Goal: Obtain resource: Download file/media

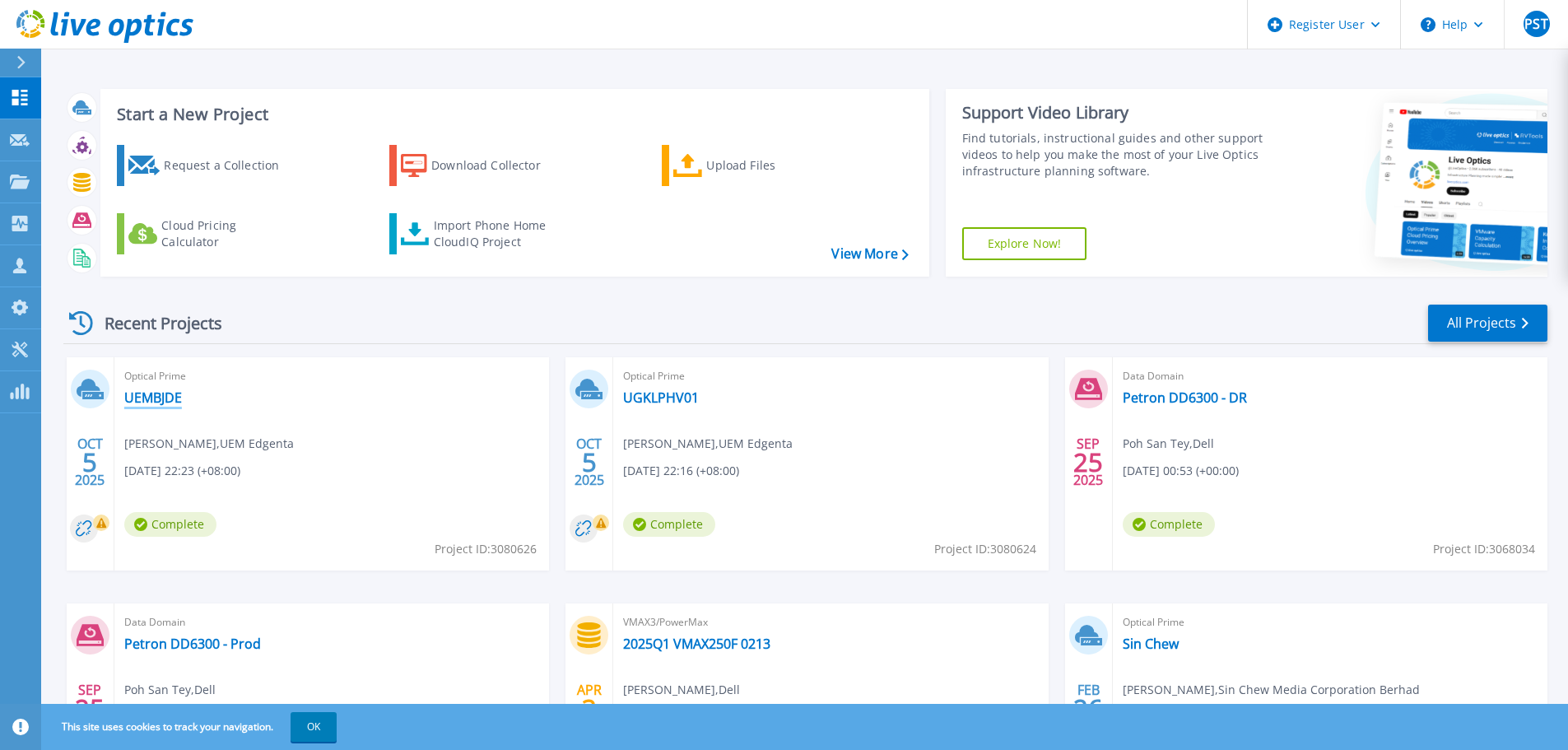
click at [149, 393] on link "UEMBJDE" at bounding box center [153, 398] width 58 height 17
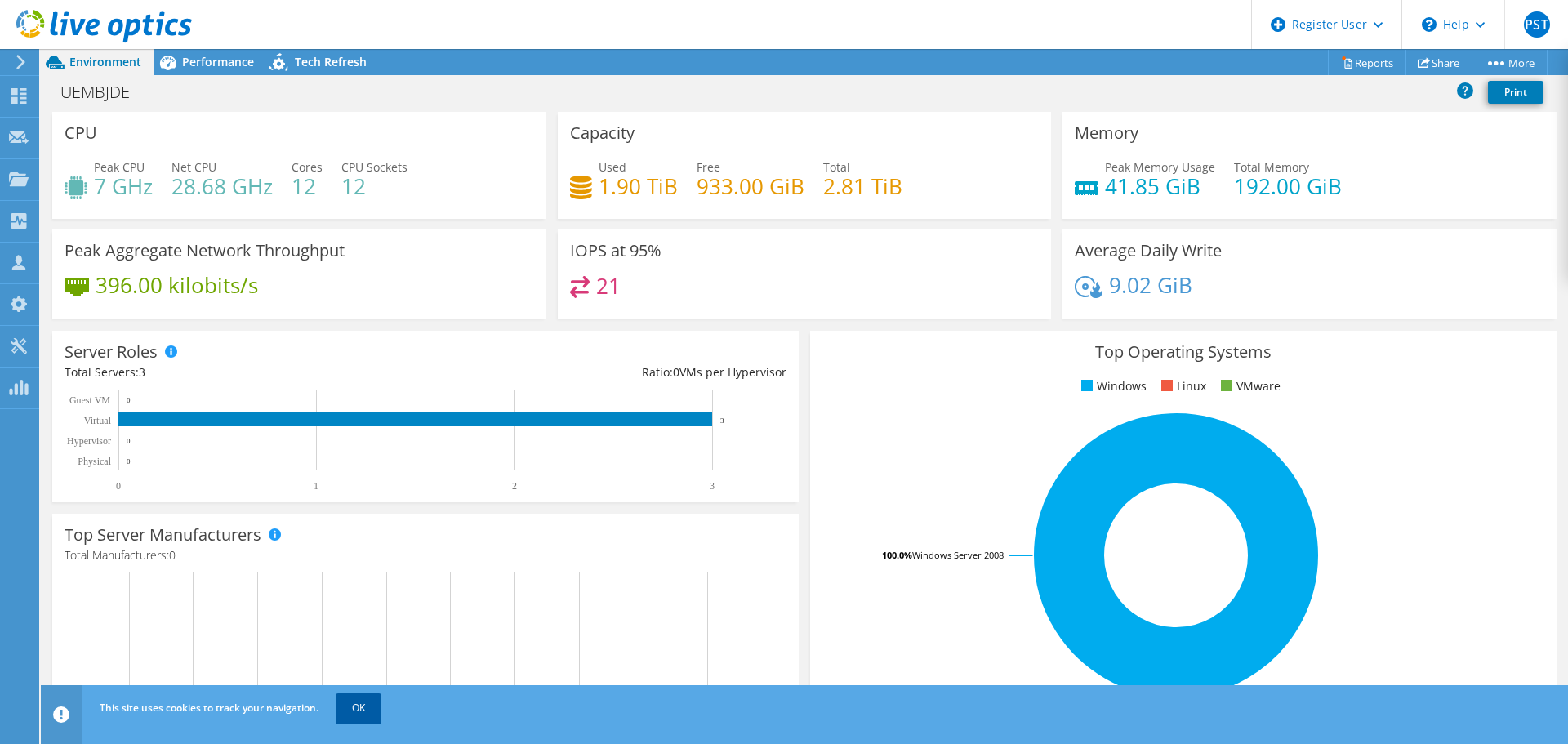
click at [362, 704] on link "OK" at bounding box center [358, 708] width 46 height 29
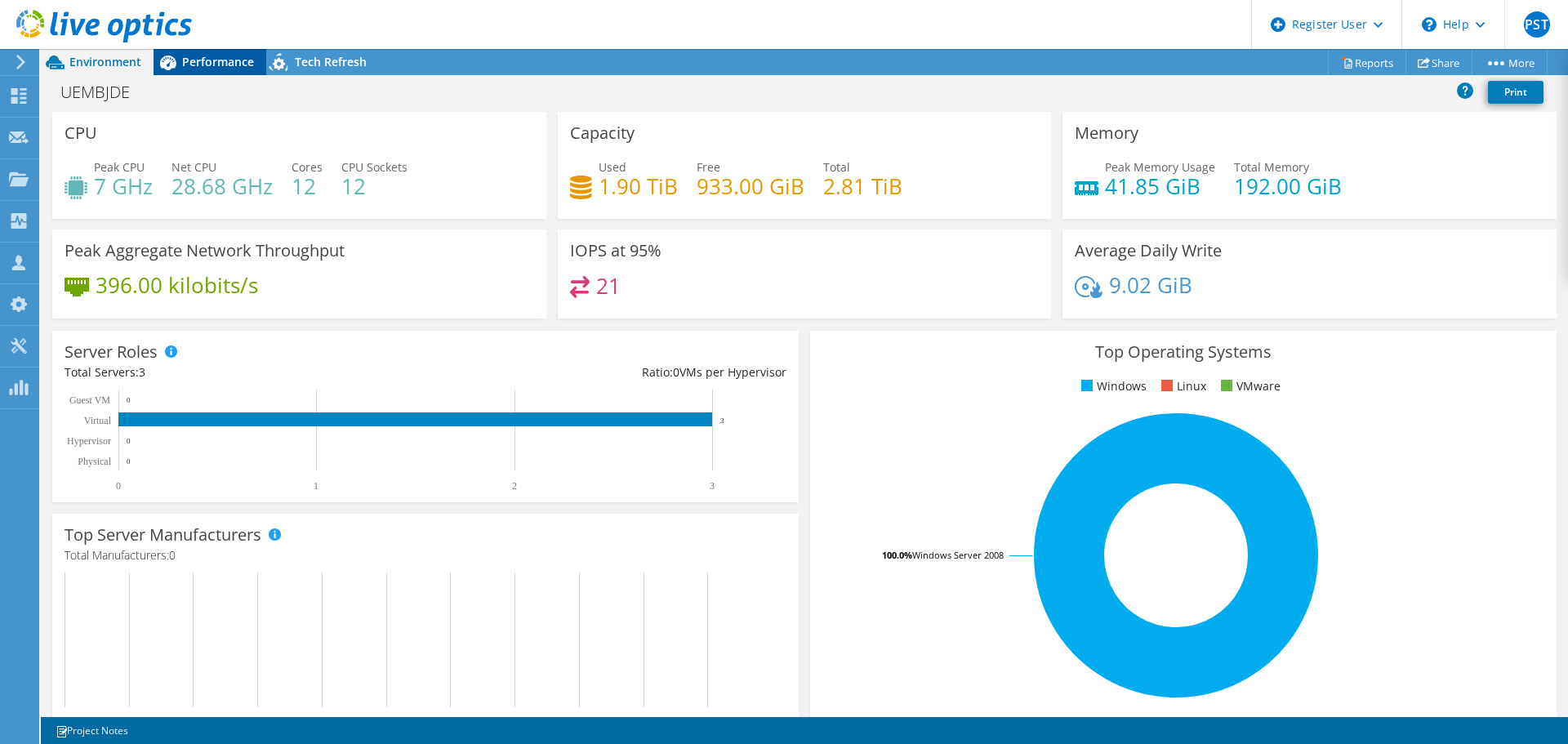
click at [223, 64] on span "Performance" at bounding box center [218, 61] width 72 height 16
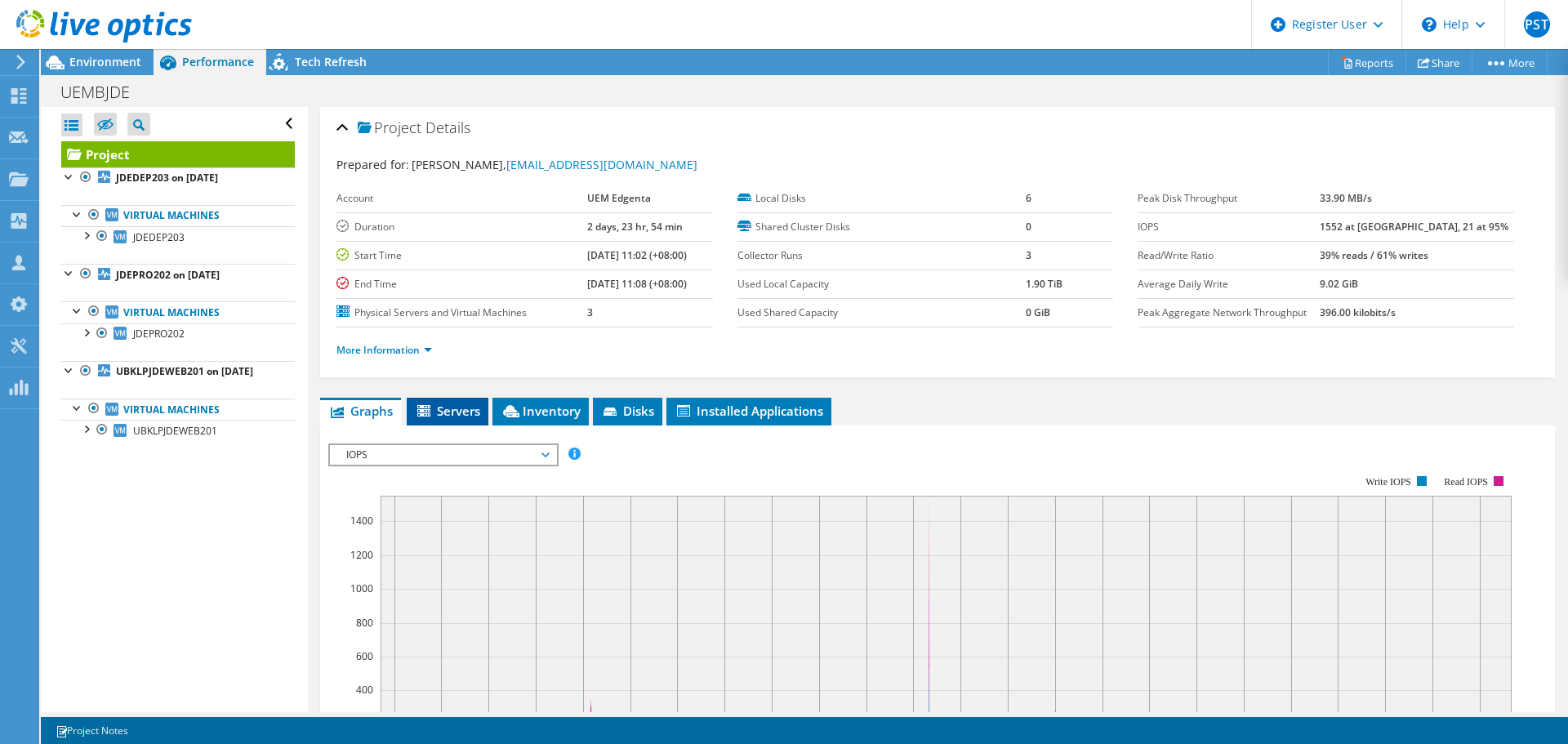
click at [465, 412] on span "Servers" at bounding box center [447, 410] width 65 height 17
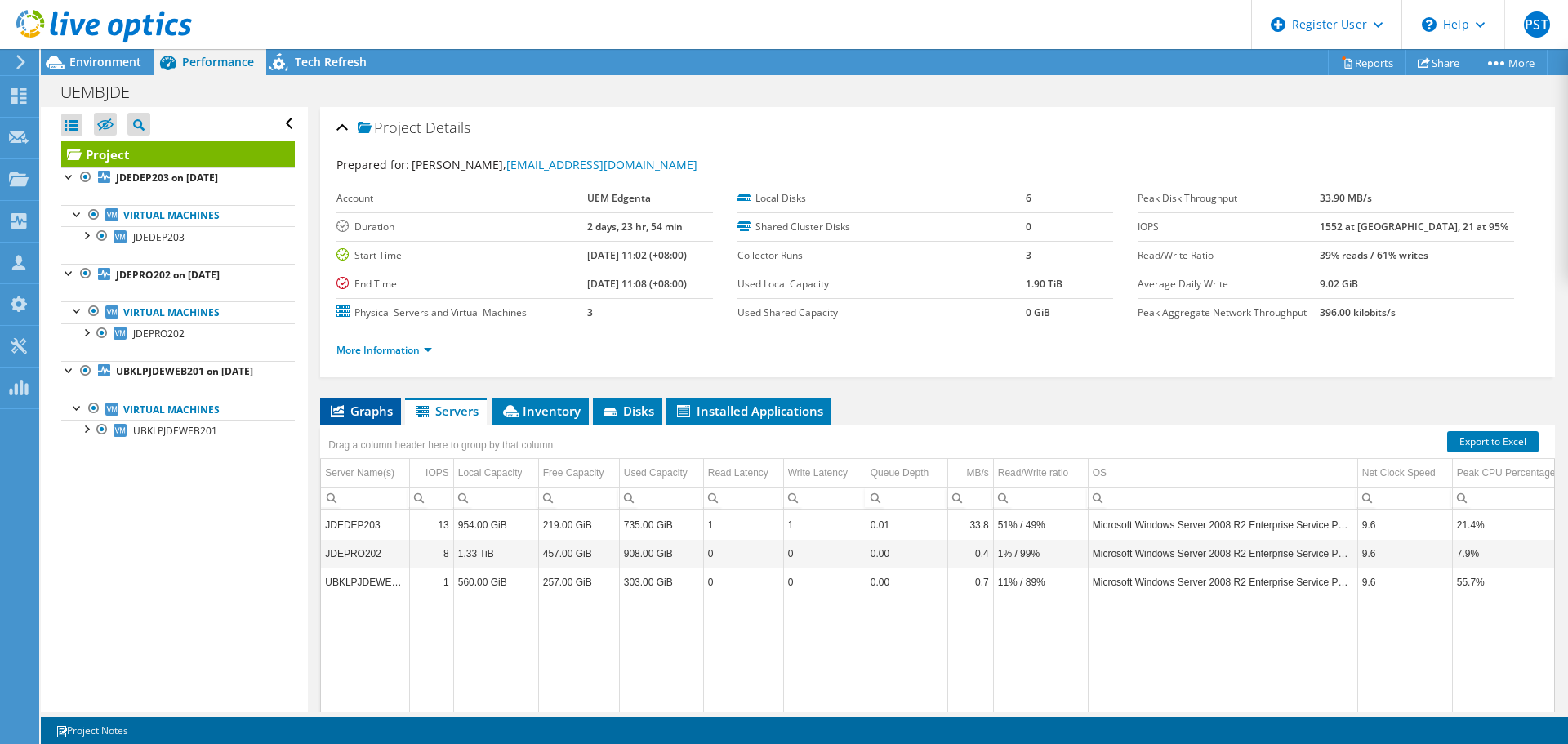
click at [382, 414] on span "Graphs" at bounding box center [360, 410] width 64 height 17
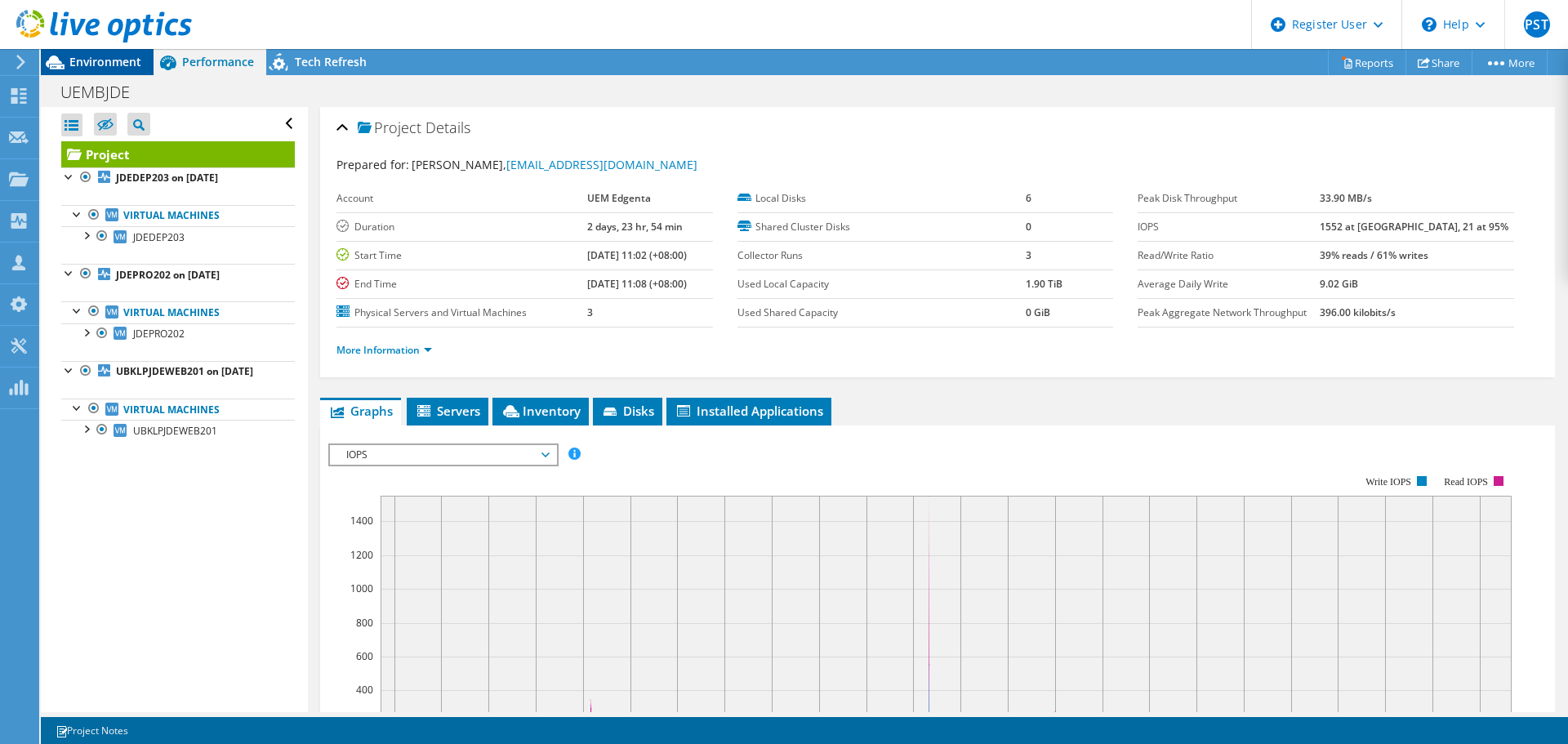
click at [96, 56] on span "Environment" at bounding box center [105, 61] width 72 height 16
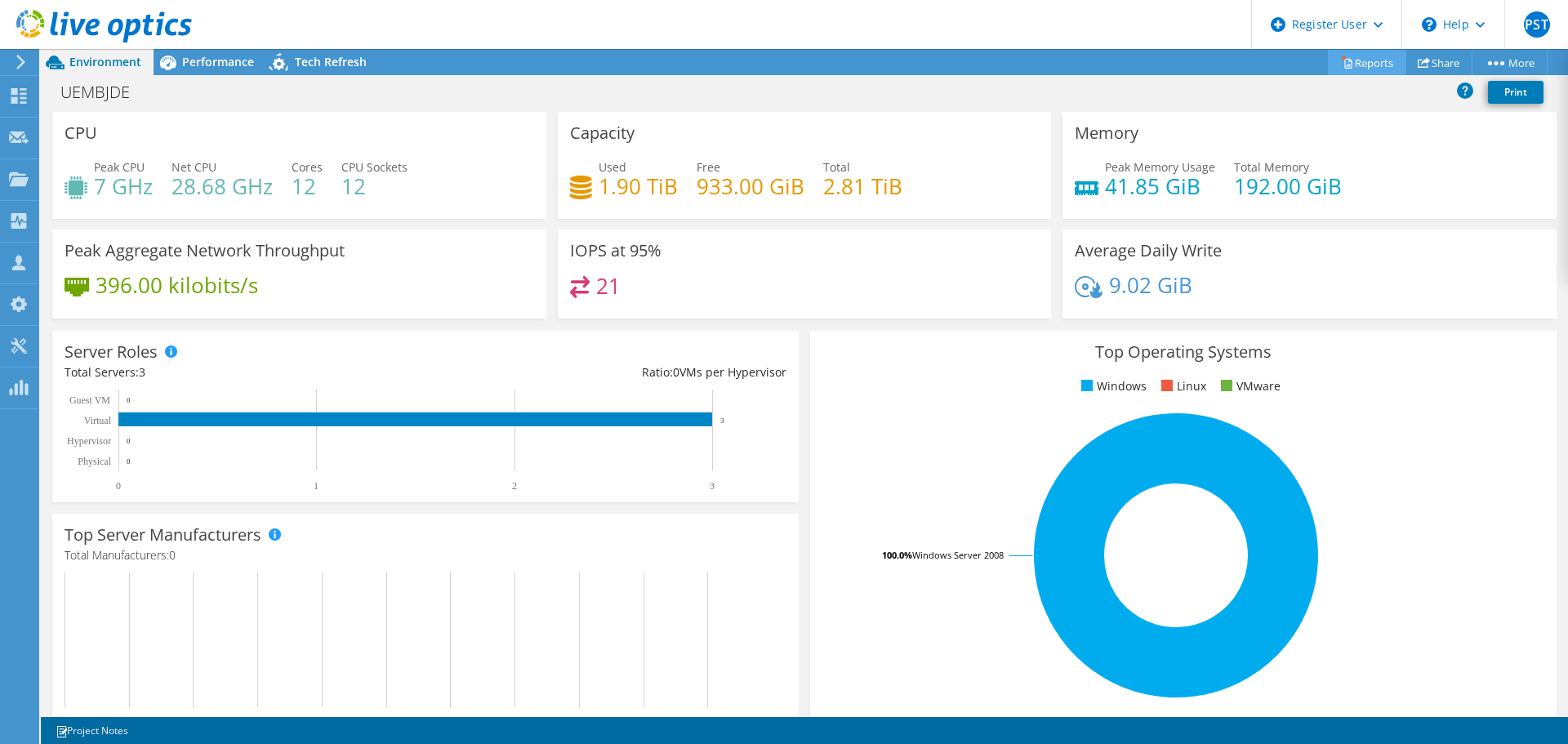
click at [1342, 72] on link "Reports" at bounding box center [1367, 62] width 79 height 25
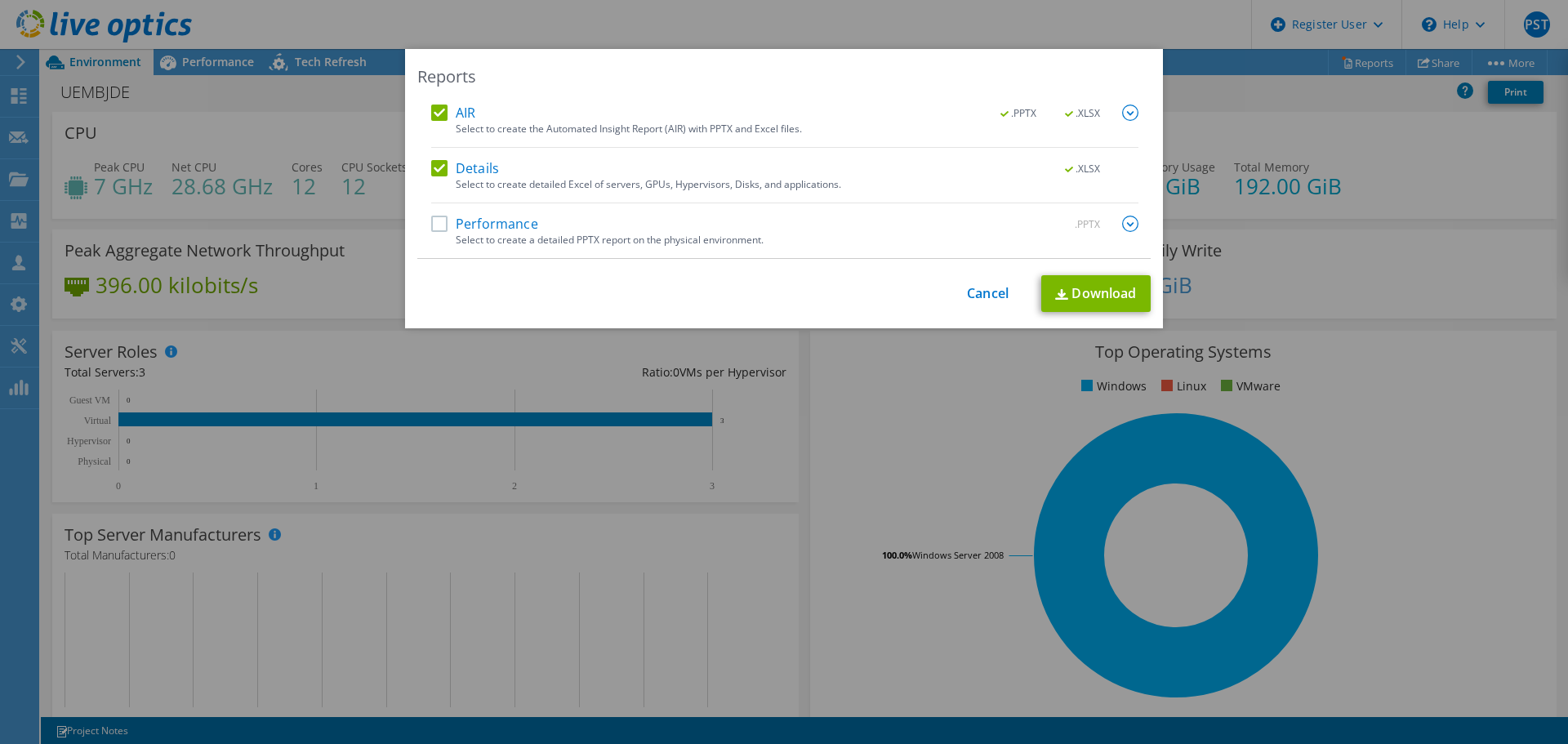
click at [493, 218] on label "Performance" at bounding box center [485, 223] width 107 height 17
click at [0, 0] on input "Performance" at bounding box center [0, 0] width 0 height 0
click at [1109, 305] on link "Download" at bounding box center [1096, 294] width 109 height 37
click at [1258, 201] on div "Reports AIR .PPTX .XLSX Select to create the Automated Insight Report (AIR) wit…" at bounding box center [784, 371] width 1568 height 646
click at [1258, 201] on div at bounding box center [784, 372] width 1568 height 744
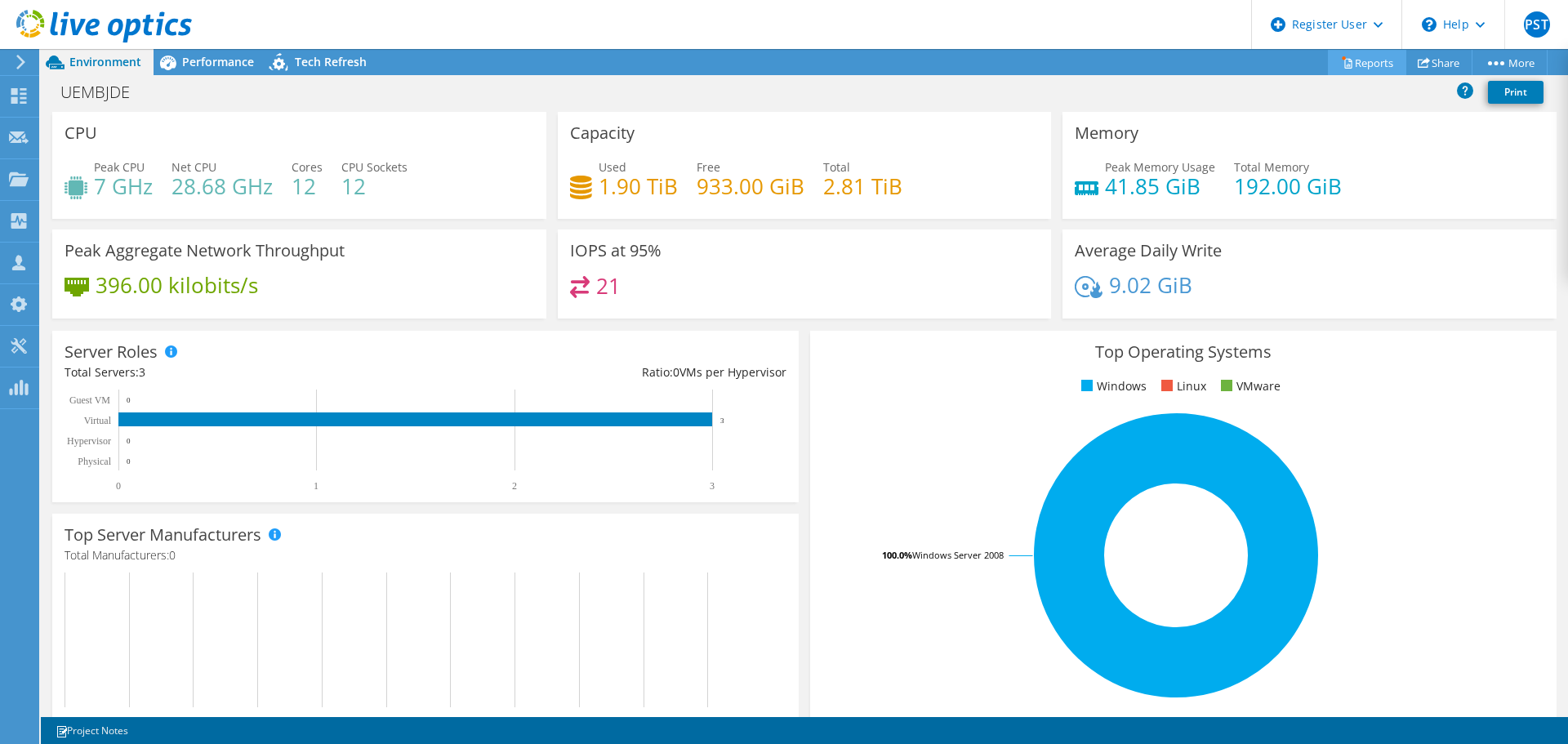
click at [1369, 66] on link "Reports" at bounding box center [1367, 62] width 79 height 25
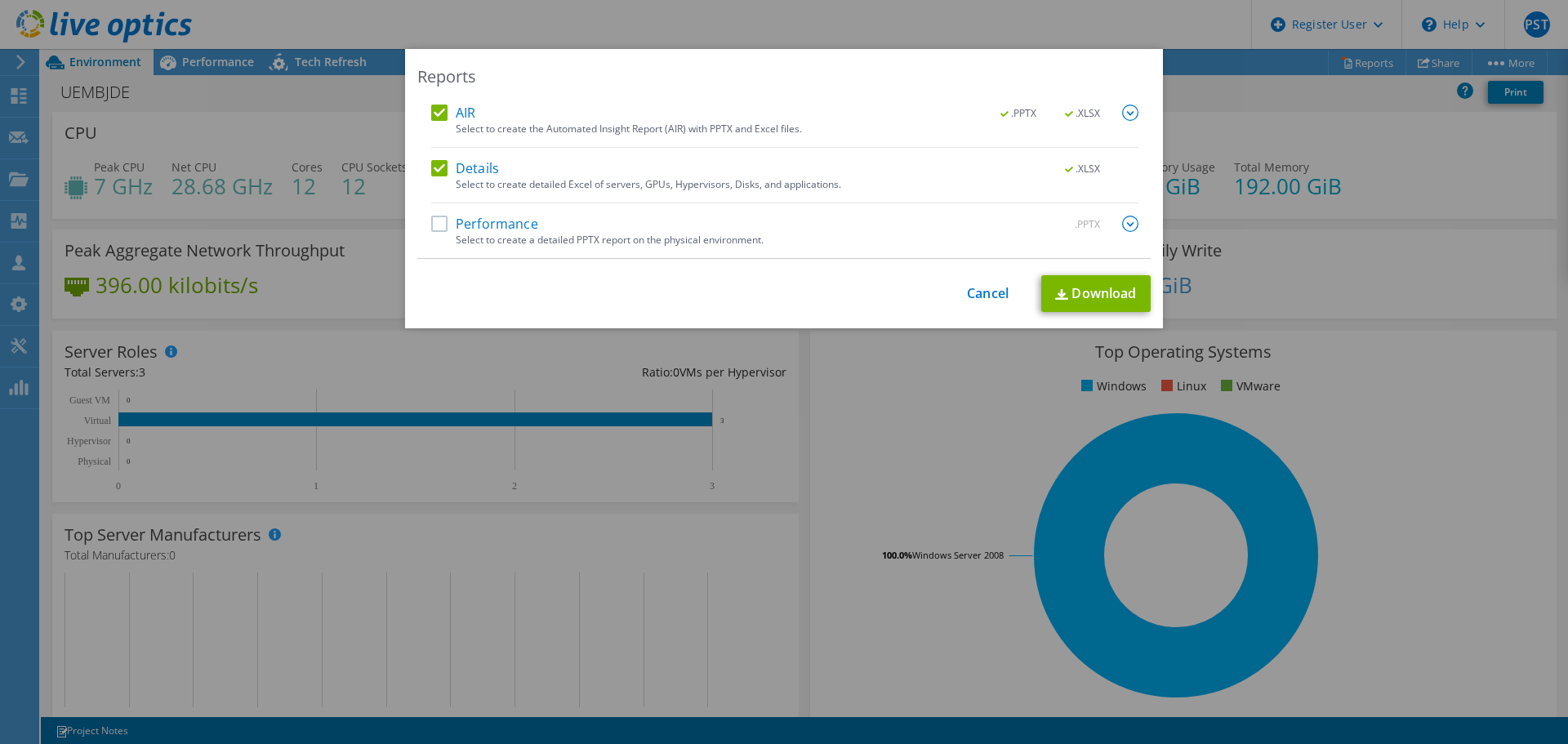
click at [480, 231] on label "Performance" at bounding box center [485, 223] width 107 height 17
click at [0, 0] on input "Performance" at bounding box center [0, 0] width 0 height 0
click at [1101, 279] on link "Download" at bounding box center [1096, 294] width 109 height 37
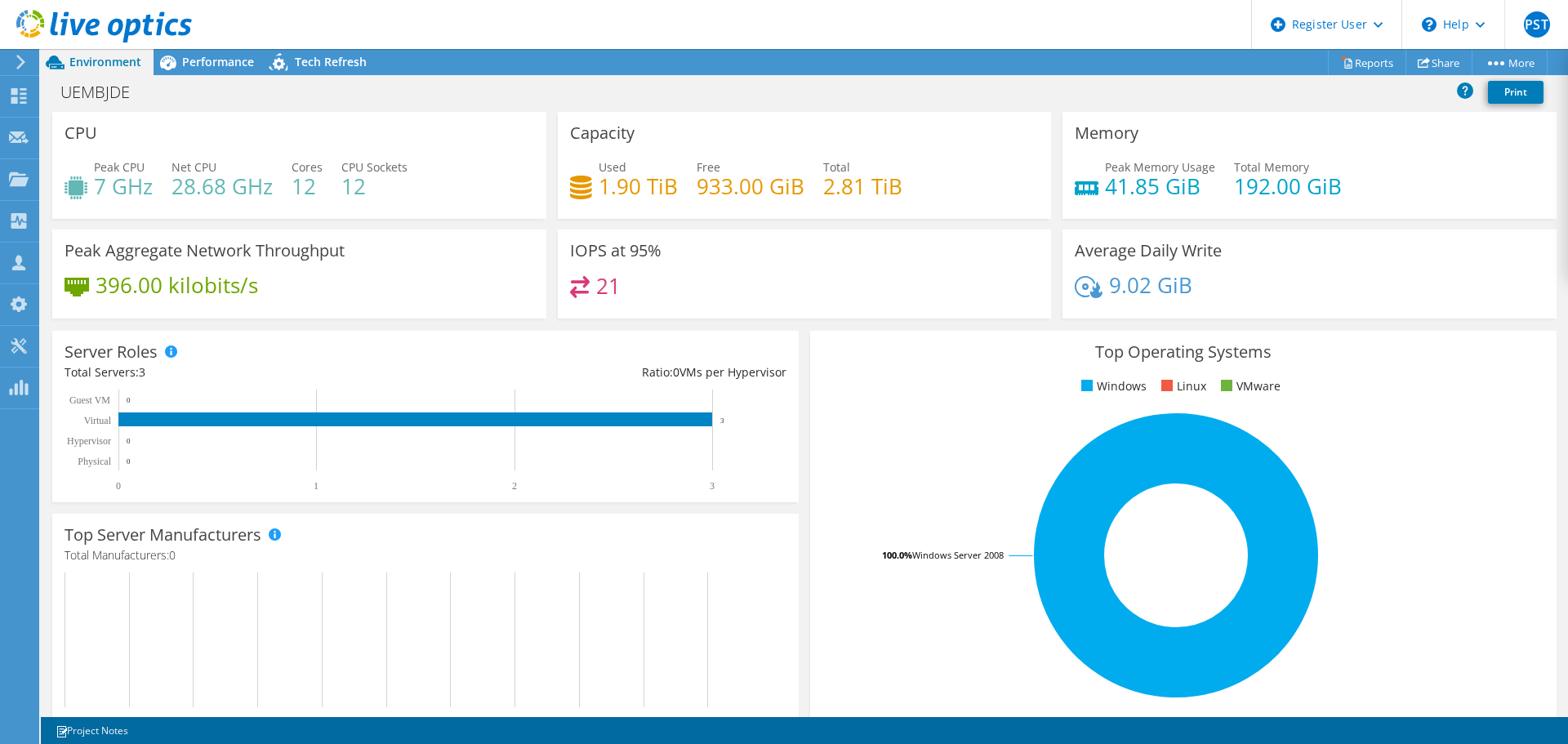
click at [172, 31] on icon at bounding box center [104, 26] width 175 height 33
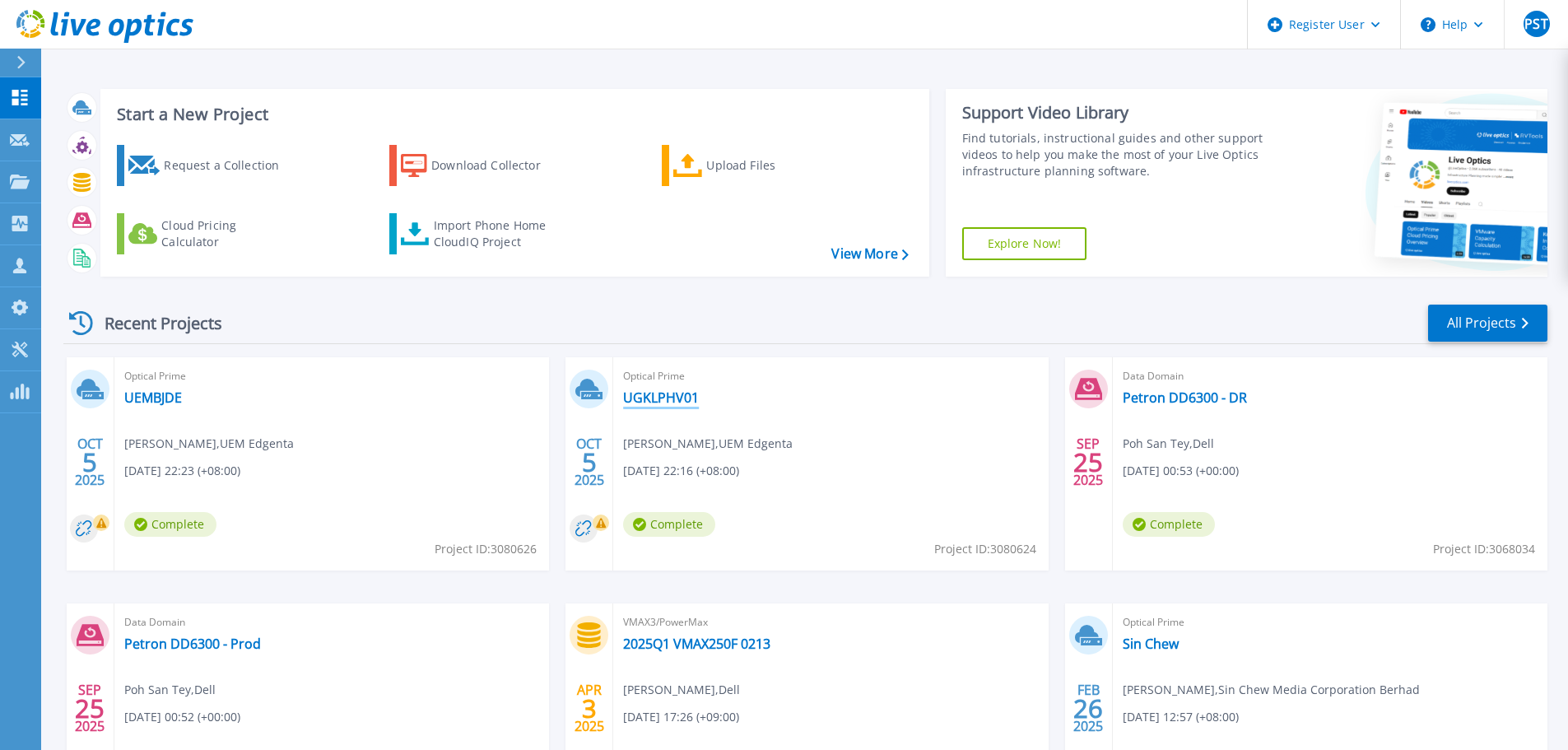
click at [660, 399] on link "UGKLPHV01" at bounding box center [660, 398] width 76 height 17
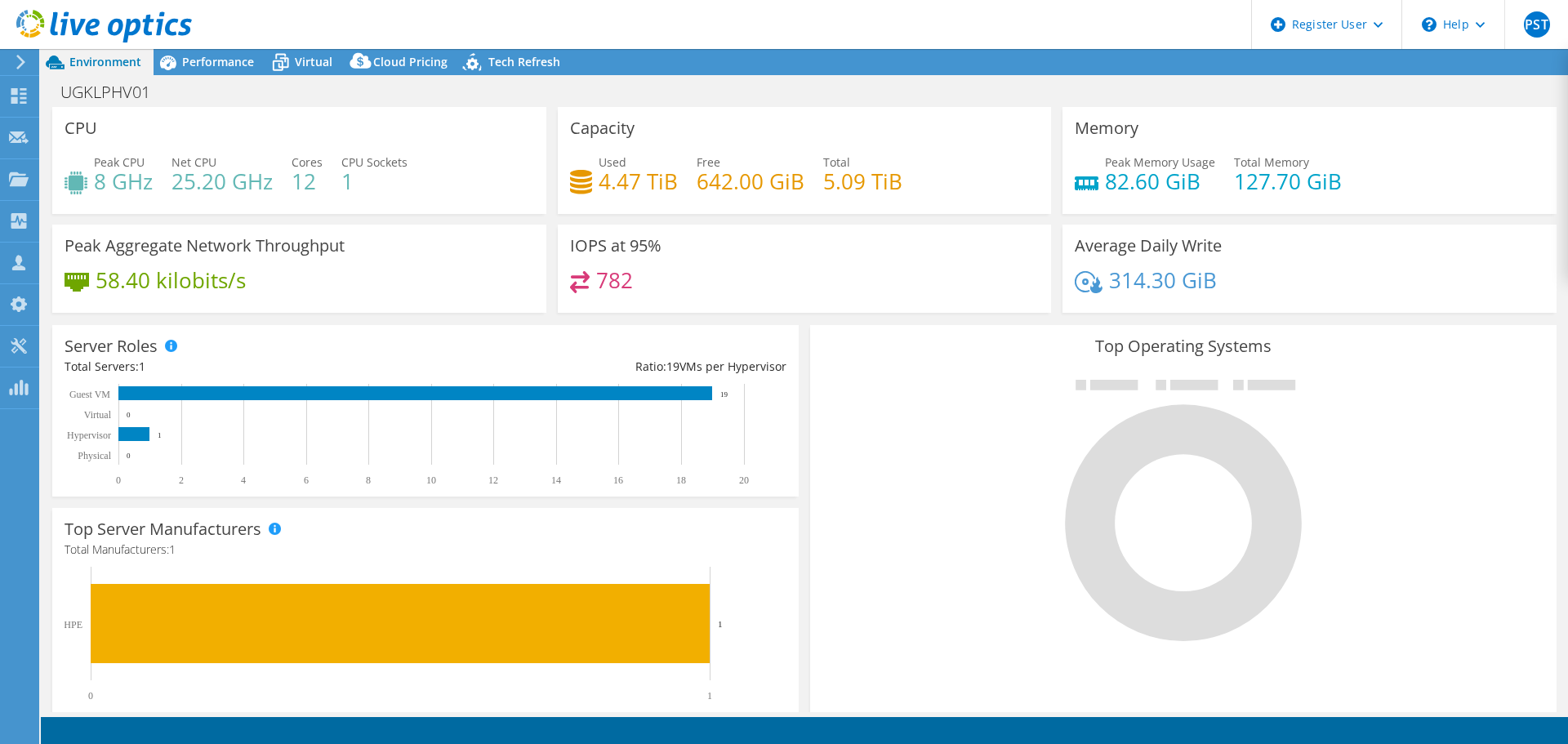
select select "USD"
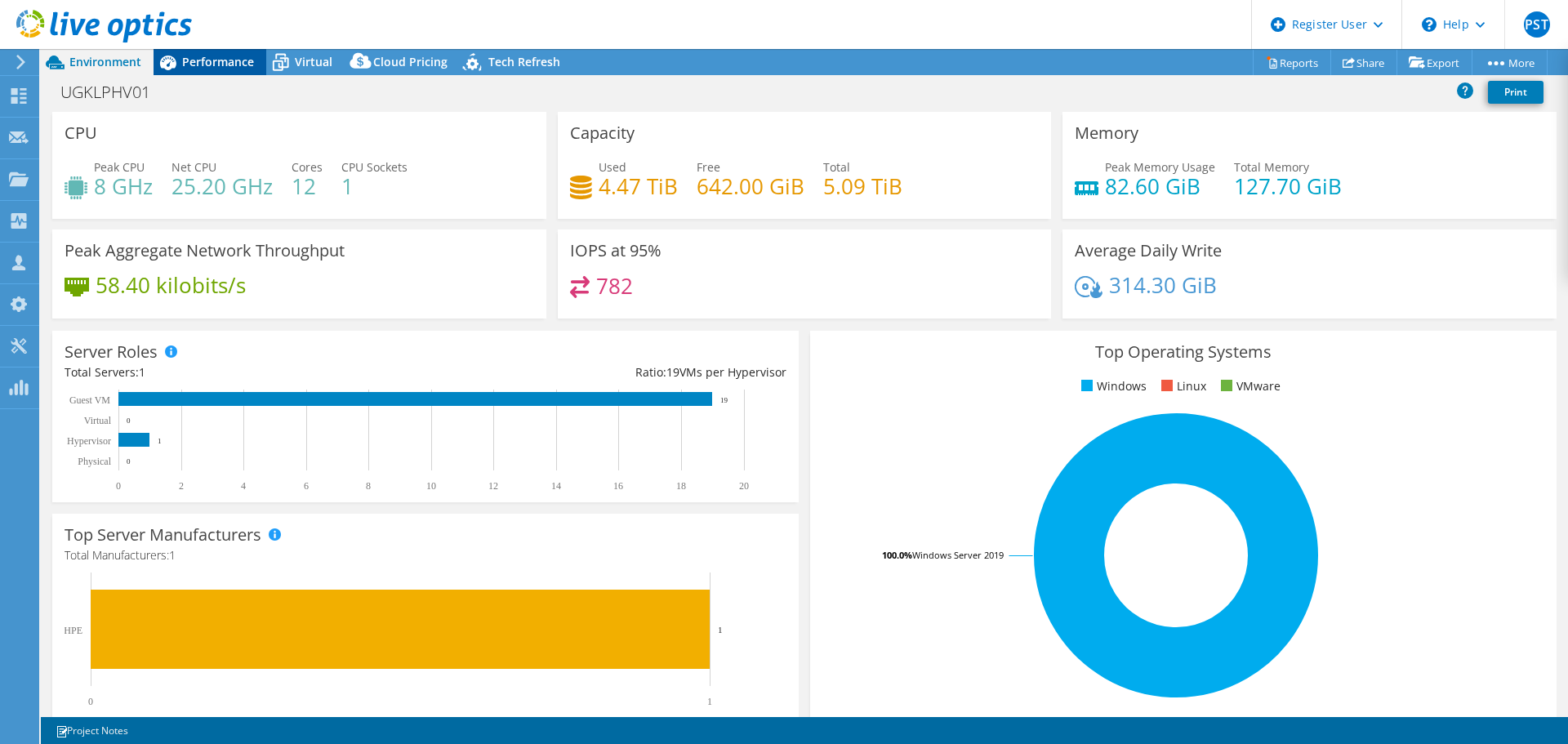
click at [192, 57] on span "Performance" at bounding box center [218, 61] width 72 height 16
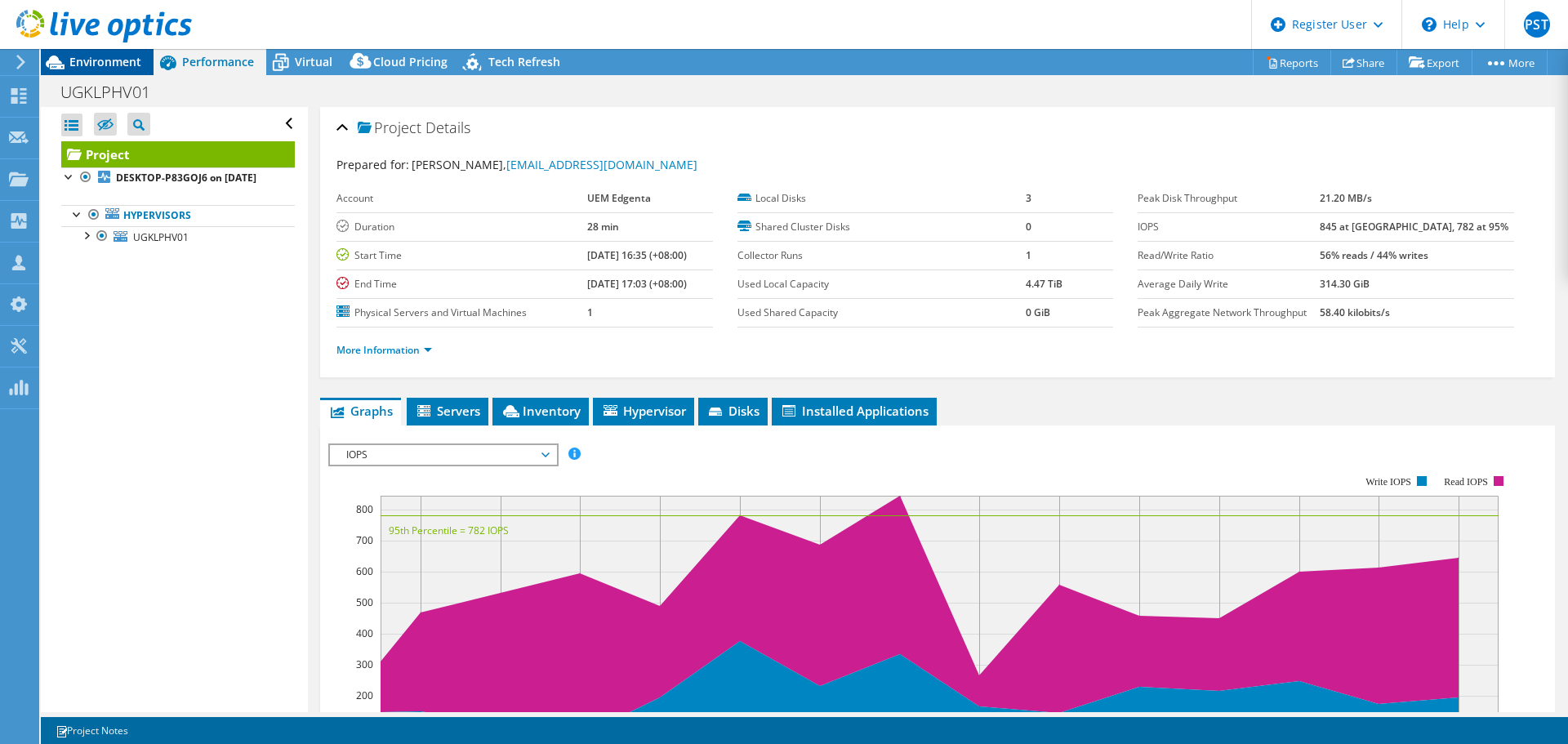
click at [117, 63] on span "Environment" at bounding box center [105, 61] width 72 height 16
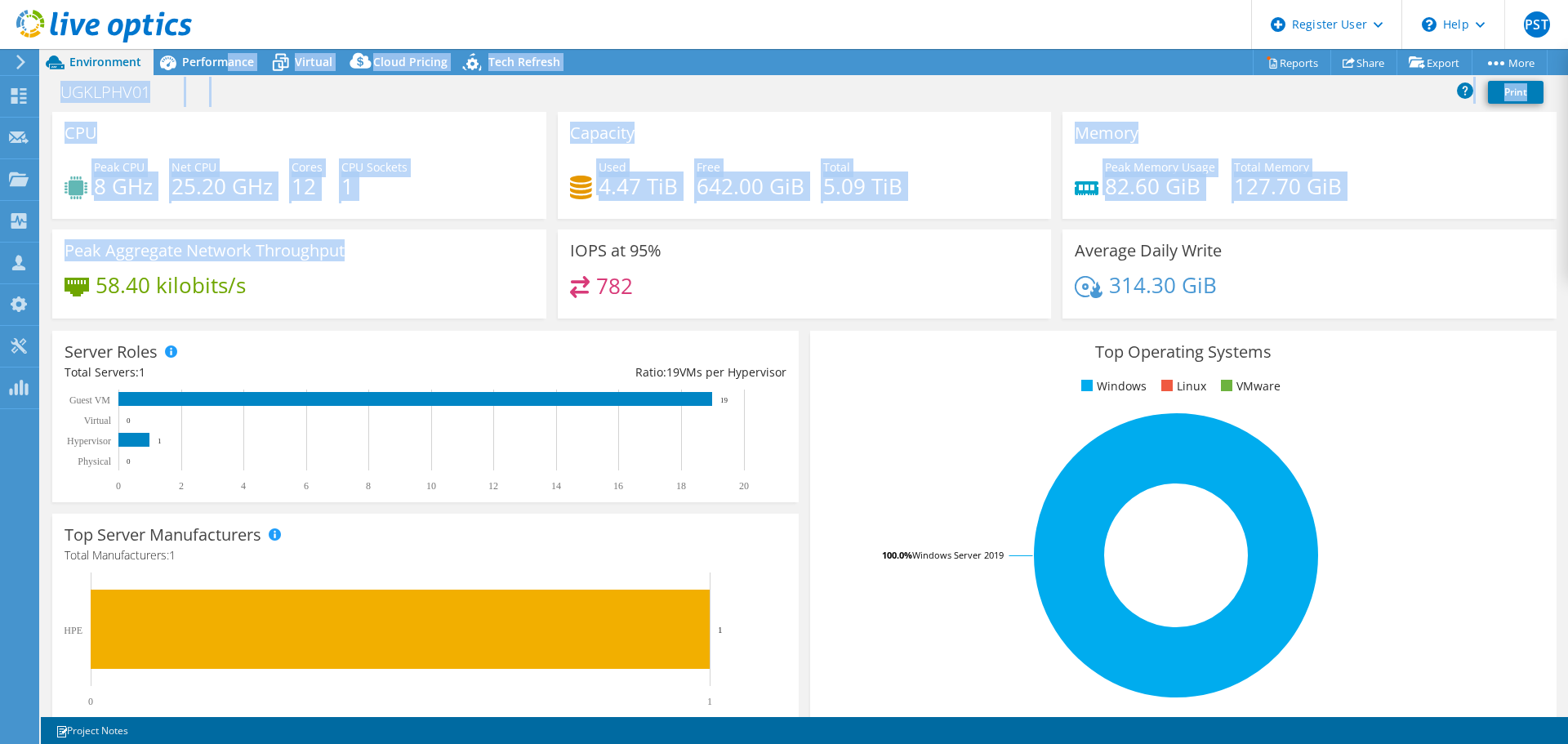
drag, startPoint x: 224, startPoint y: 65, endPoint x: 243, endPoint y: 265, distance: 200.9
click at [243, 265] on div "Project Actions Project Actions Reports Share Export vSAN ReadyNode Sizer" at bounding box center [804, 396] width 1527 height 695
click at [432, 398] on rect at bounding box center [416, 399] width 594 height 14
click at [337, 462] on rect at bounding box center [418, 440] width 707 height 102
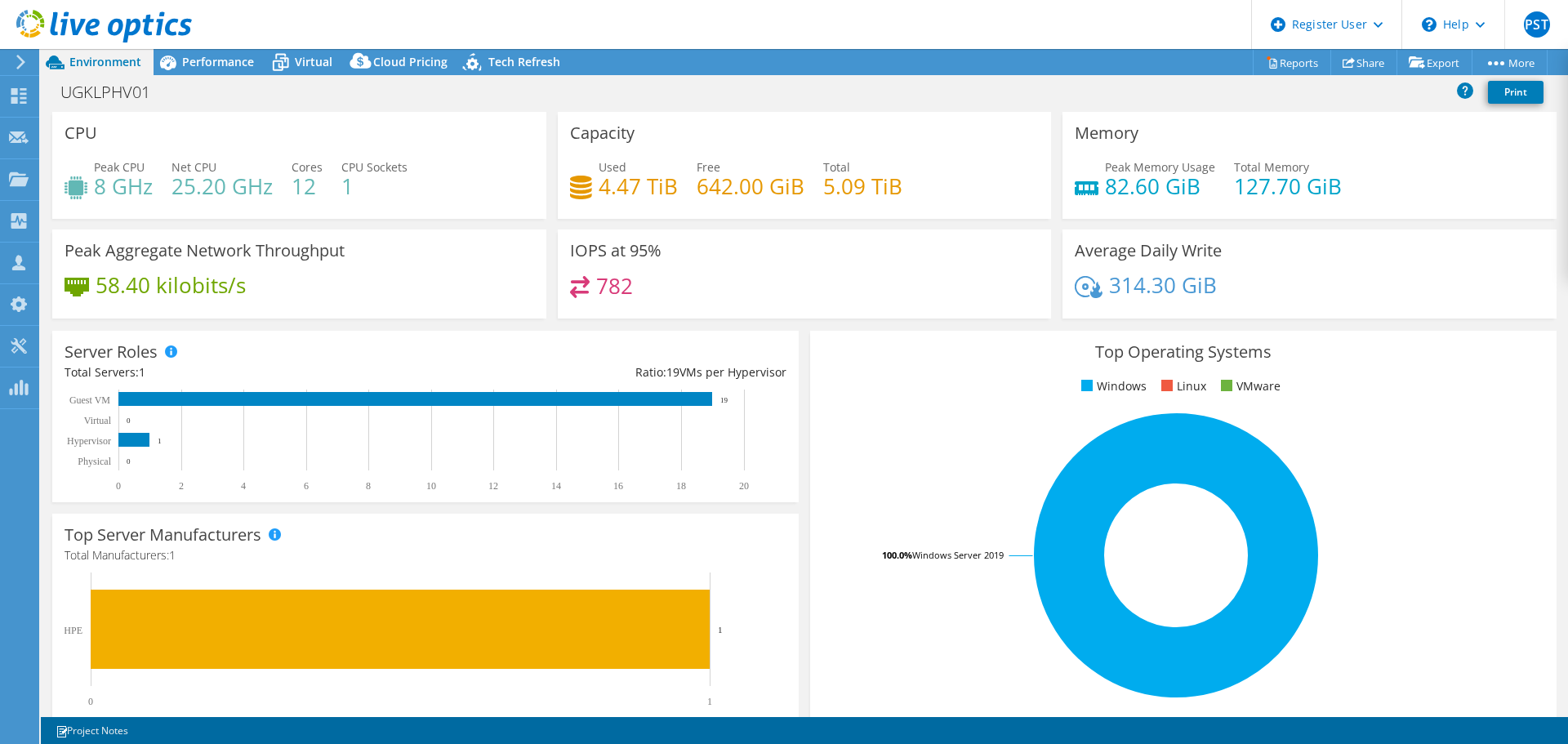
click at [757, 514] on div "Top Server Manufacturers Manufacturers are shown for physical servers and hyper…" at bounding box center [426, 618] width 747 height 208
click at [1305, 60] on link "Reports" at bounding box center [1292, 62] width 79 height 25
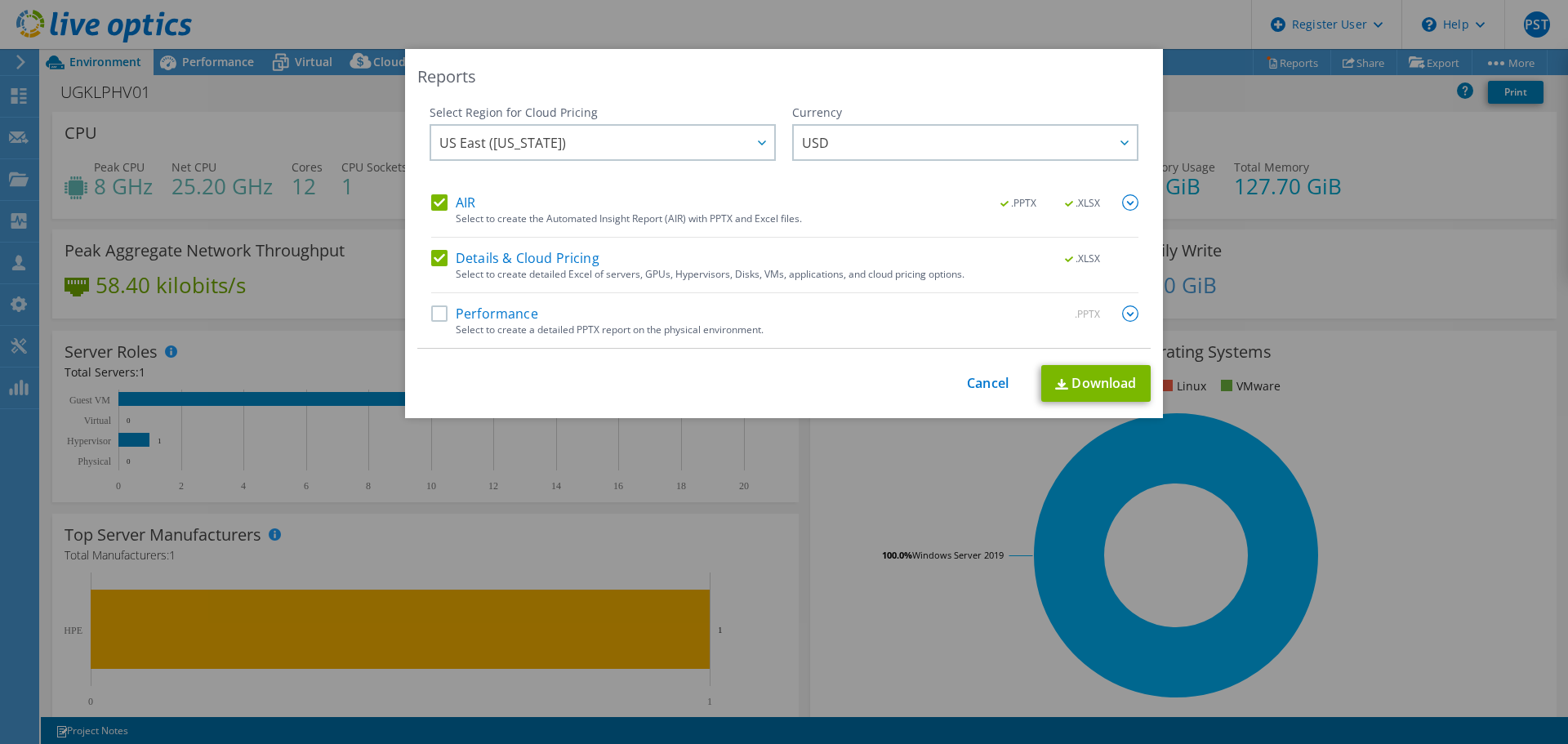
click at [519, 316] on label "Performance" at bounding box center [485, 314] width 107 height 17
click at [0, 0] on input "Performance" at bounding box center [0, 0] width 0 height 0
click at [1108, 382] on link "Download" at bounding box center [1096, 384] width 109 height 37
drag, startPoint x: 1388, startPoint y: 401, endPoint x: 1313, endPoint y: 393, distance: 75.4
click at [1388, 401] on div "Reports Select Region for Cloud Pricing Asia Pacific (Hong Kong) Asia Pacific (…" at bounding box center [784, 371] width 1568 height 646
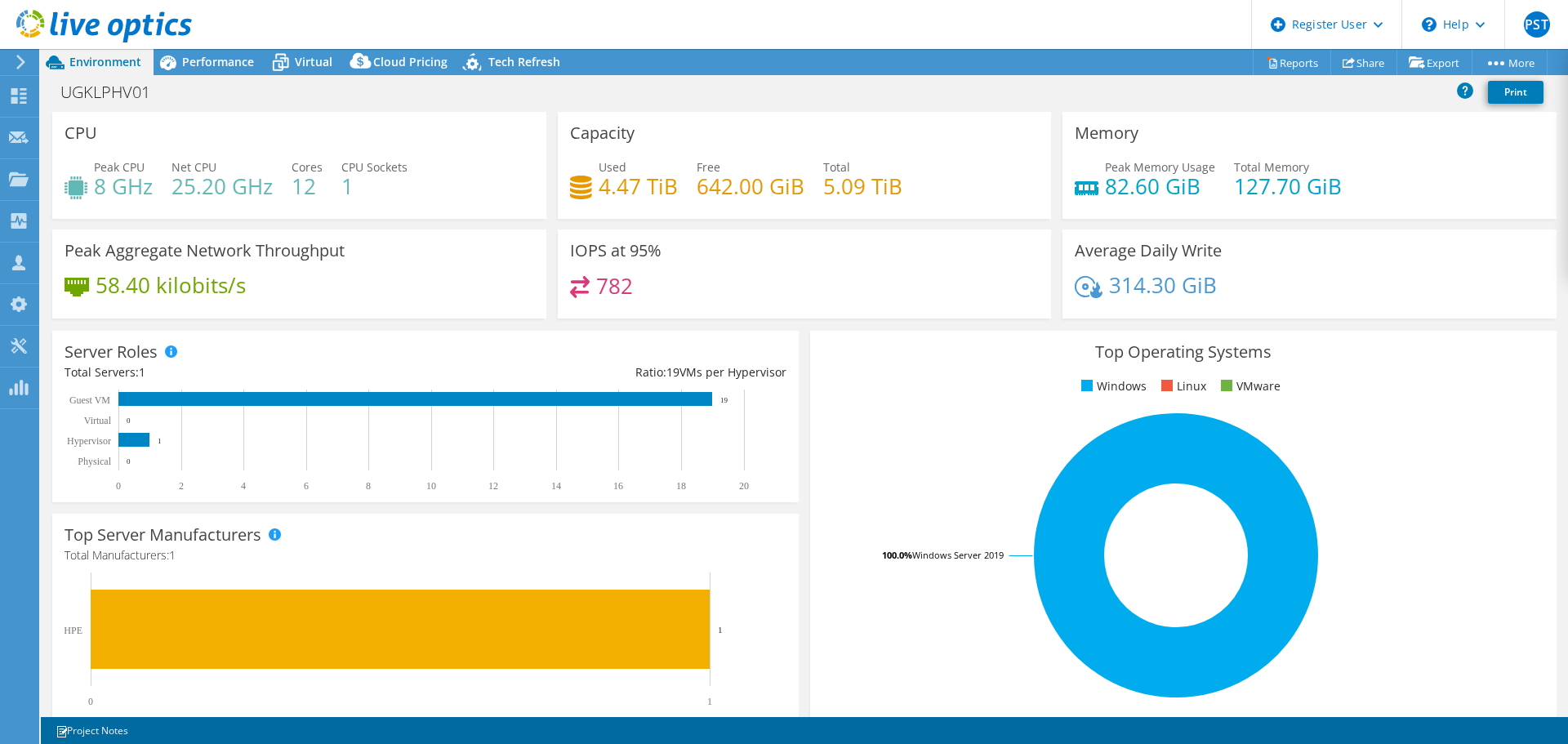
click at [111, 18] on icon at bounding box center [104, 26] width 175 height 33
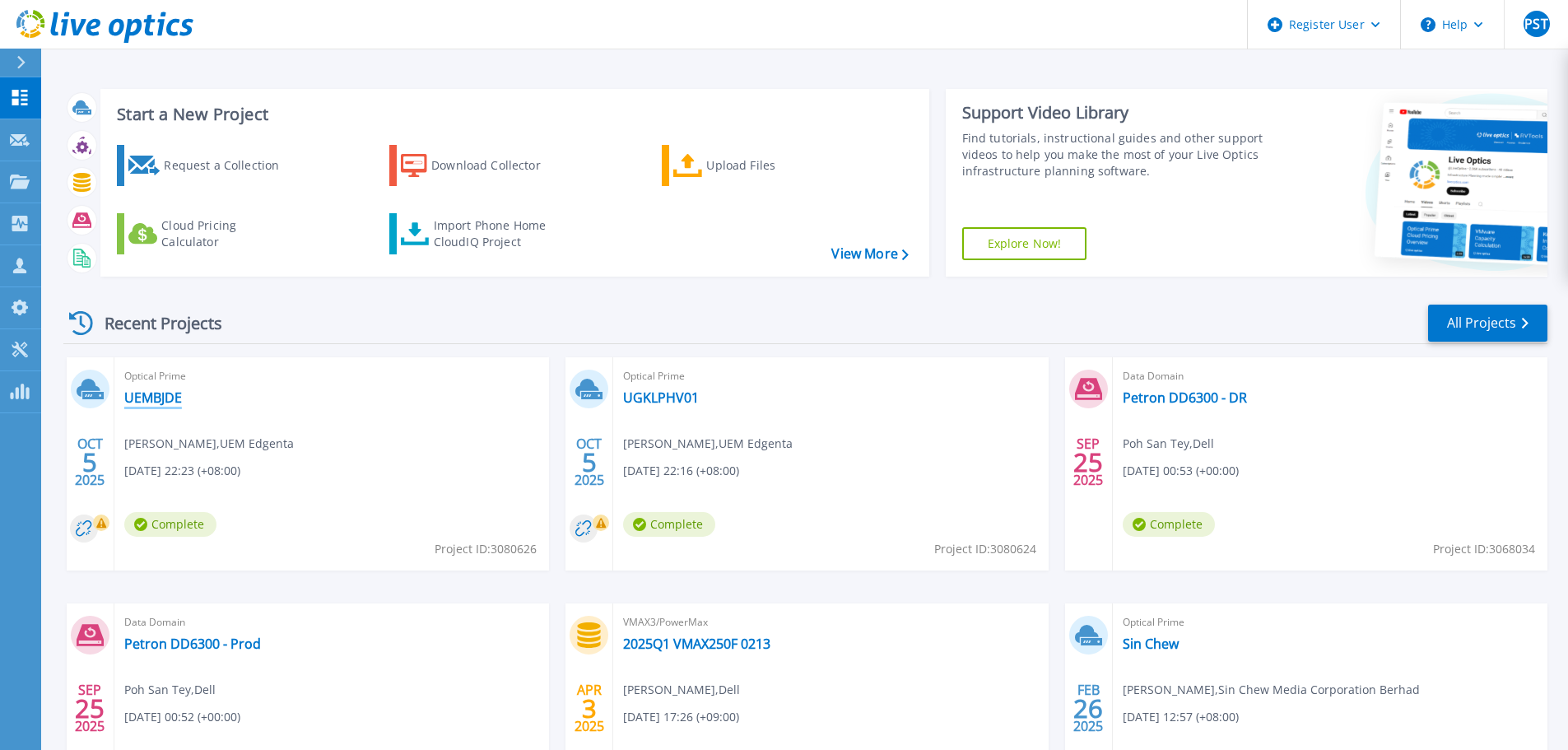
click at [168, 393] on link "UEMBJDE" at bounding box center [153, 398] width 58 height 17
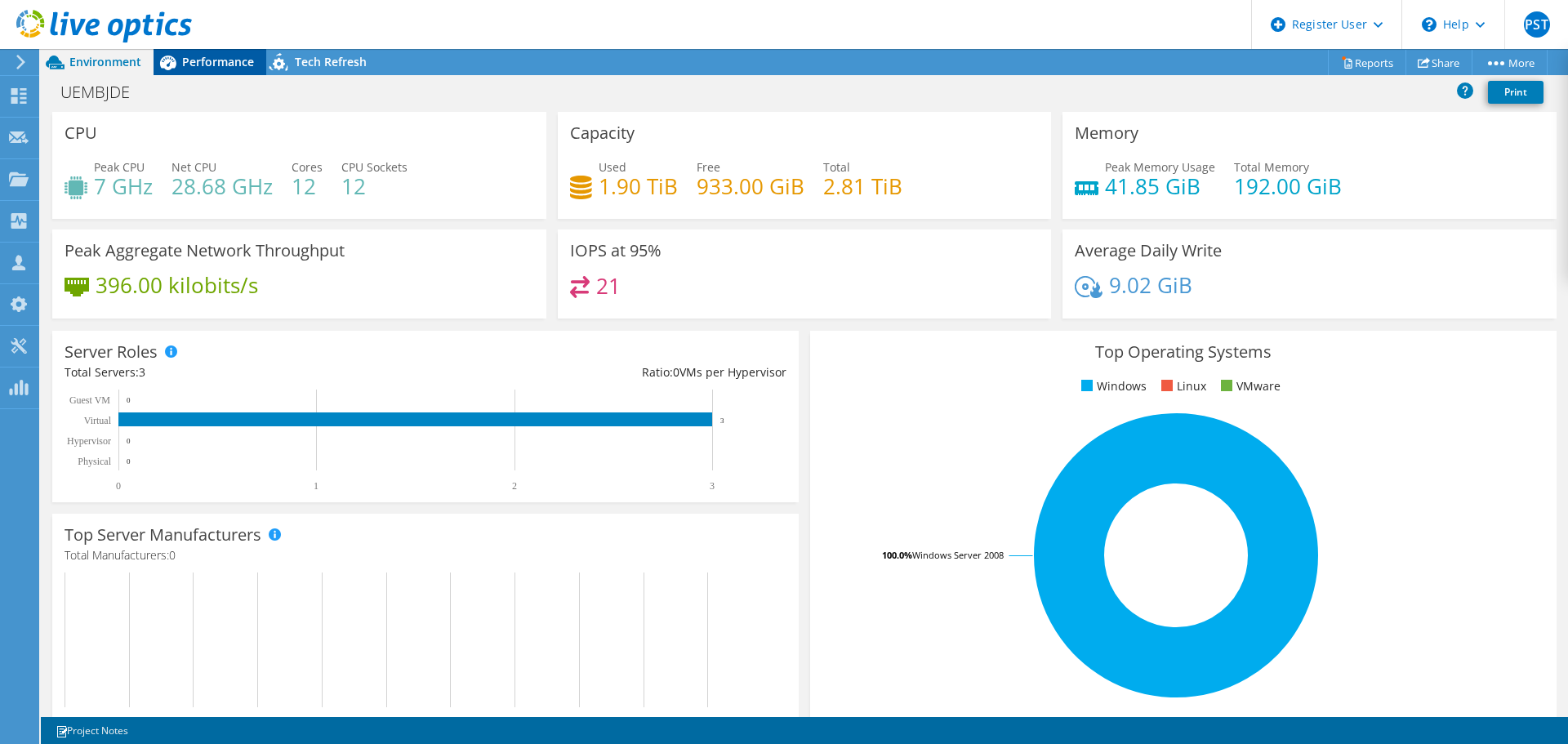
click at [210, 63] on span "Performance" at bounding box center [218, 61] width 72 height 16
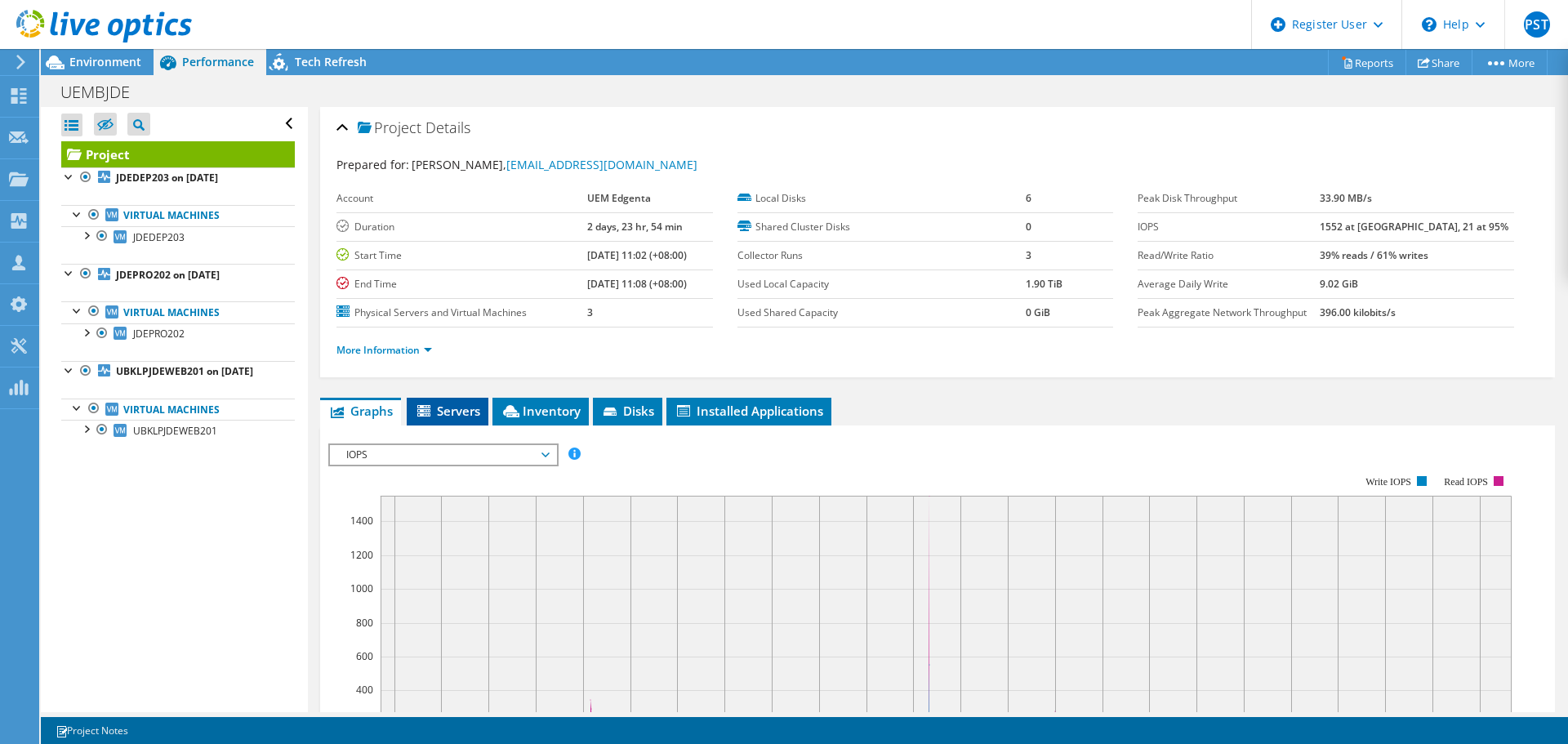
click at [457, 410] on span "Servers" at bounding box center [447, 410] width 65 height 17
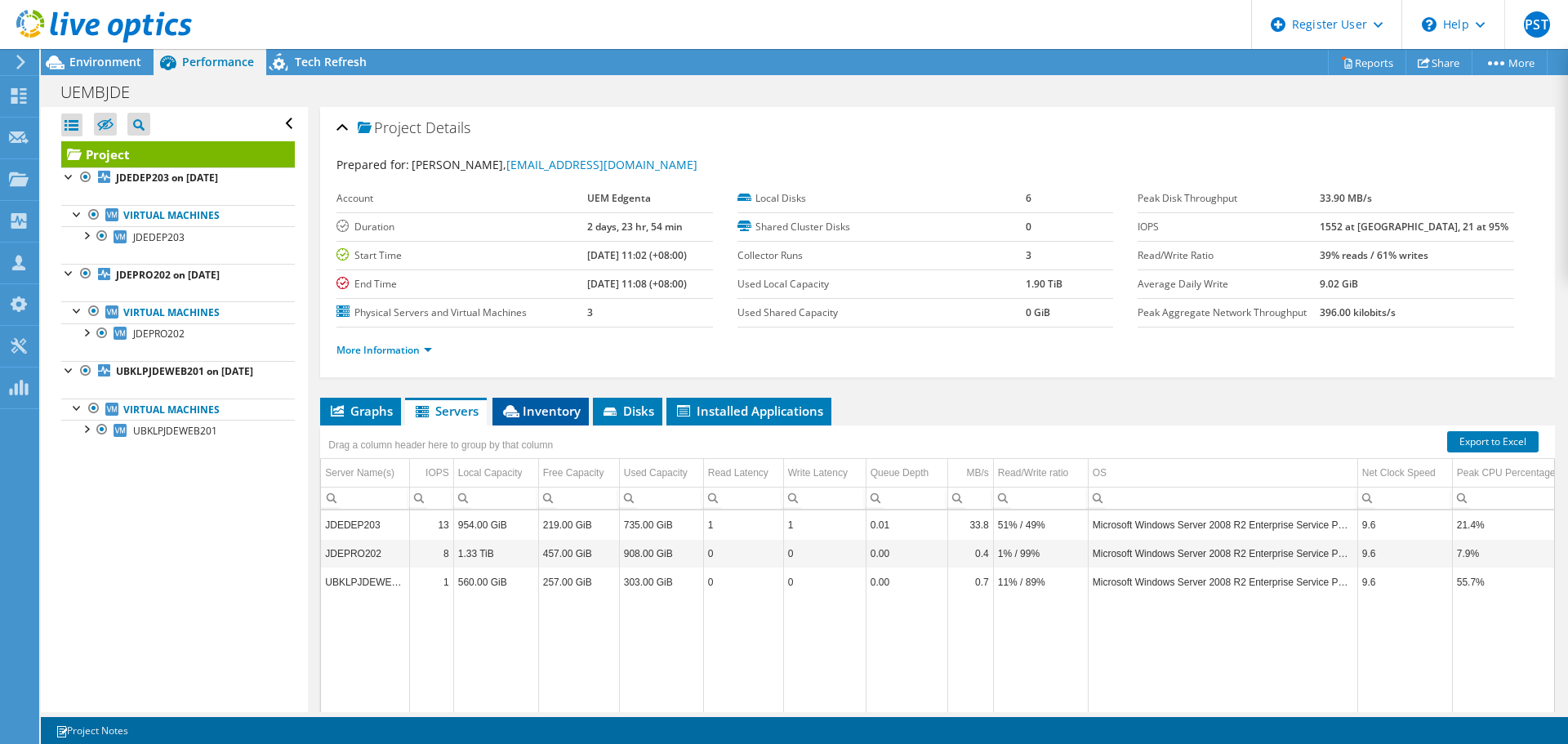
click at [510, 407] on icon at bounding box center [511, 411] width 17 height 13
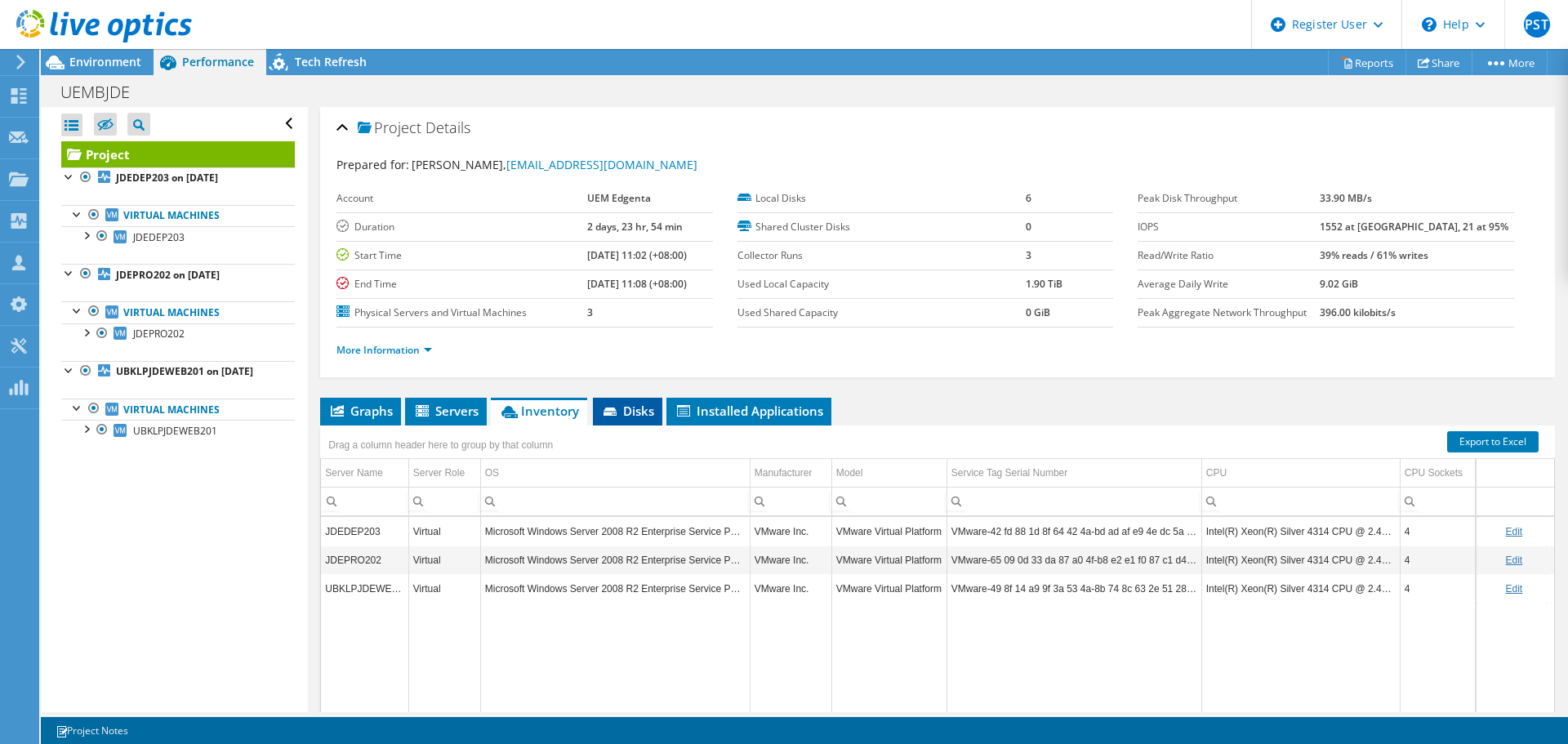
click at [612, 407] on icon at bounding box center [612, 412] width 17 height 11
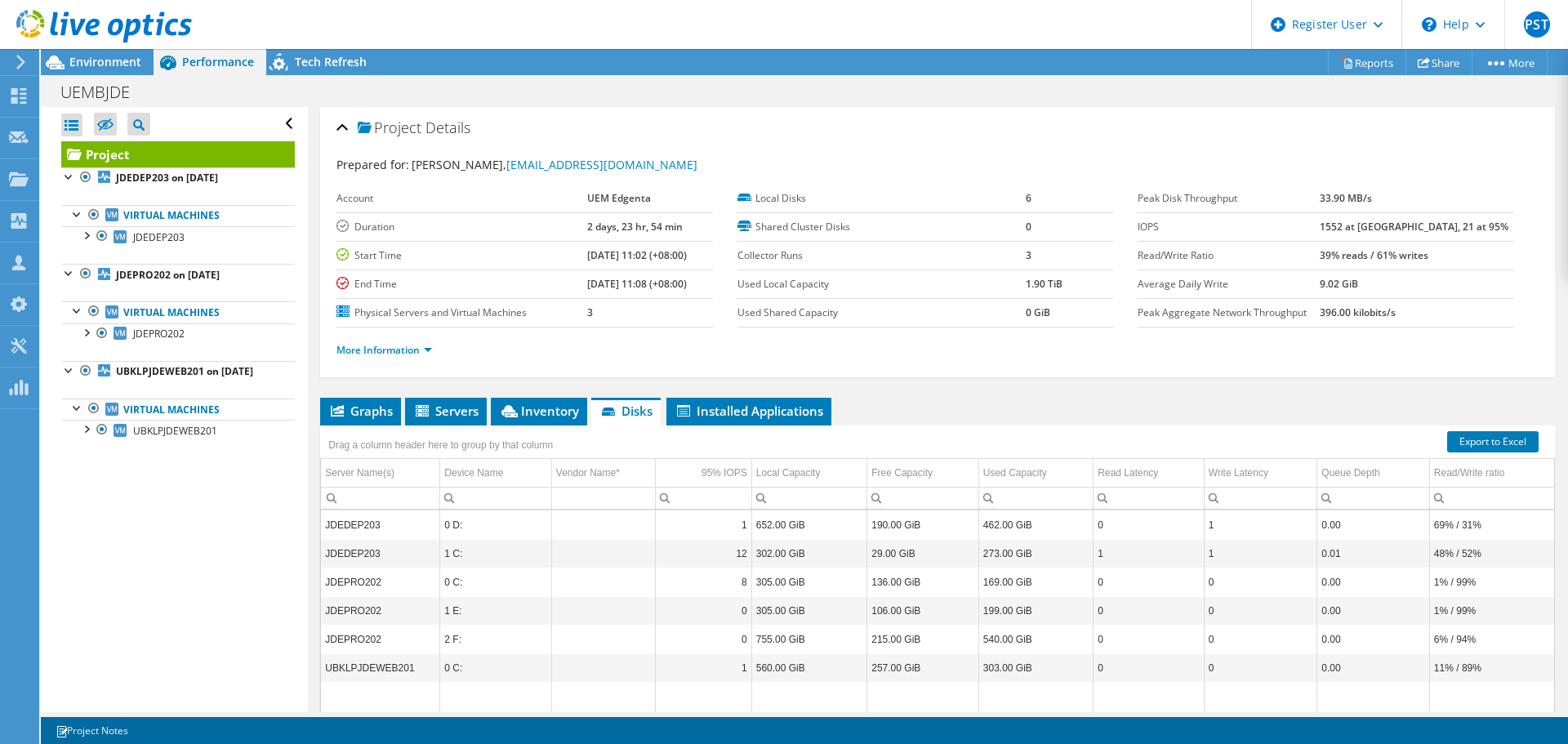
click at [109, 51] on div at bounding box center [95, 27] width 192 height 55
click at [129, 58] on span "Environment" at bounding box center [105, 61] width 72 height 16
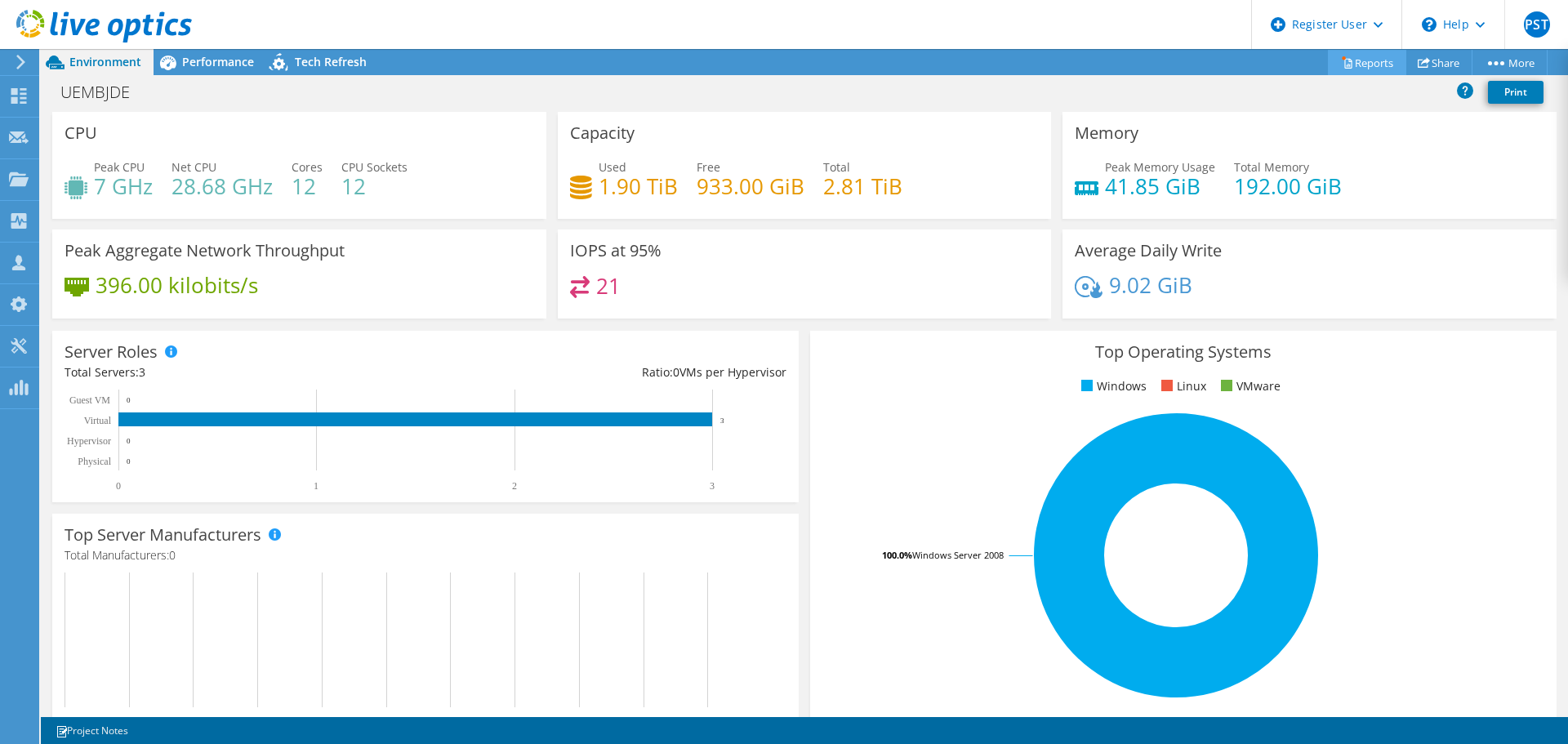
click at [1372, 57] on link "Reports" at bounding box center [1367, 62] width 79 height 25
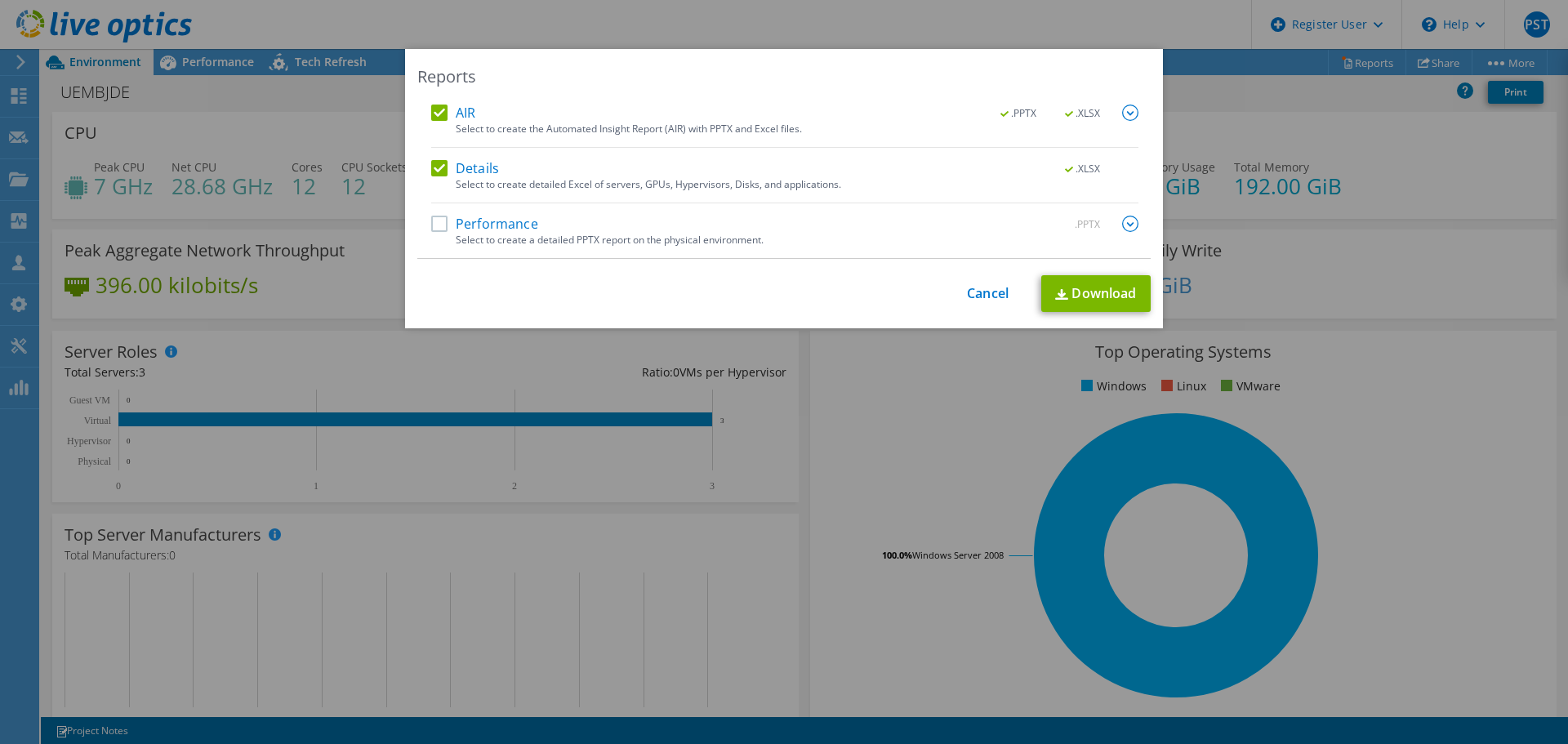
click at [637, 225] on div "Performance .PPTX" at bounding box center [785, 224] width 707 height 19
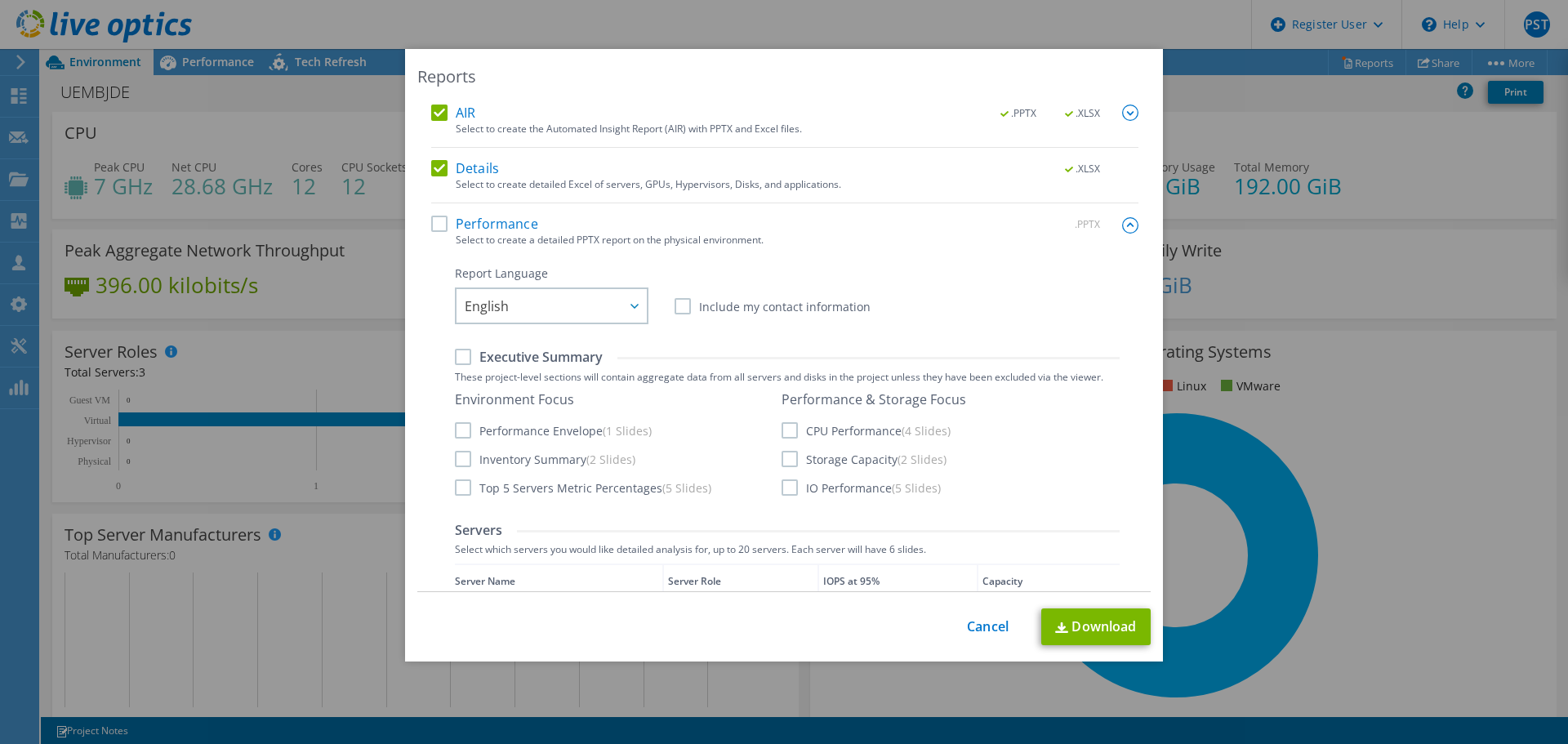
click at [442, 237] on div "Performance .PPTX Select to create a detailed PPTX report on the physical envir…" at bounding box center [785, 576] width 707 height 722
click at [440, 229] on label "Performance" at bounding box center [485, 223] width 107 height 17
click at [0, 0] on input "Performance" at bounding box center [0, 0] width 0 height 0
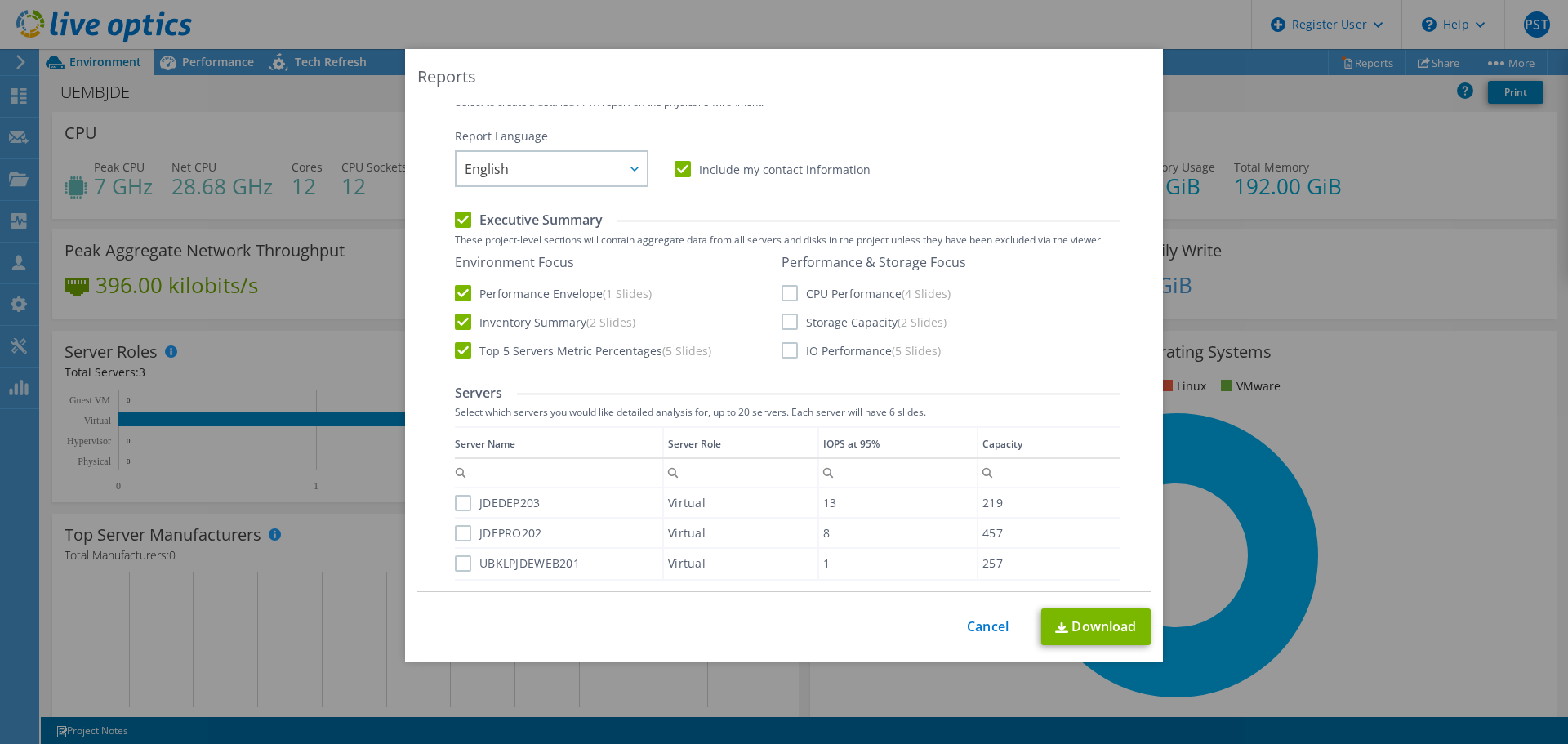
scroll to position [116, 0]
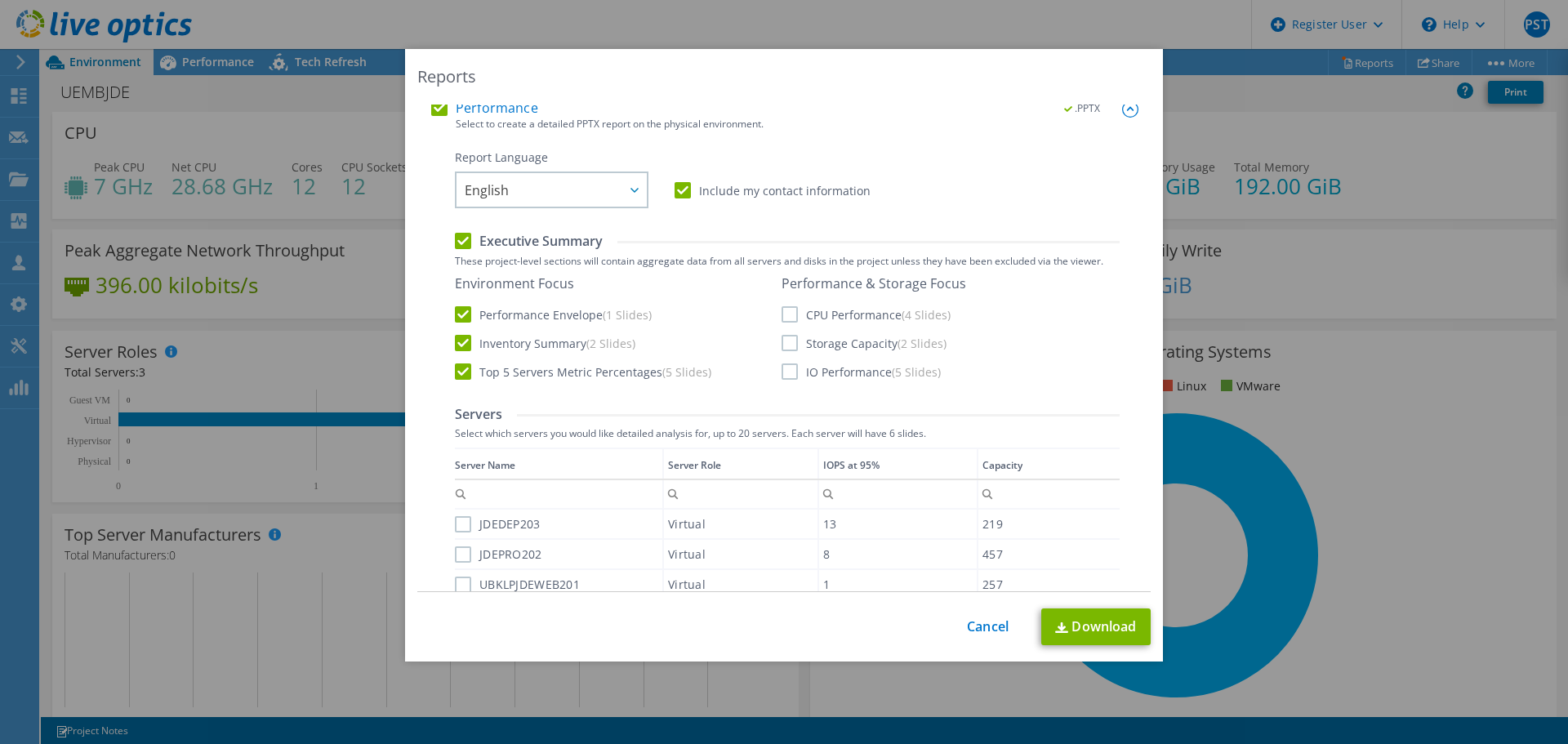
click at [1122, 109] on img at bounding box center [1130, 109] width 17 height 17
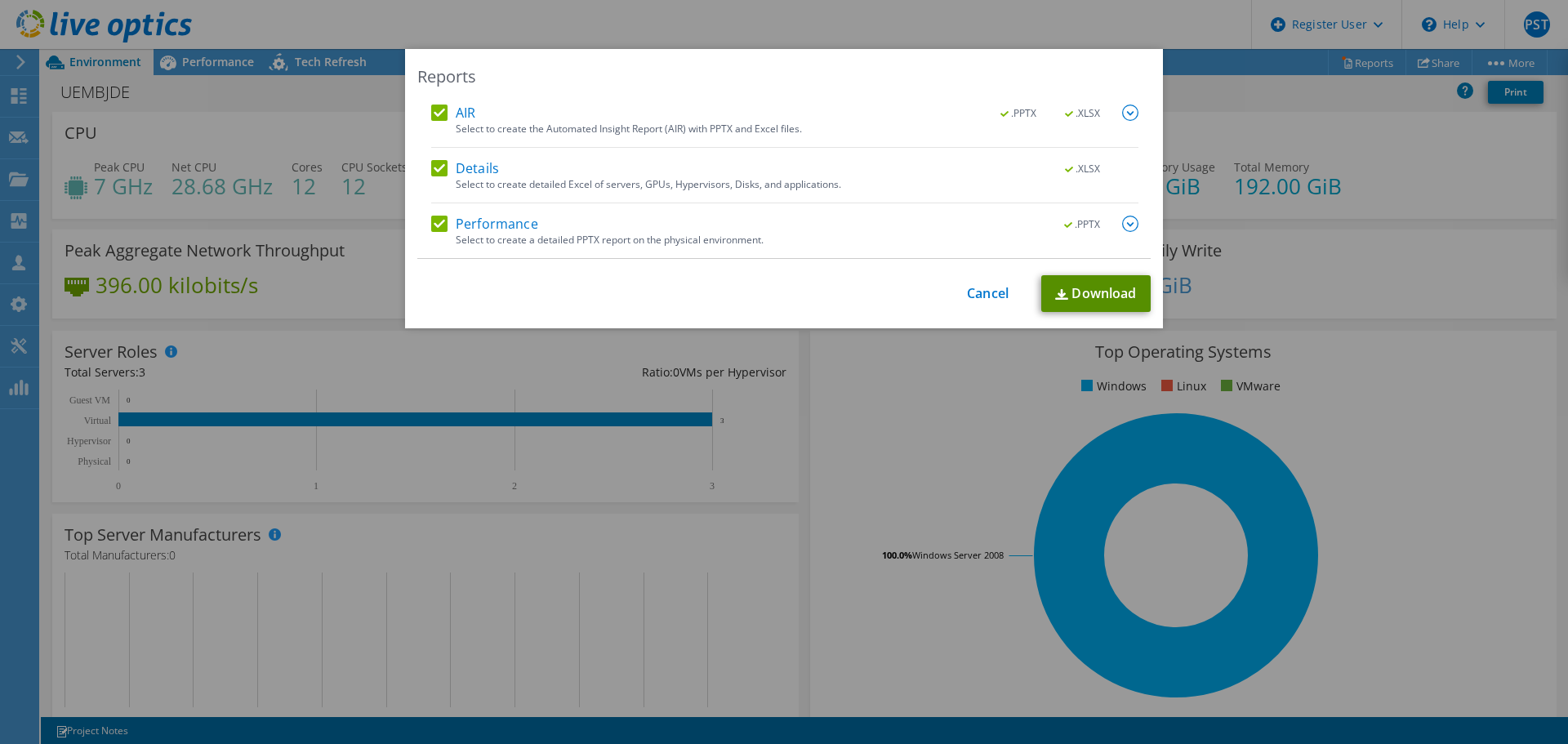
click at [1105, 304] on link "Download" at bounding box center [1096, 294] width 109 height 37
click at [1334, 245] on div "Reports AIR .PPTX .XLSX Select to create the Automated Insight Report (AIR) wit…" at bounding box center [784, 371] width 1568 height 646
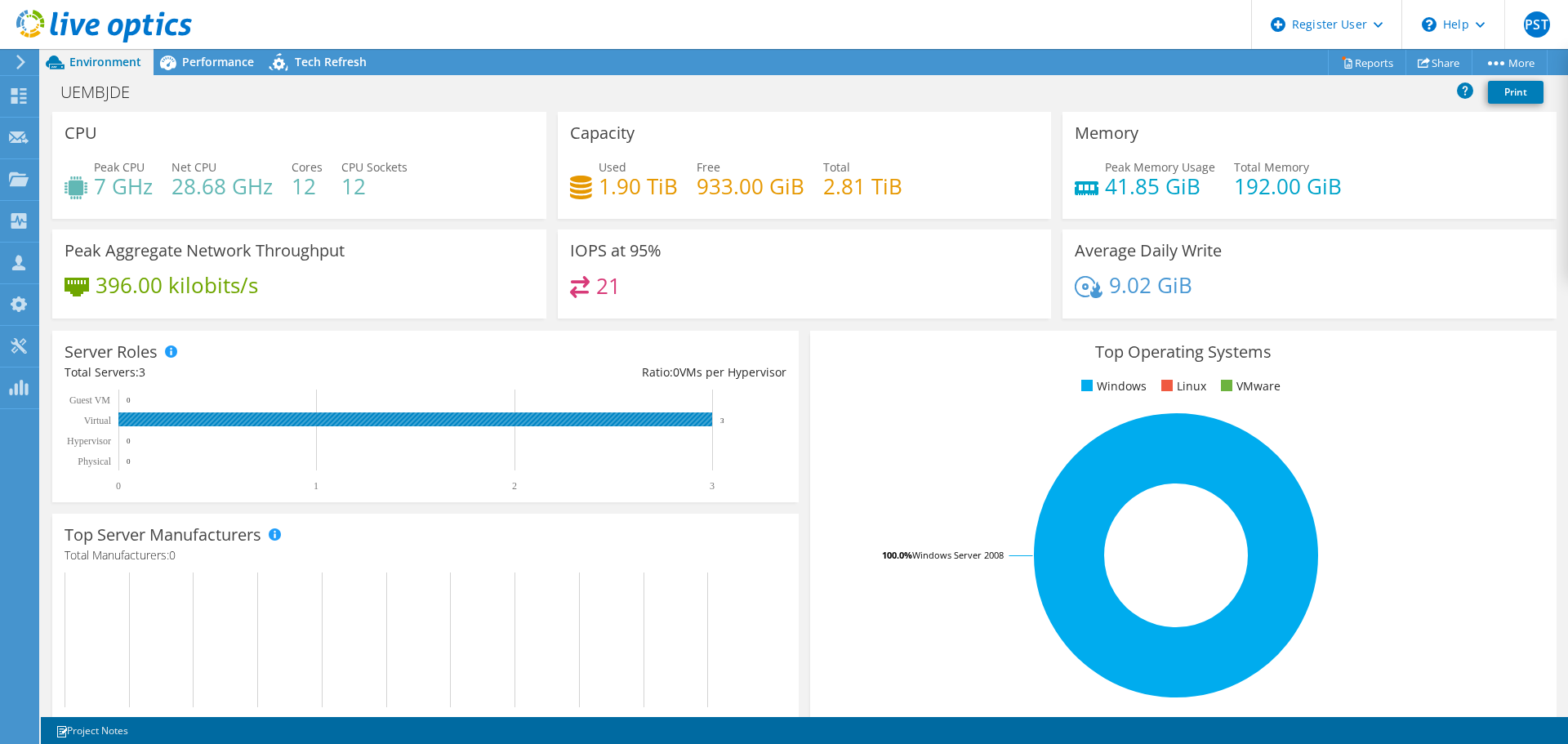
click at [220, 417] on rect at bounding box center [416, 420] width 594 height 14
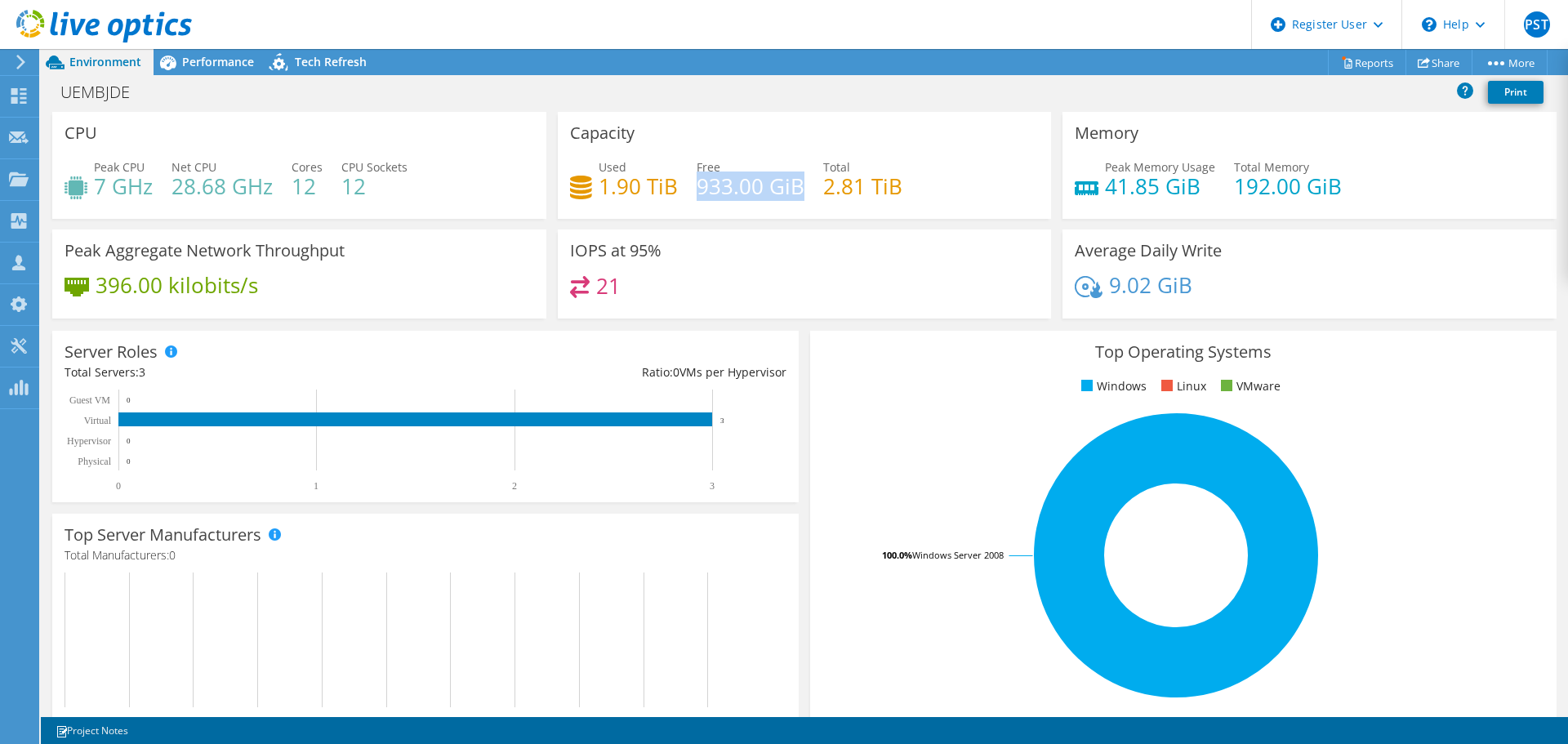
drag, startPoint x: 692, startPoint y: 192, endPoint x: 793, endPoint y: 193, distance: 101.0
click at [793, 193] on h4 "933.00 GiB" at bounding box center [750, 186] width 108 height 18
drag, startPoint x: 798, startPoint y: 193, endPoint x: 753, endPoint y: 200, distance: 45.5
click at [795, 193] on h4 "933.00 GiB" at bounding box center [750, 186] width 108 height 18
drag, startPoint x: 670, startPoint y: 187, endPoint x: 596, endPoint y: 194, distance: 74.3
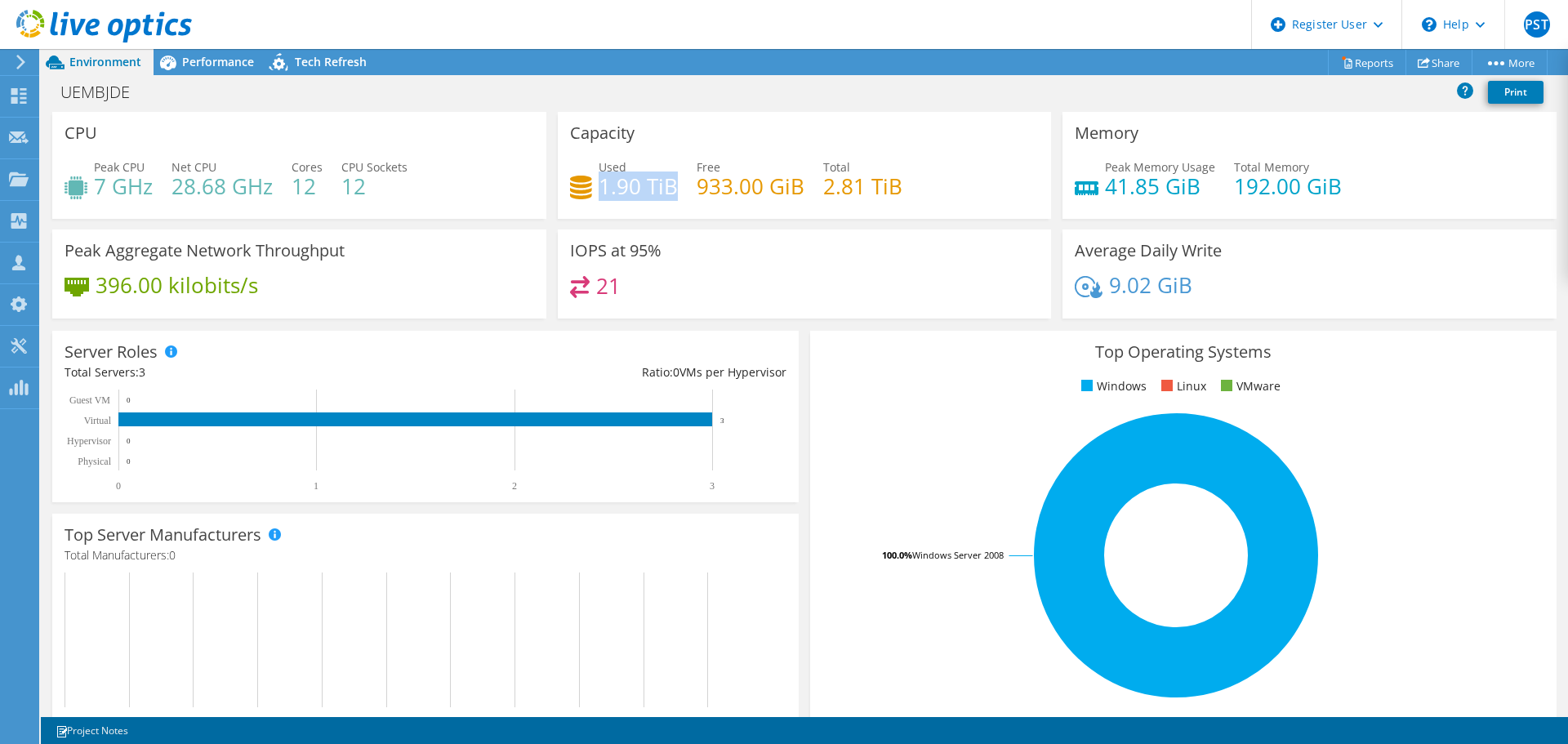
click at [599, 194] on h4 "1.90 TiB" at bounding box center [638, 186] width 79 height 18
click at [756, 220] on div "Capacity Used 1.90 TiB Free 933.00 GiB Total 2.81 TiB" at bounding box center [804, 170] width 505 height 118
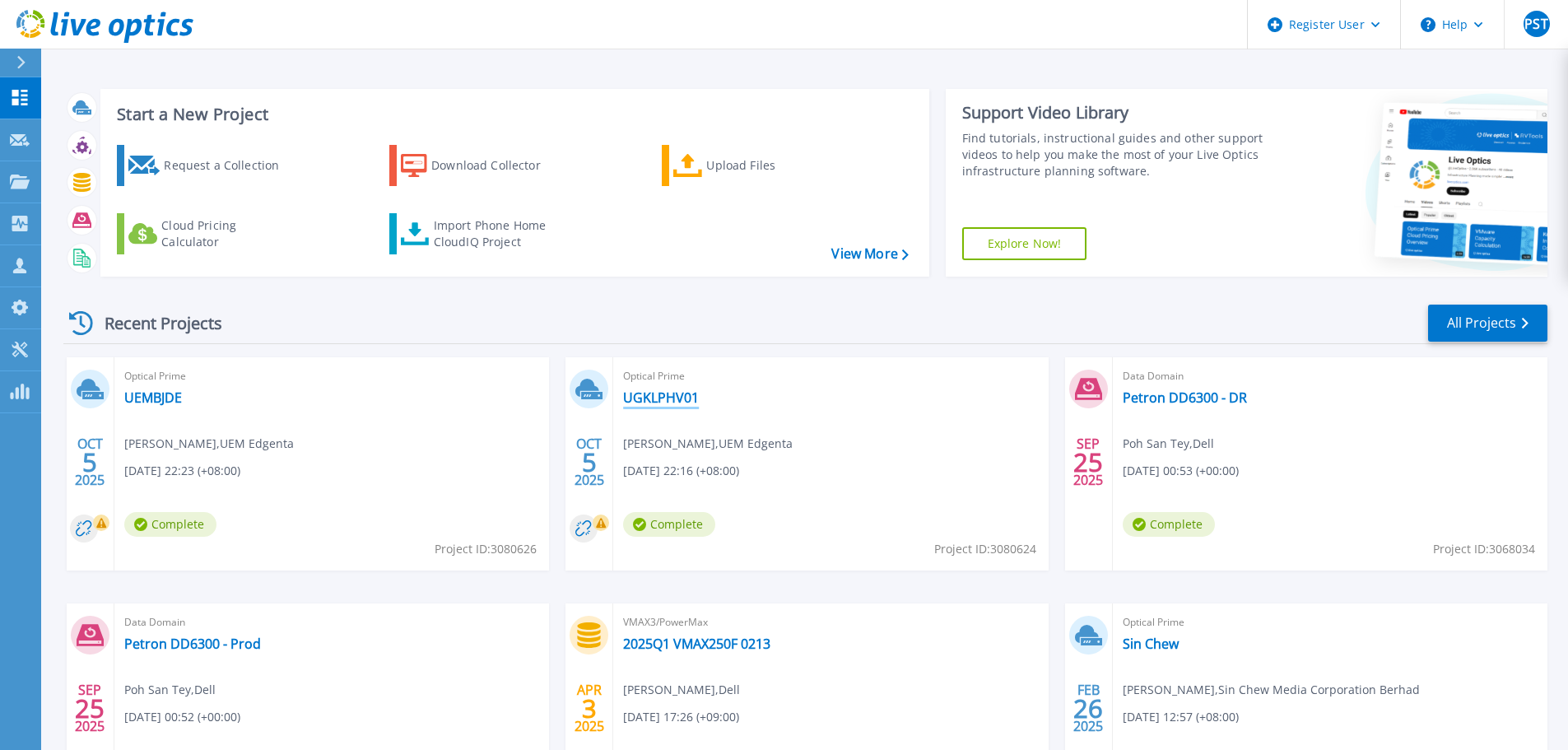
click at [659, 401] on link "UGKLPHV01" at bounding box center [660, 398] width 76 height 17
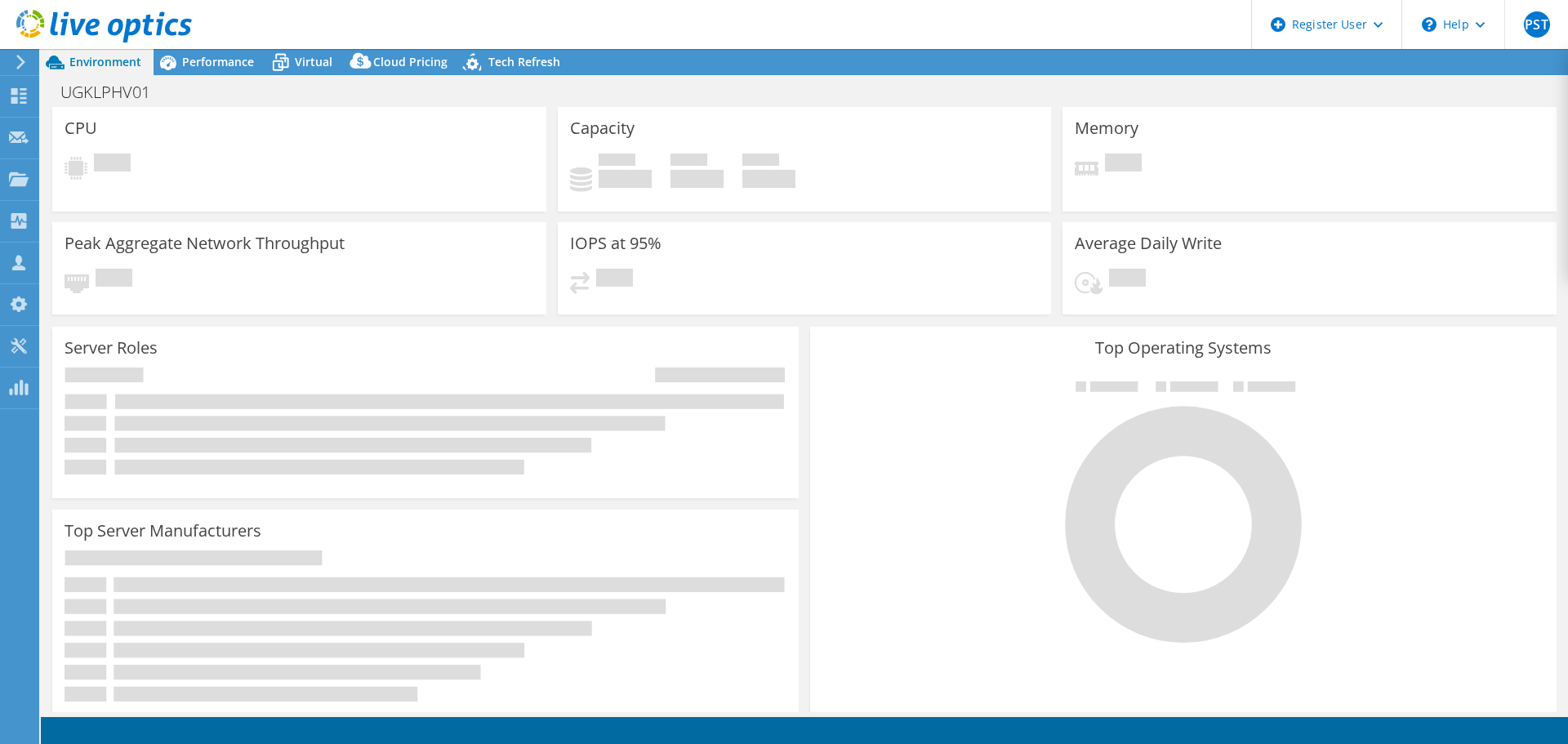
select select "USD"
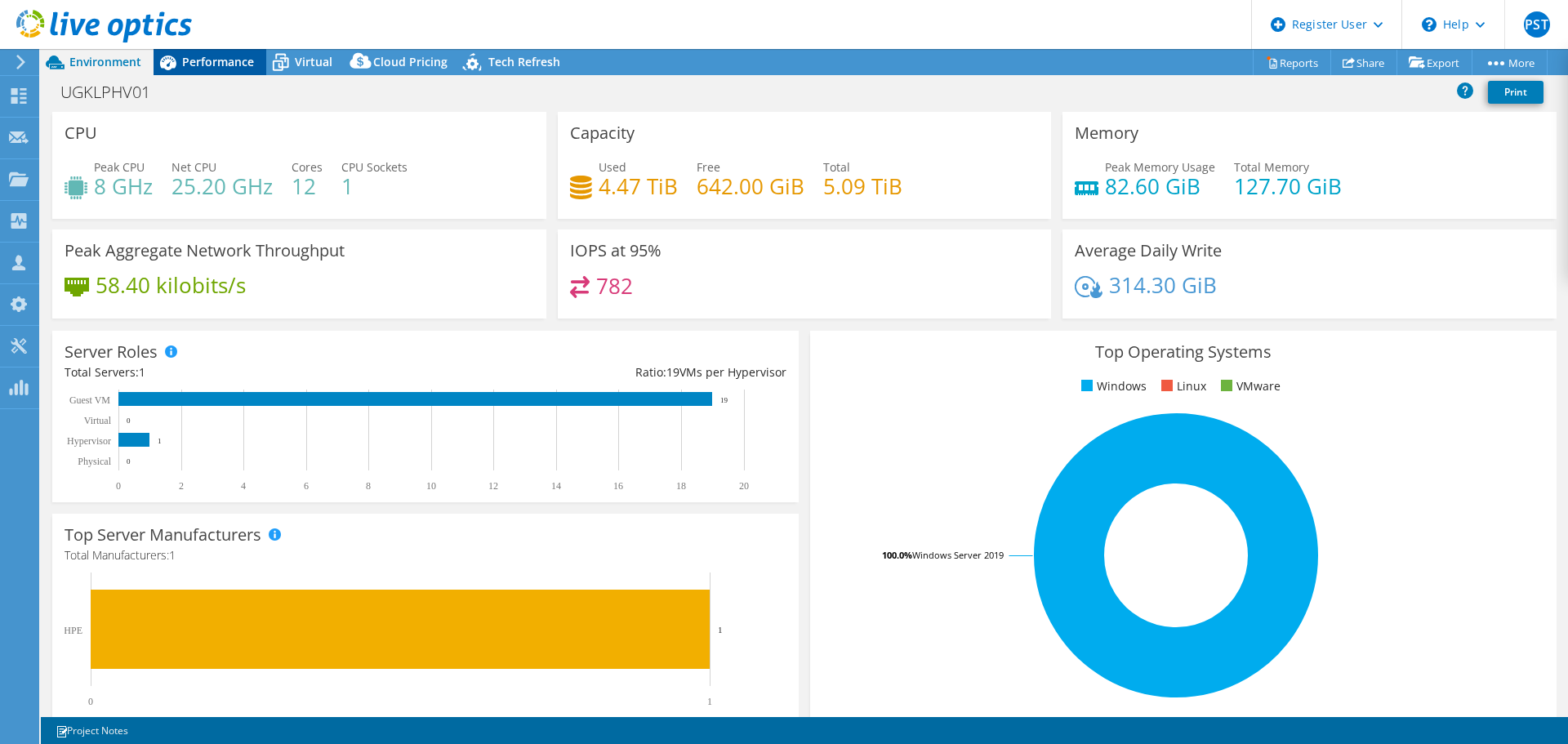
click at [208, 67] on span "Performance" at bounding box center [218, 61] width 72 height 16
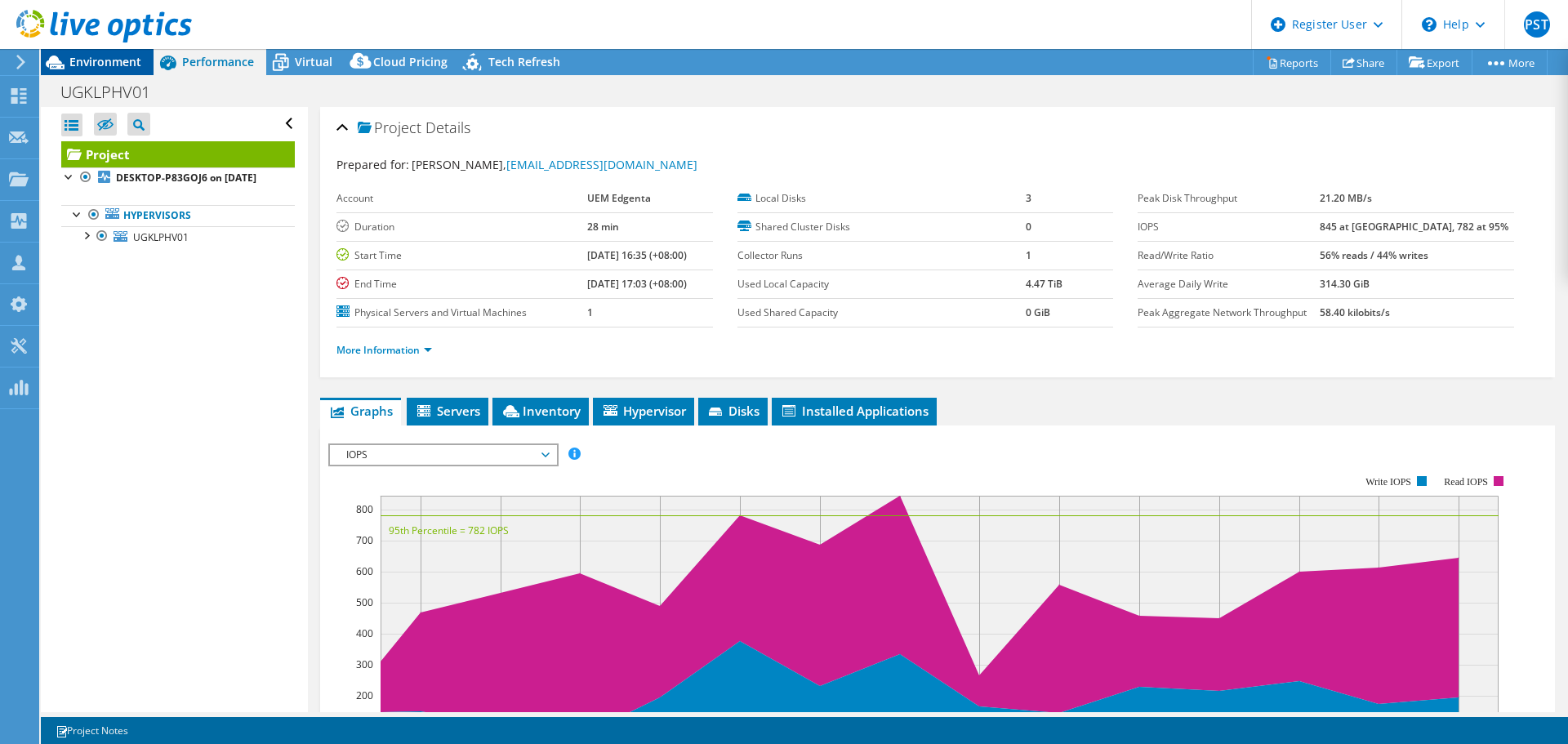
click at [111, 71] on div "Environment" at bounding box center [97, 61] width 113 height 26
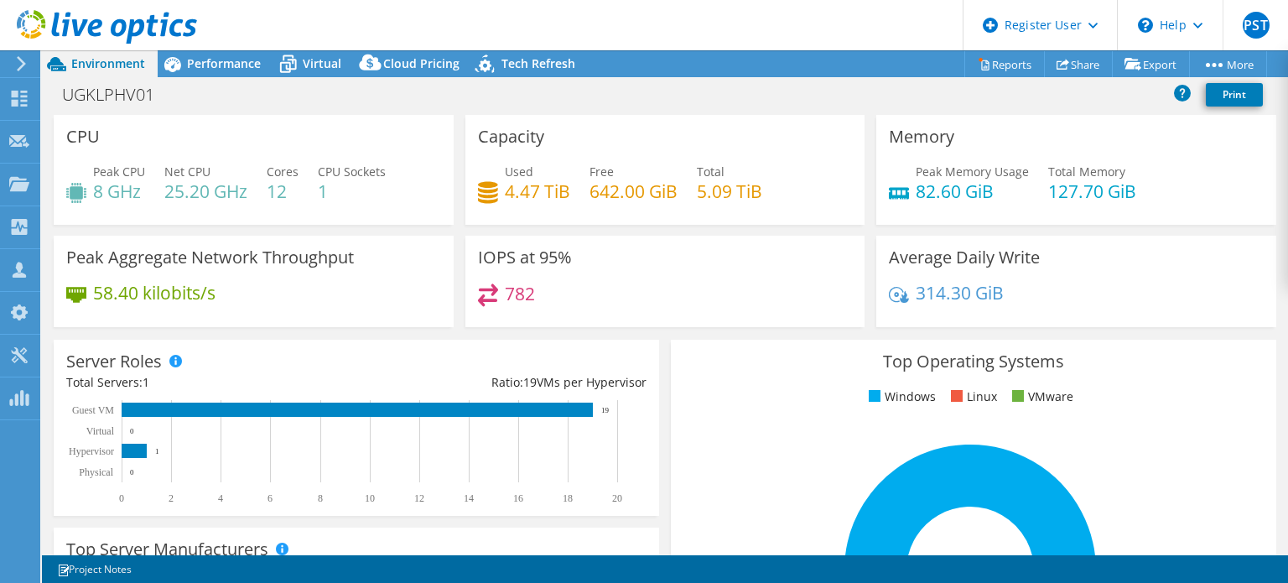
click at [132, 33] on use at bounding box center [107, 27] width 180 height 34
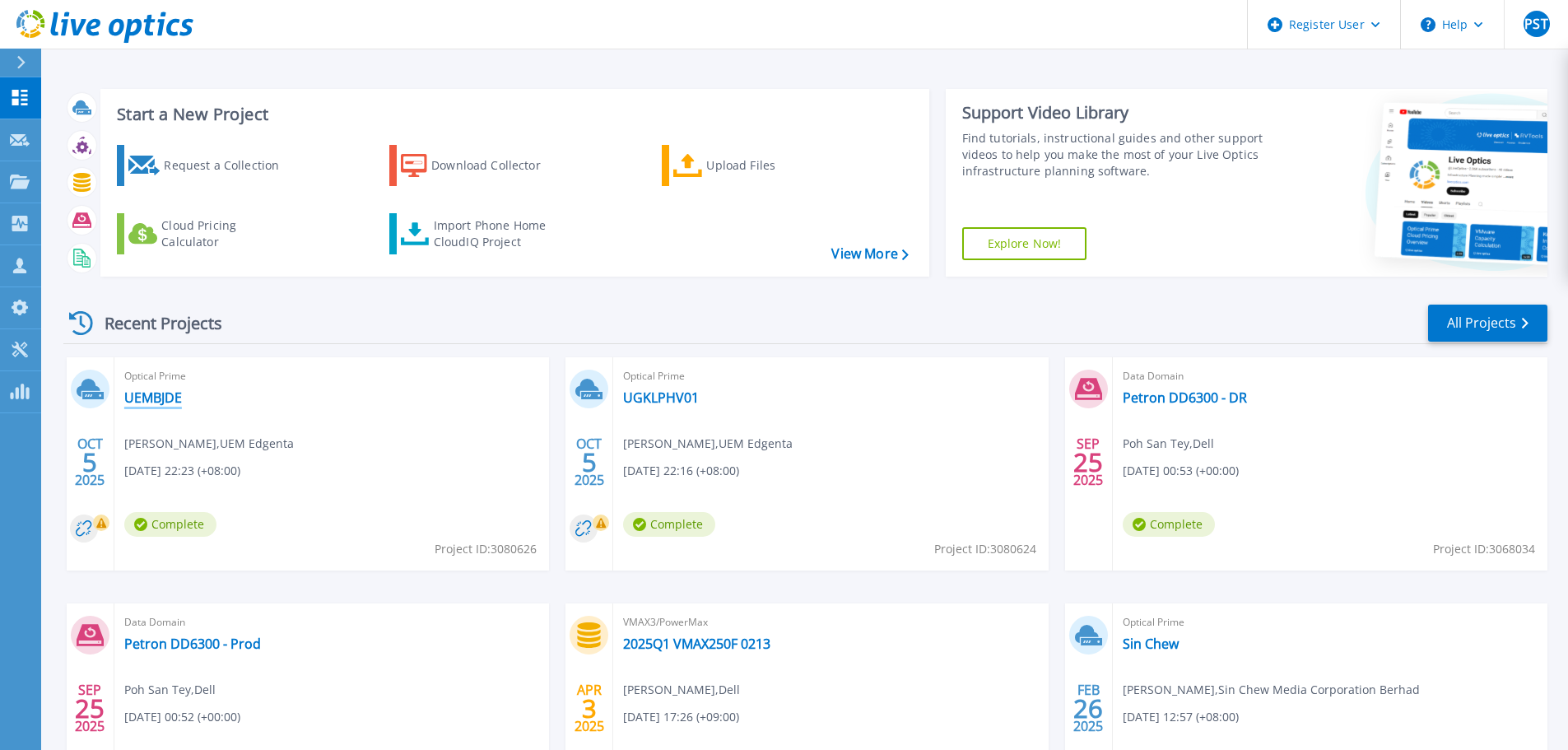
click at [154, 395] on link "UEMBJDE" at bounding box center [153, 398] width 58 height 17
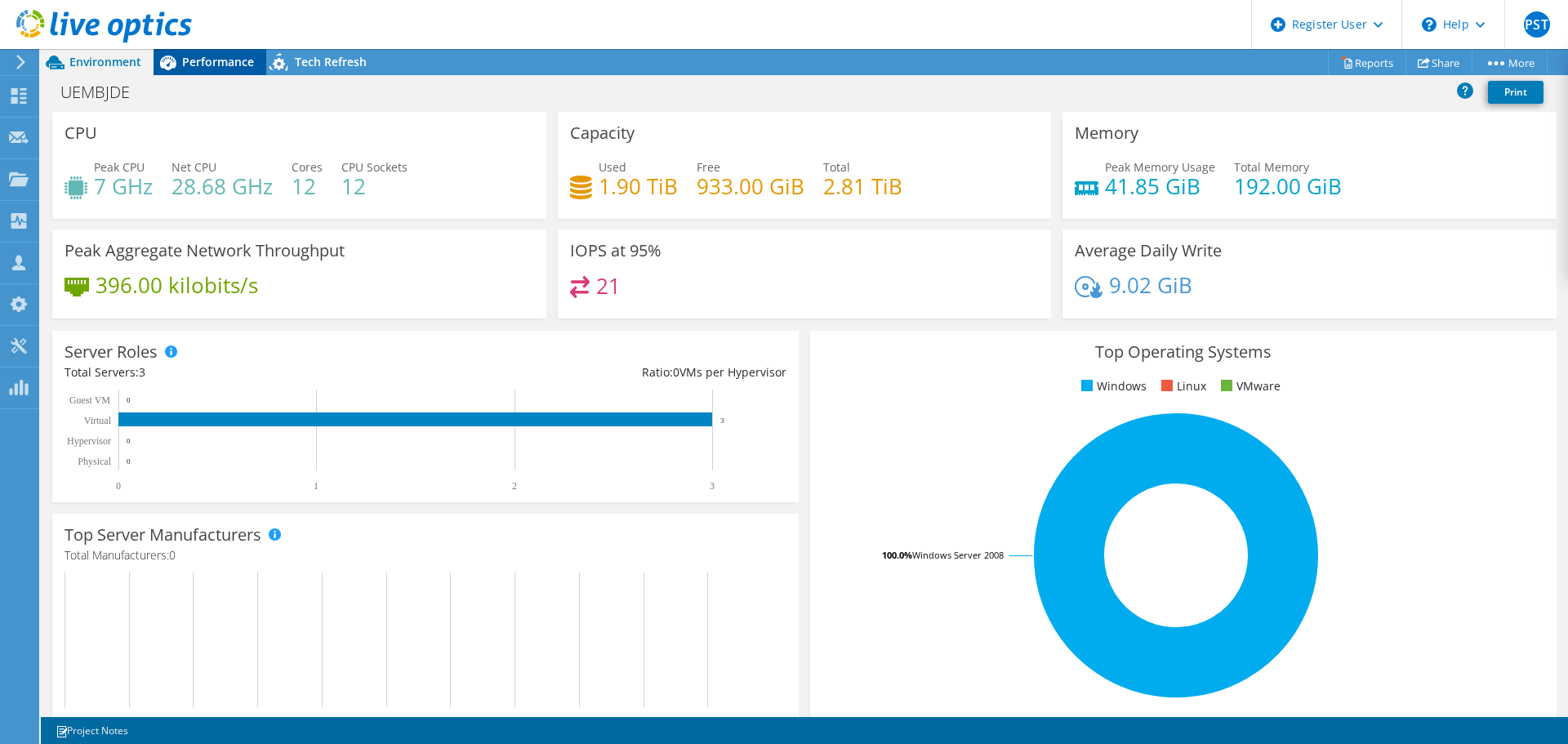
click at [203, 54] on span "Performance" at bounding box center [218, 61] width 72 height 16
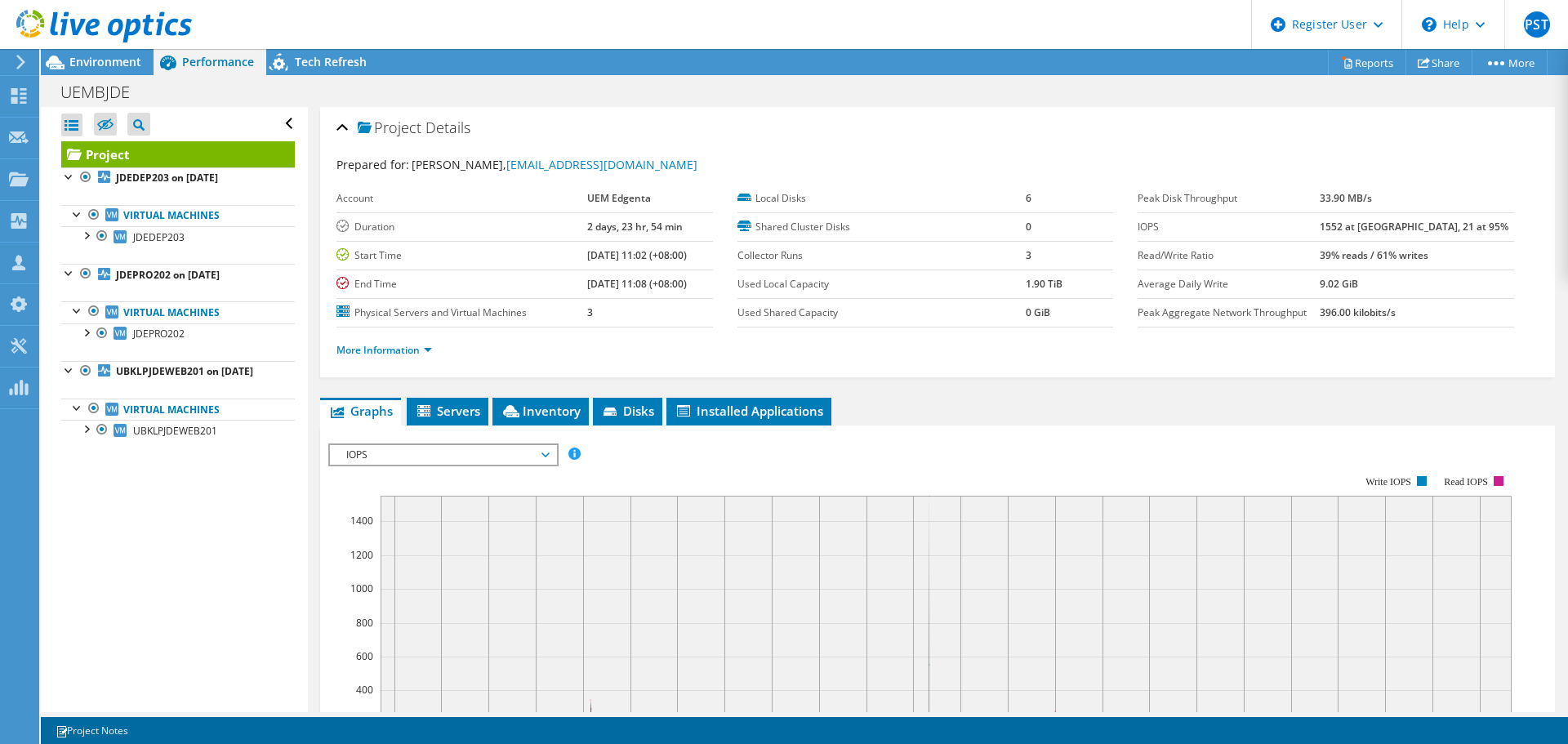
click at [434, 352] on li "More Information" at bounding box center [390, 351] width 105 height 18
click at [424, 353] on link "More Information" at bounding box center [385, 350] width 95 height 14
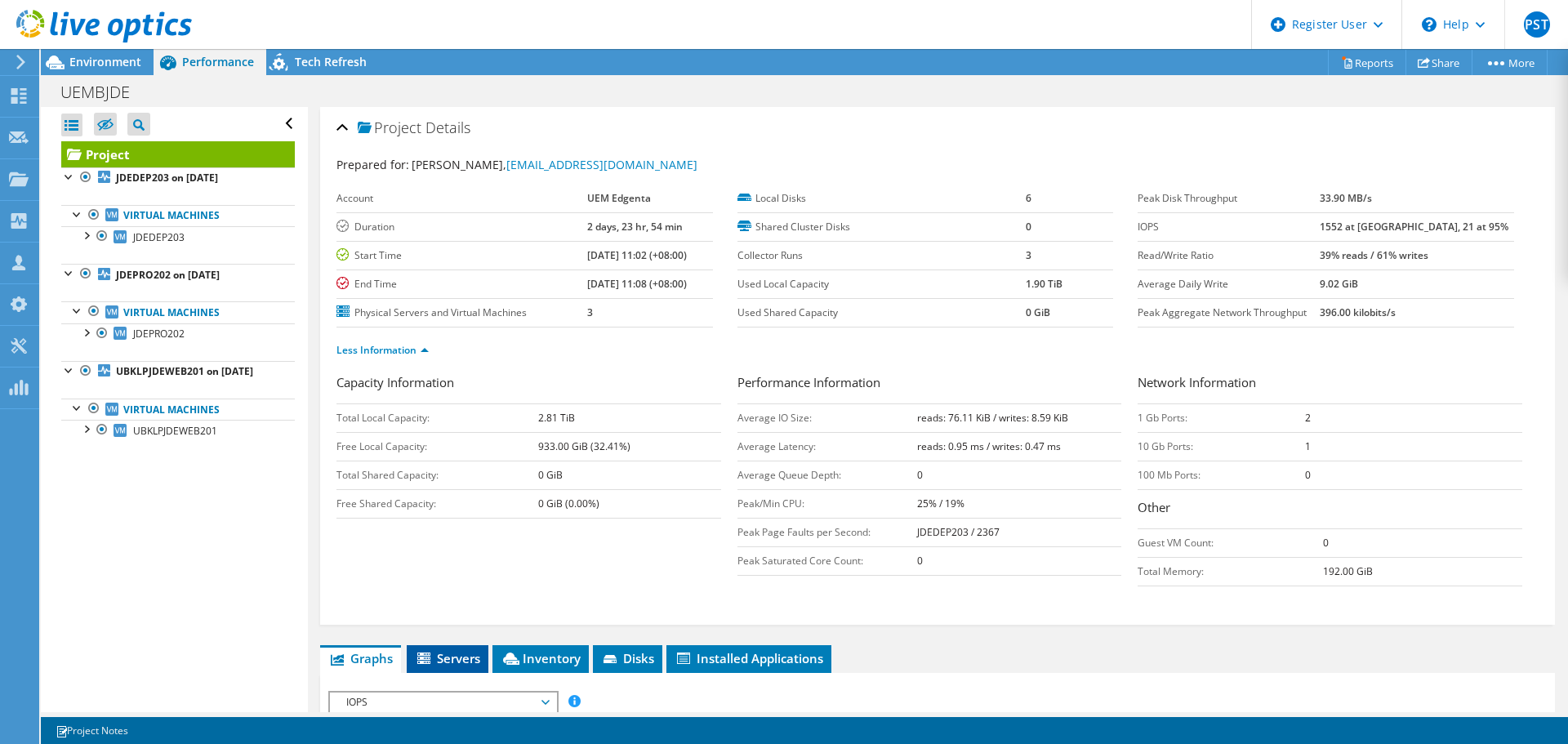
click at [476, 651] on span "Servers" at bounding box center [447, 658] width 65 height 17
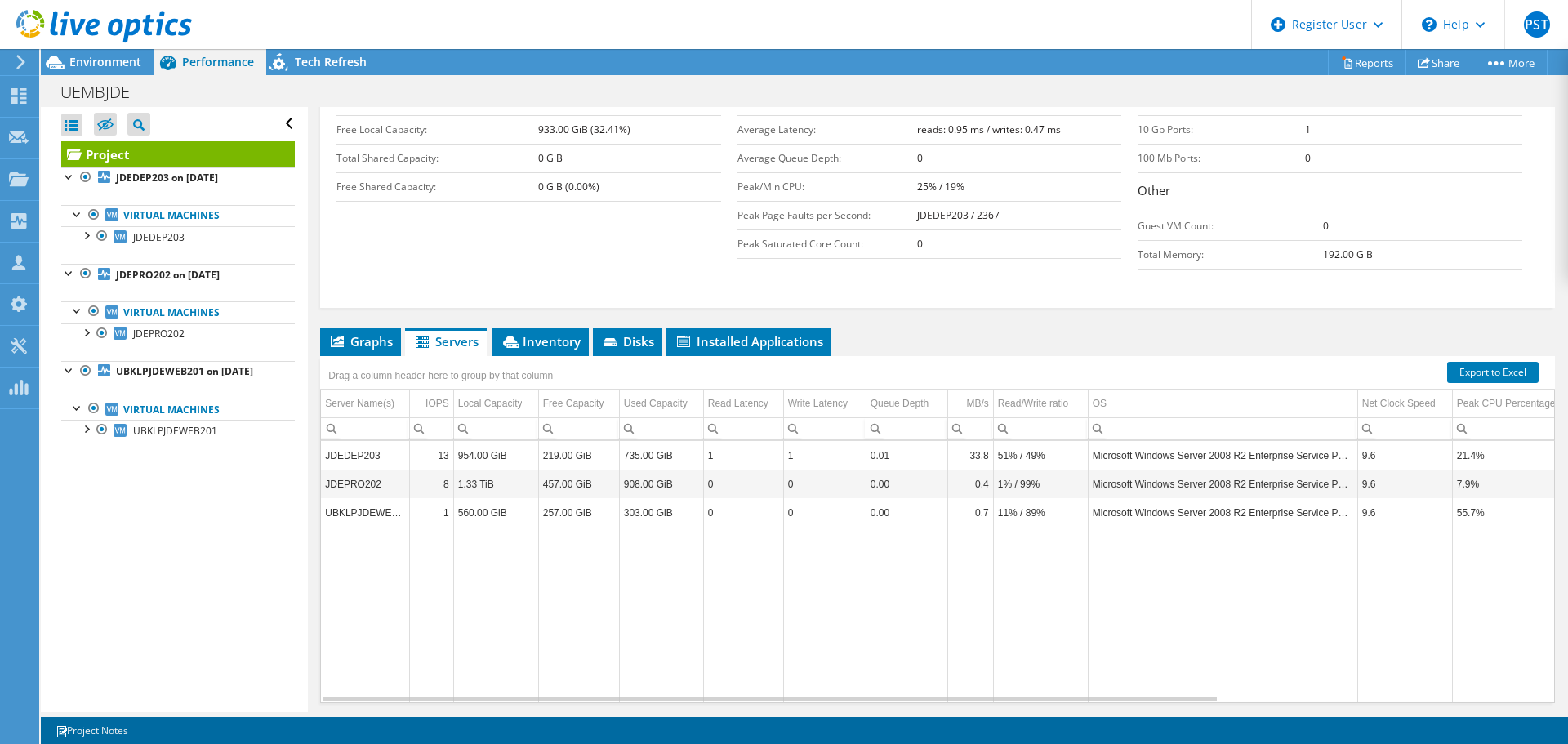
scroll to position [7, 0]
click at [546, 337] on span "Inventory" at bounding box center [541, 341] width 80 height 17
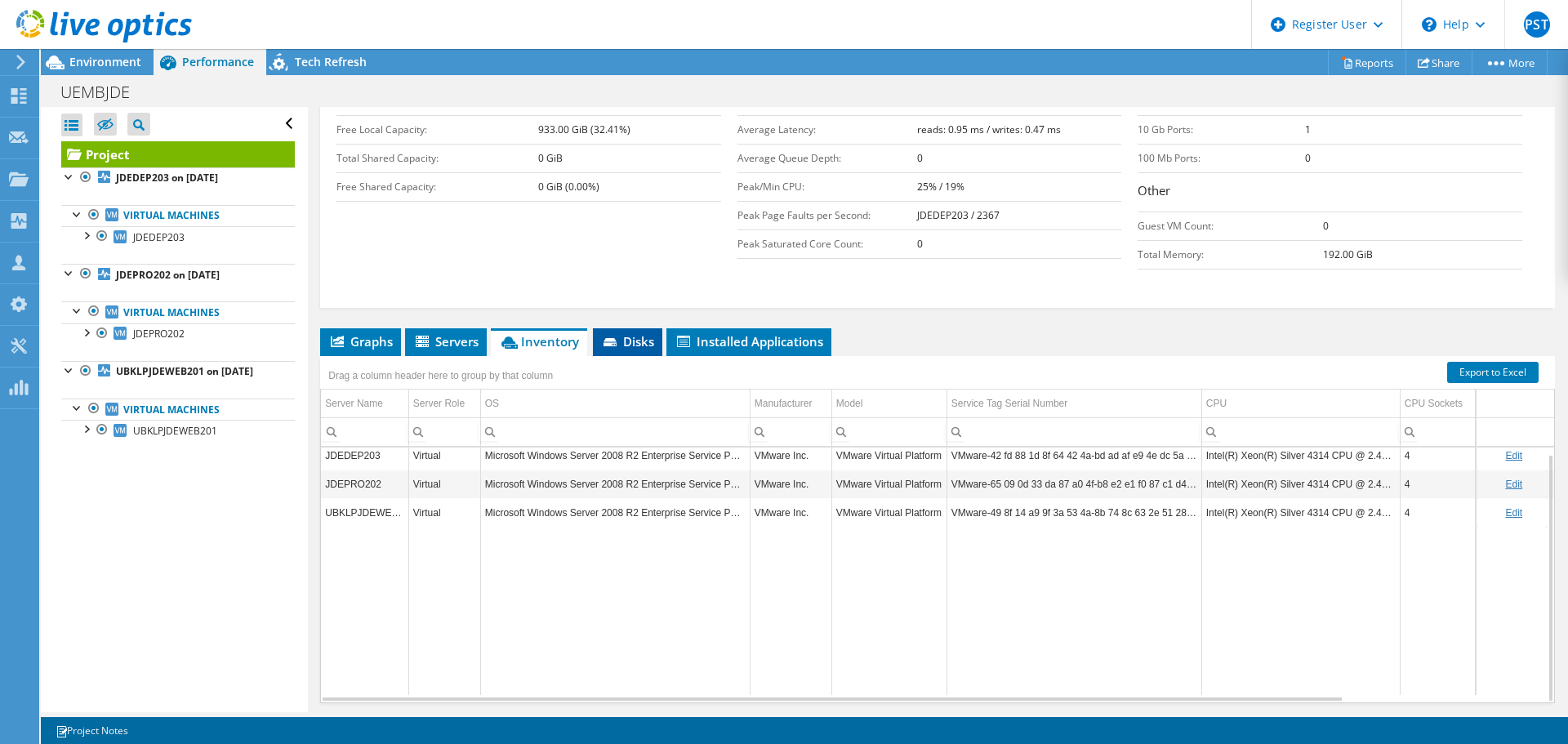
click at [621, 340] on span "Disks" at bounding box center [627, 341] width 54 height 17
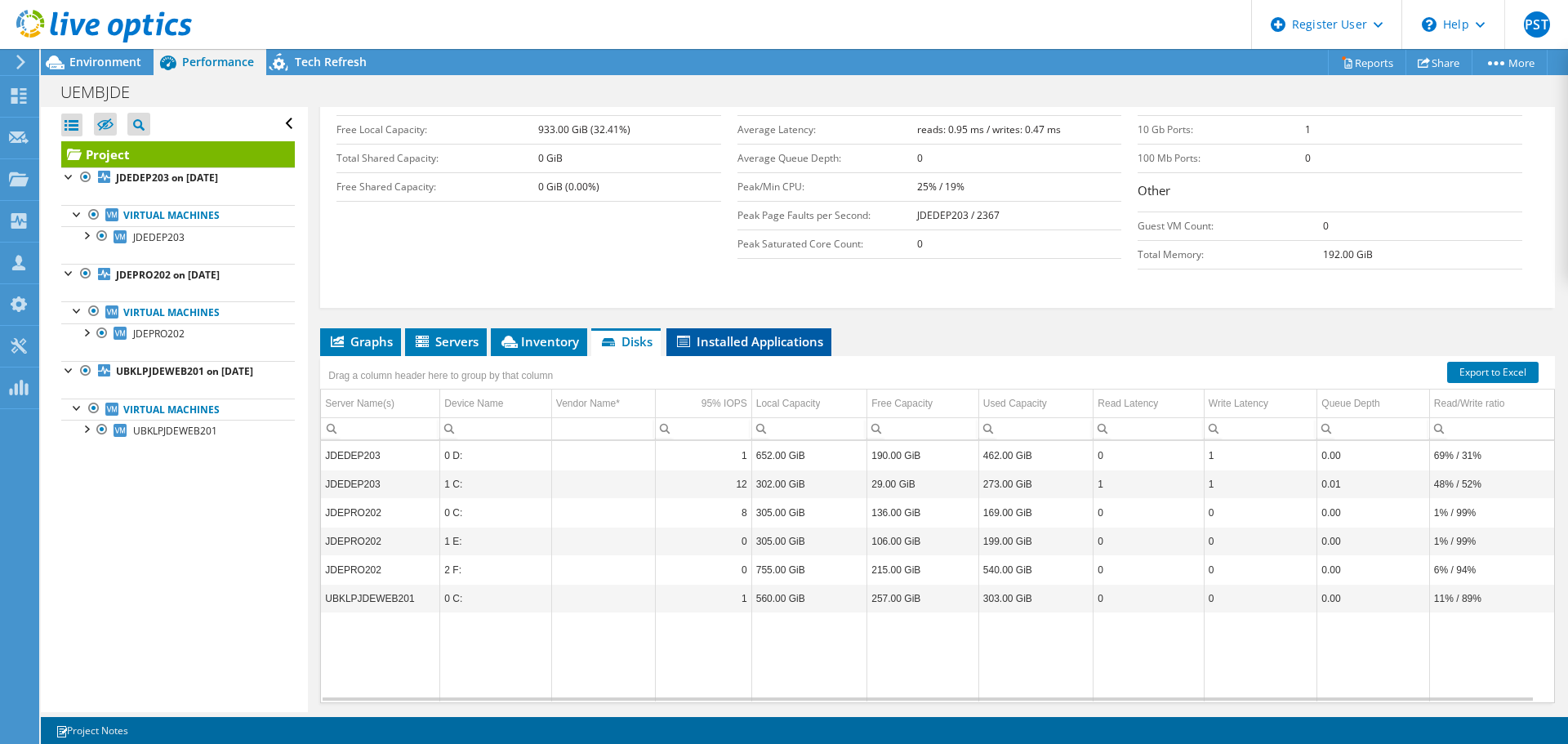
click at [698, 337] on span "Installed Applications" at bounding box center [749, 341] width 149 height 17
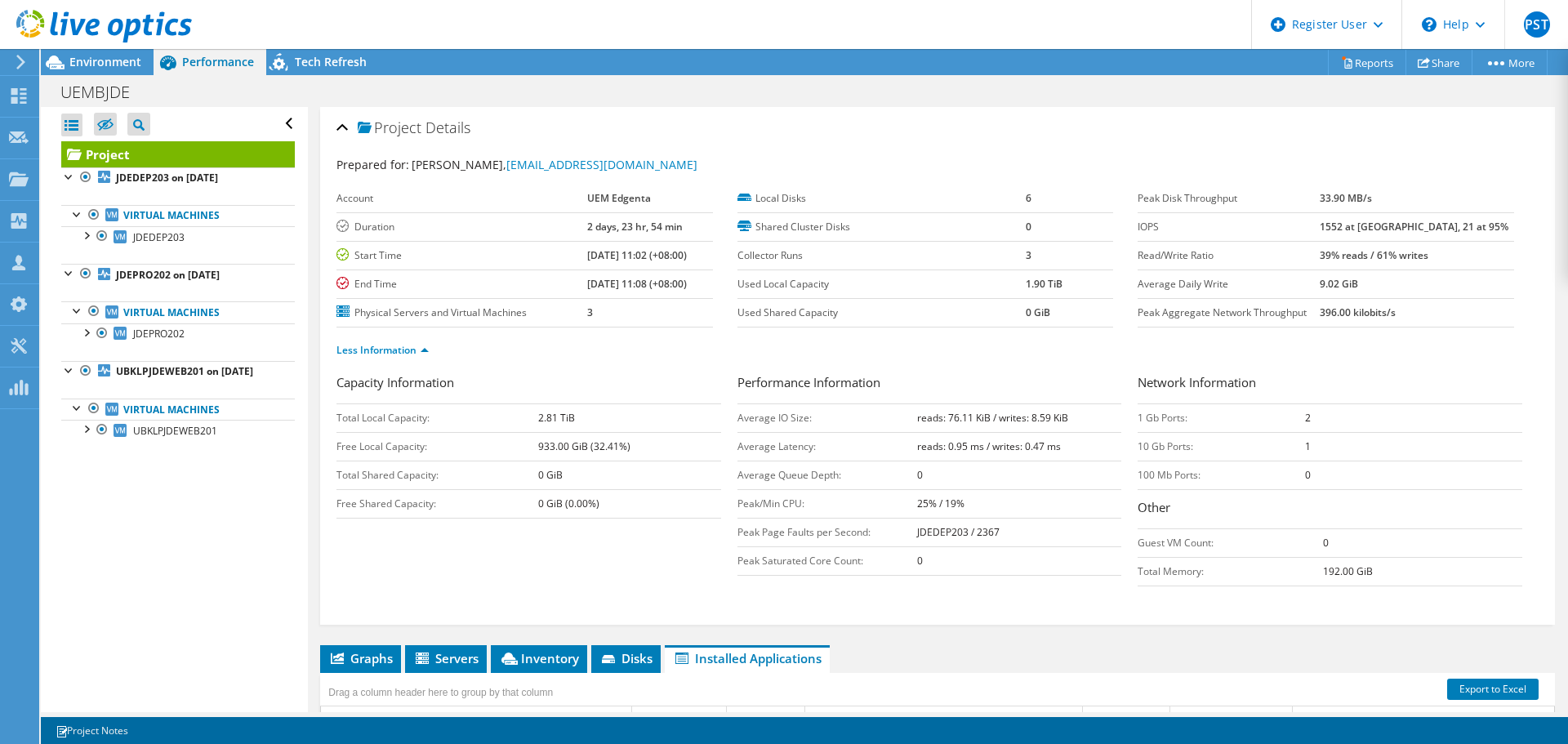
scroll to position [2093, 0]
click at [98, 63] on span "Environment" at bounding box center [105, 61] width 72 height 16
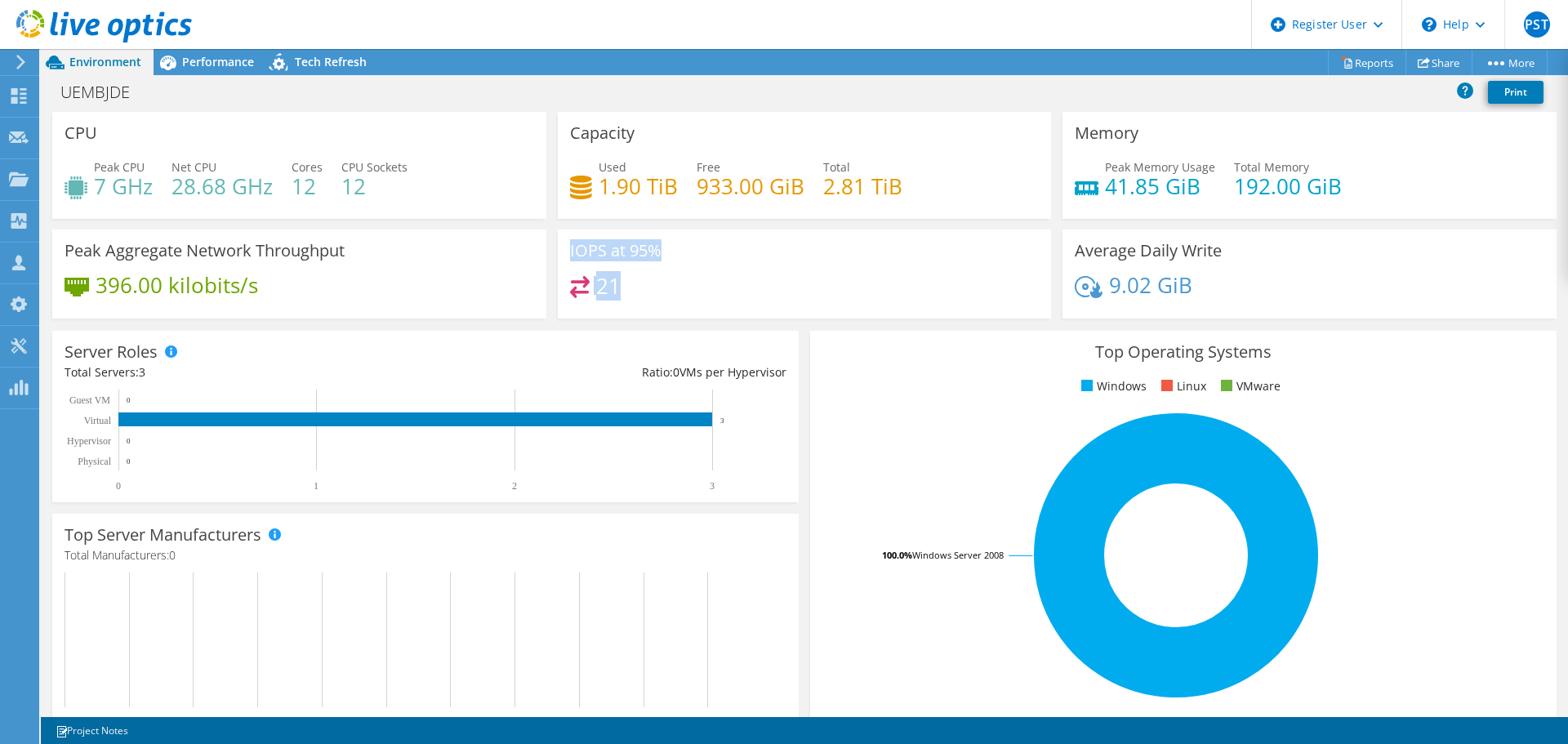
drag, startPoint x: 634, startPoint y: 279, endPoint x: 542, endPoint y: 297, distance: 93.7
click at [542, 297] on div "CPU Peak CPU 7 GHz Net CPU 28.68 GHz Cores 12 CPU Sockets 12 Capacity Used 1.90…" at bounding box center [804, 220] width 1516 height 217
click at [605, 291] on h4 "21" at bounding box center [608, 285] width 24 height 18
click at [205, 68] on span "Performance" at bounding box center [218, 61] width 72 height 16
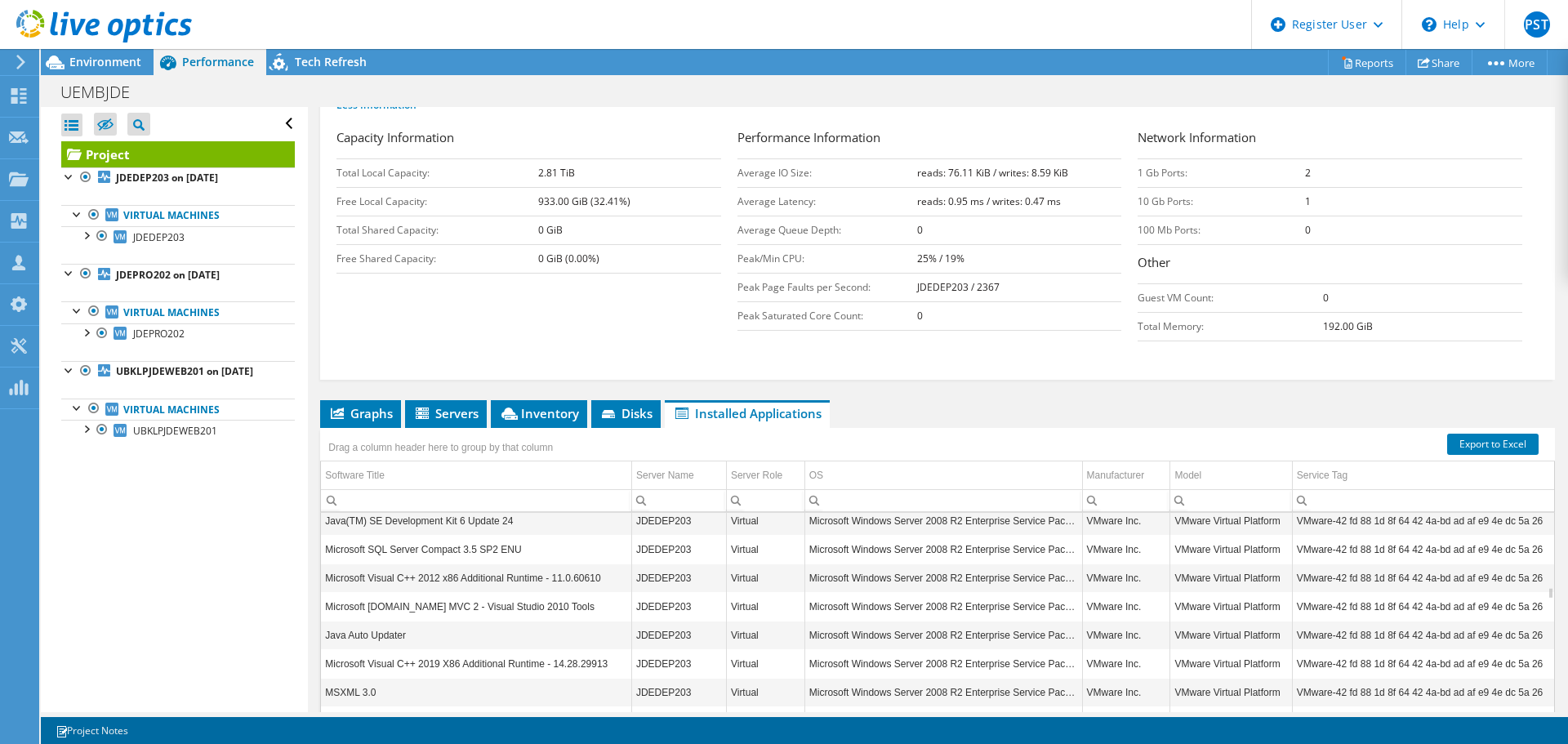
scroll to position [0, 0]
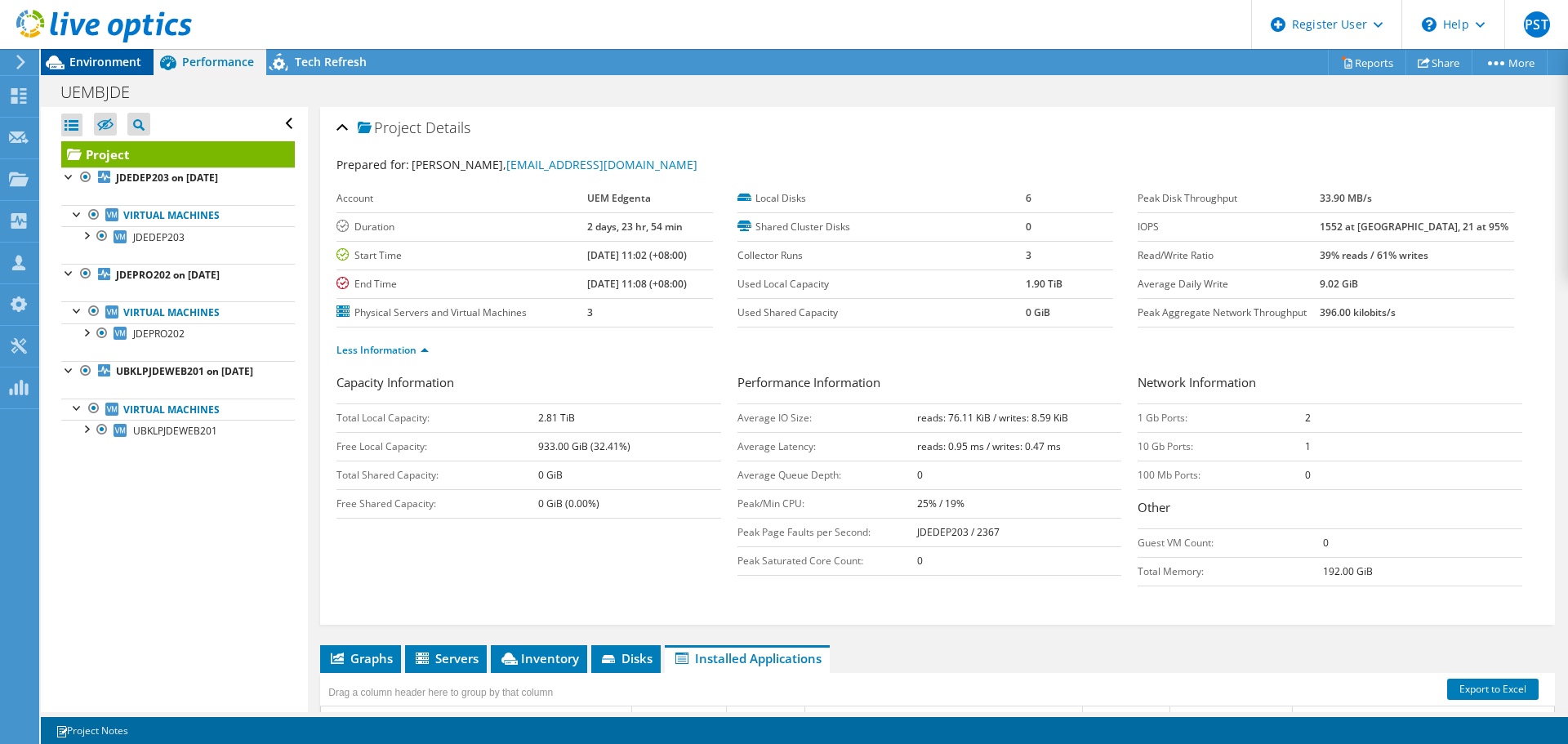
click at [115, 56] on span "Environment" at bounding box center [105, 61] width 72 height 16
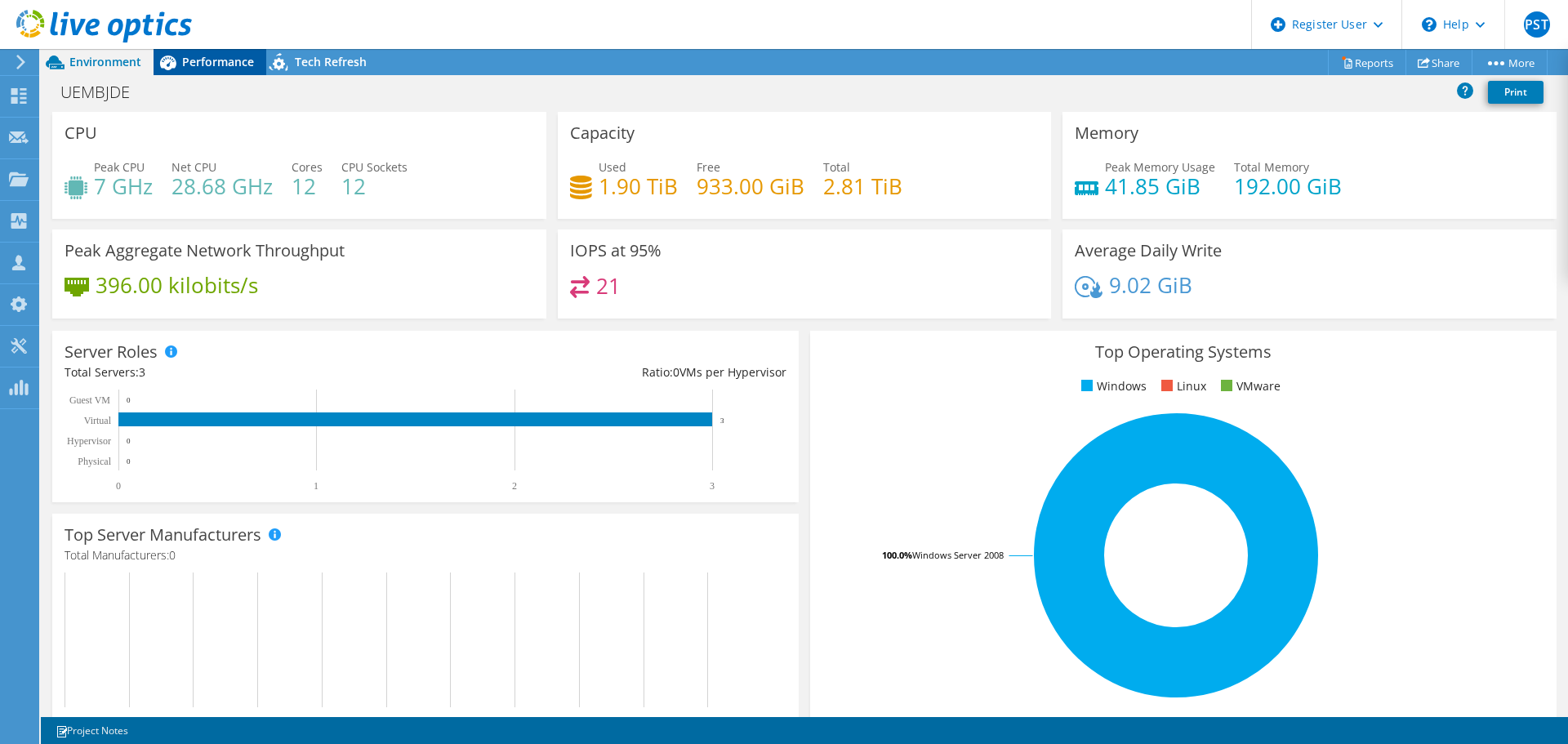
click at [256, 57] on div "Performance" at bounding box center [210, 61] width 113 height 26
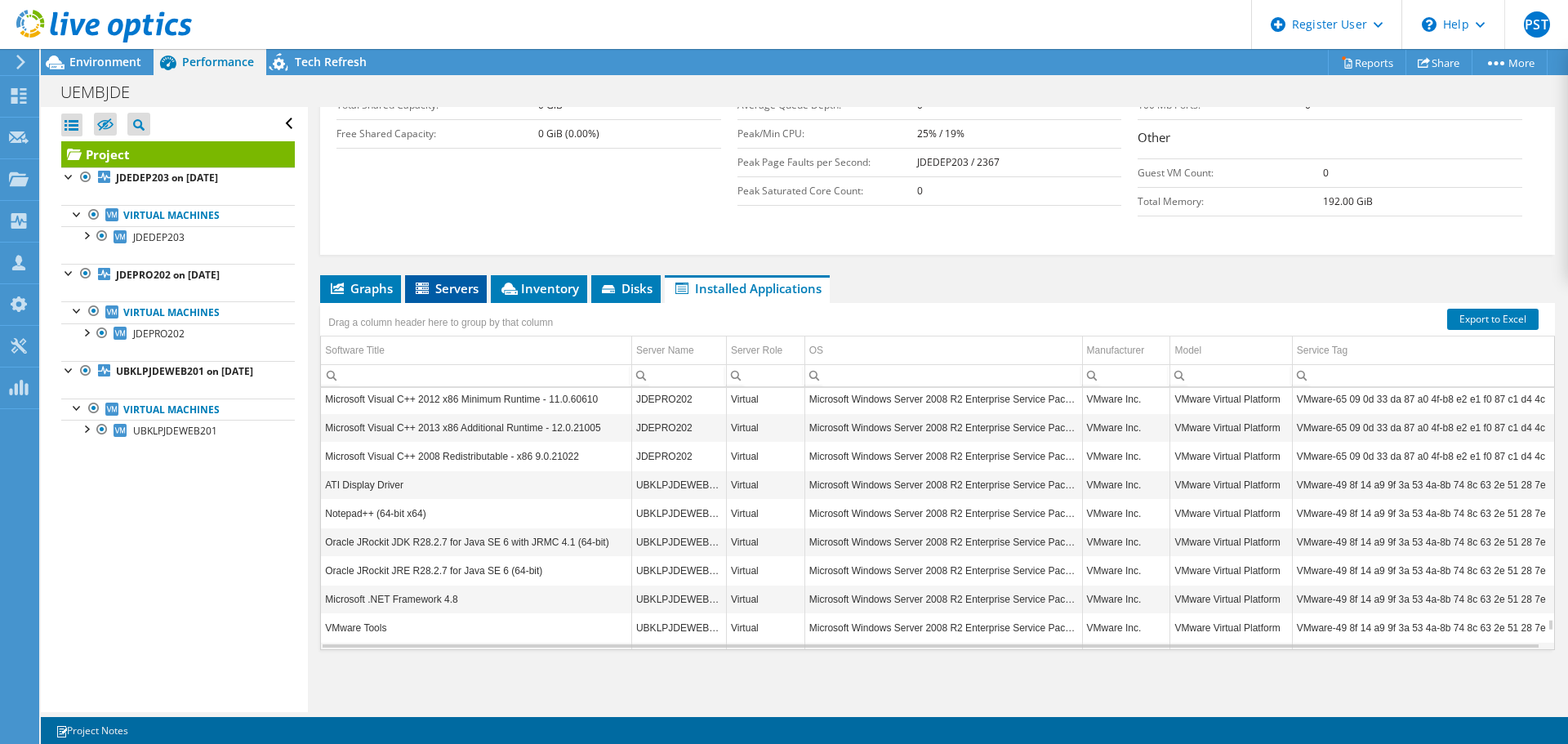
scroll to position [6523, 0]
click at [470, 286] on span "Servers" at bounding box center [445, 288] width 65 height 17
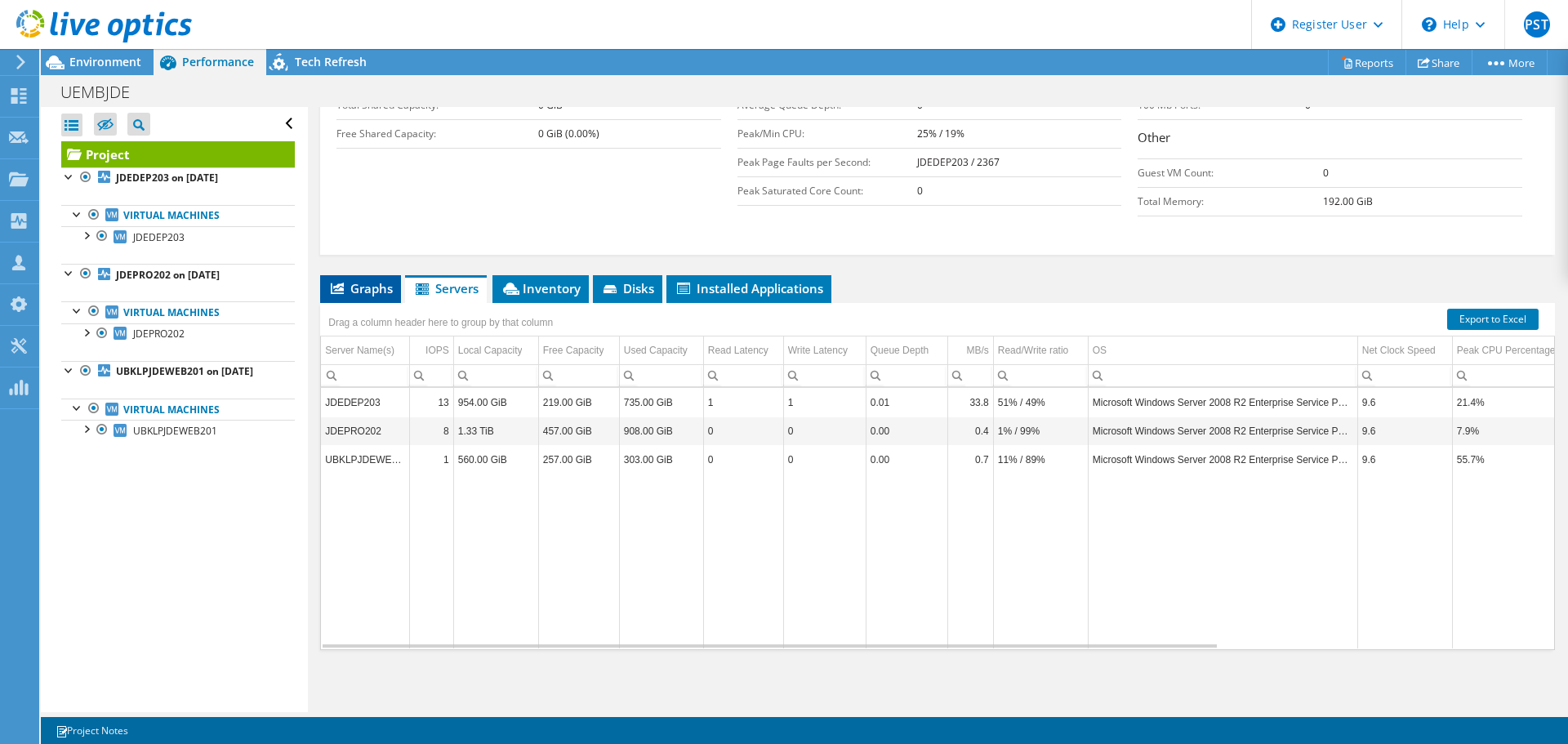
click at [367, 284] on span "Graphs" at bounding box center [360, 288] width 64 height 17
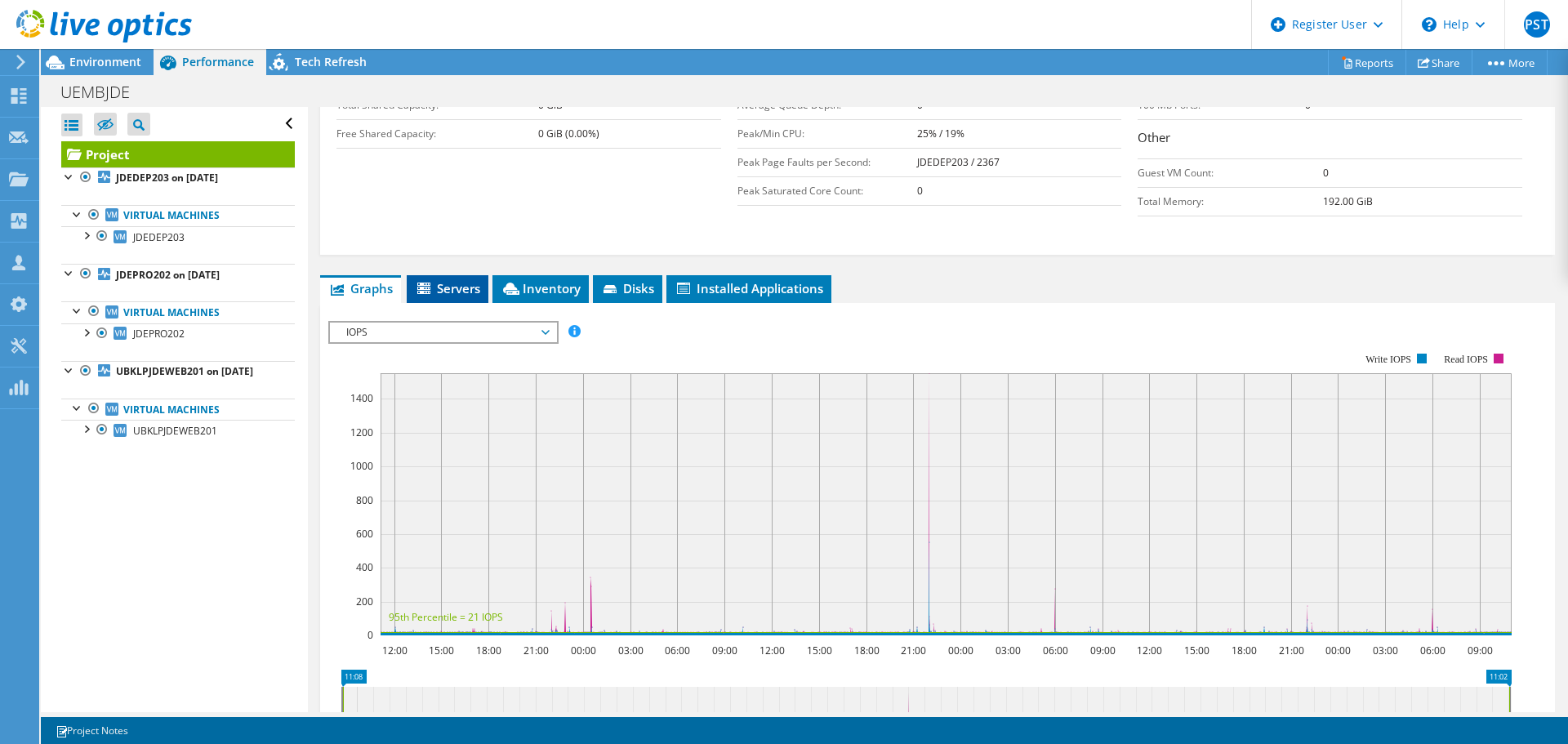
click at [425, 295] on icon at bounding box center [426, 289] width 17 height 14
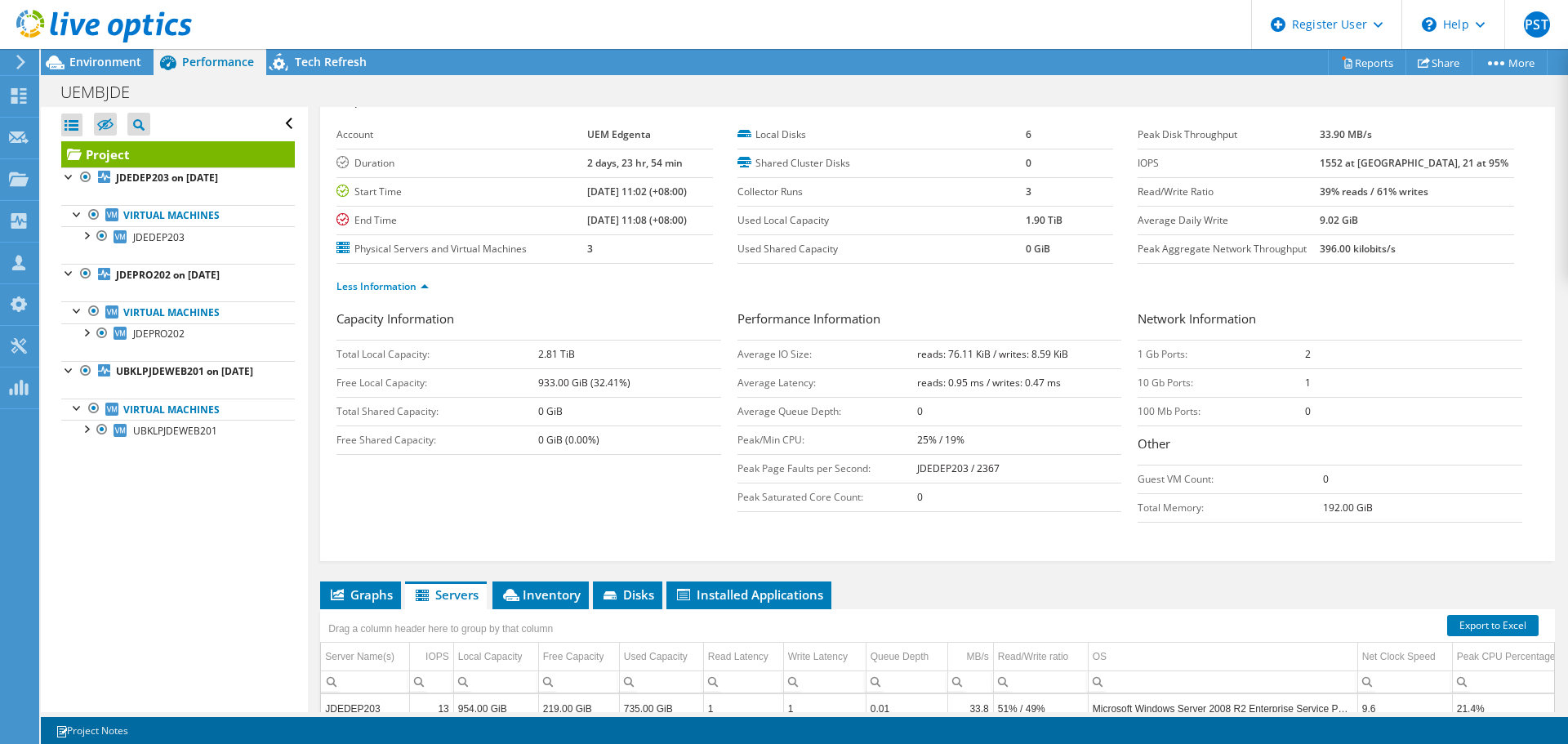
scroll to position [0, 0]
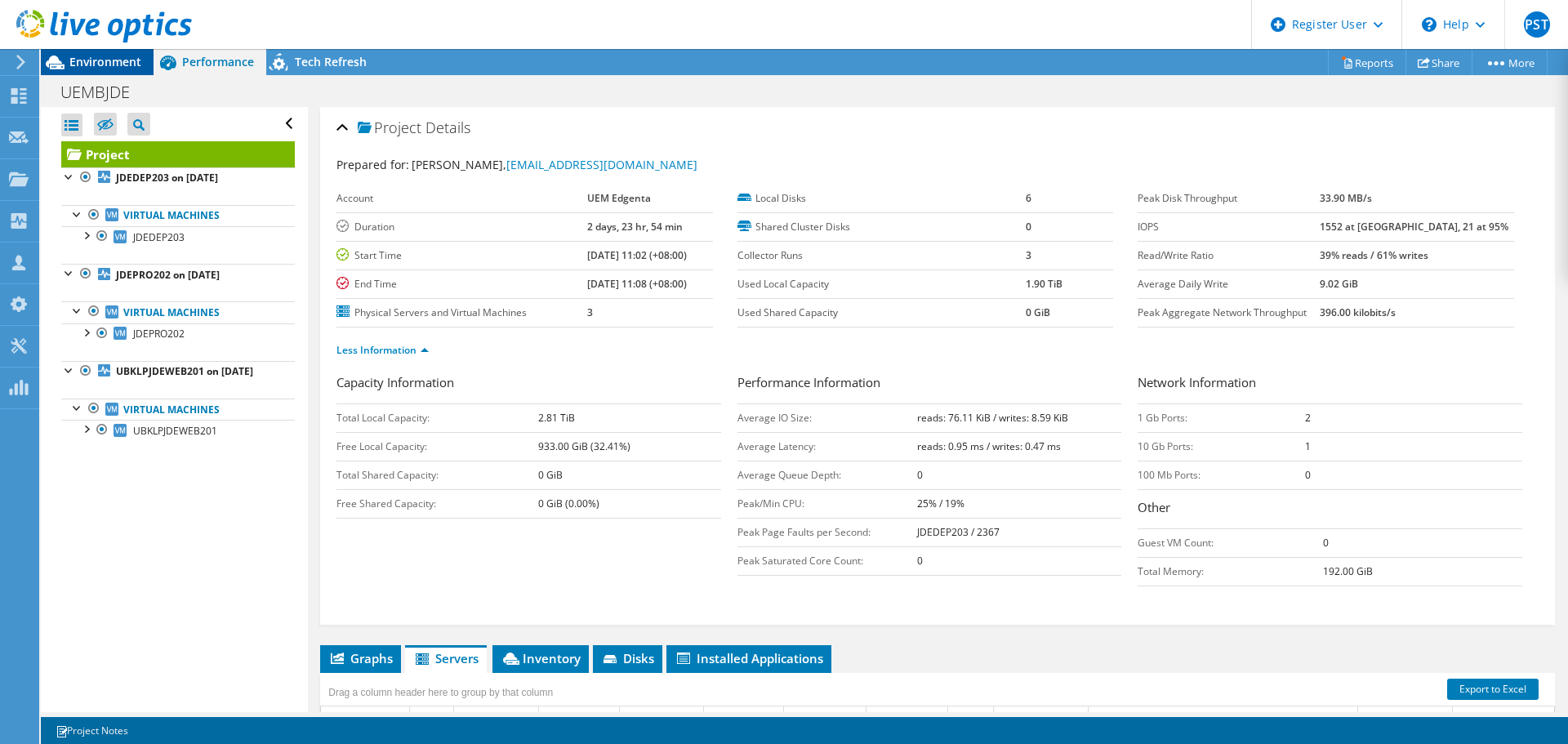
click at [72, 55] on span "Environment" at bounding box center [105, 61] width 72 height 16
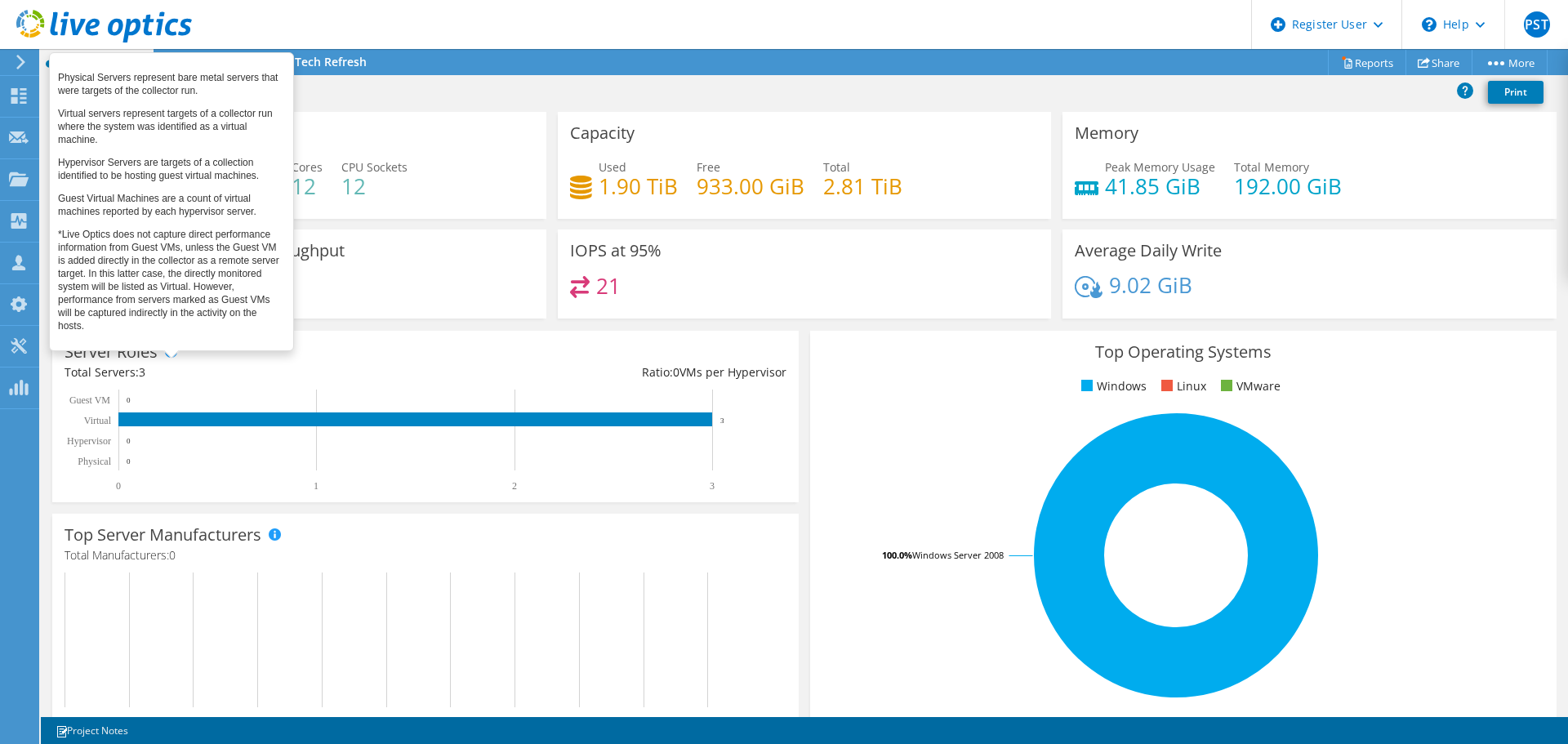
click at [173, 356] on span at bounding box center [170, 352] width 12 height 12
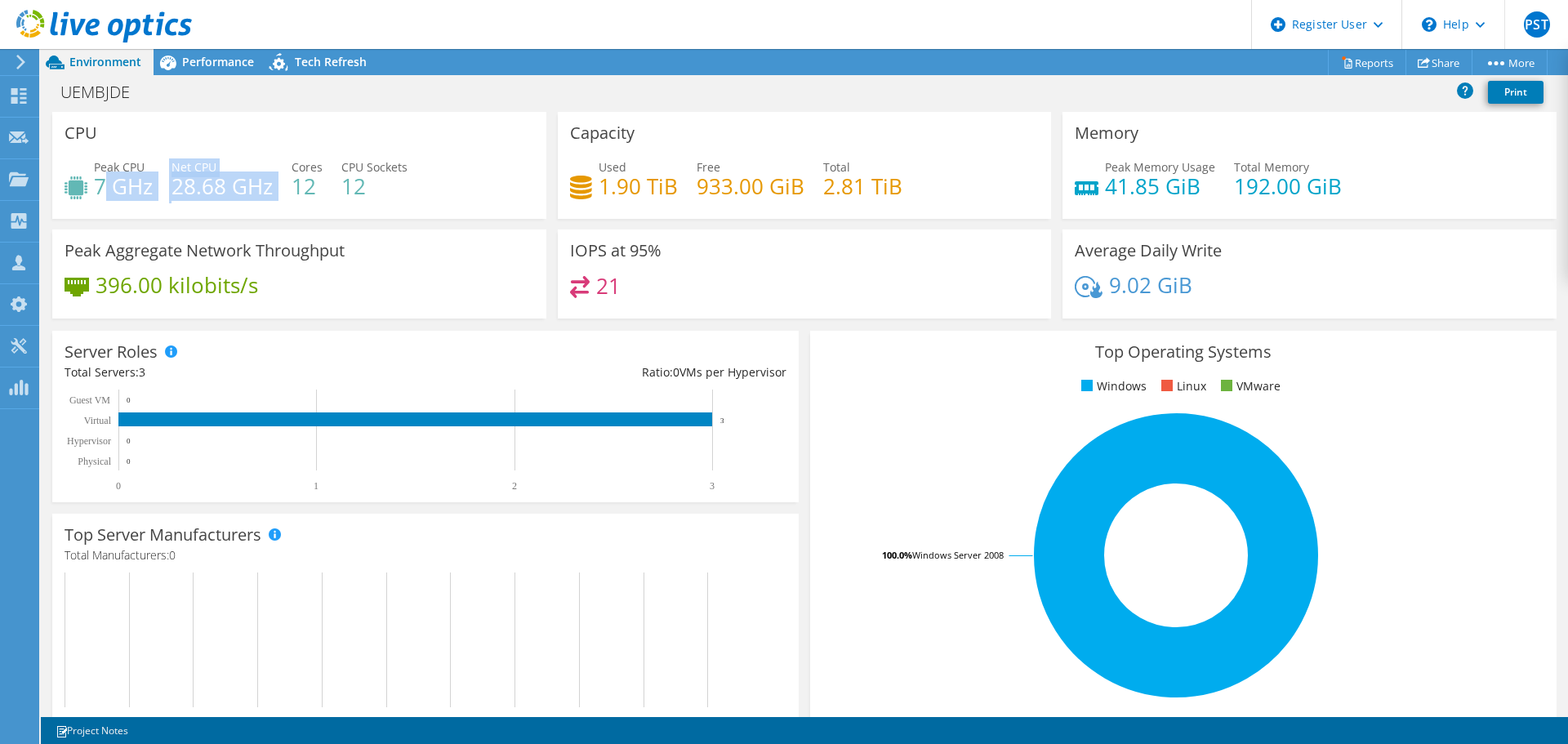
drag, startPoint x: 276, startPoint y: 185, endPoint x: 104, endPoint y: 181, distance: 172.0
click at [104, 181] on div "Peak CPU 7 GHz Net CPU 28.68 GHz Cores 12 CPU Sockets 12" at bounding box center [299, 185] width 469 height 54
click at [334, 199] on div "Peak CPU 7 GHz Net CPU 28.68 GHz Cores 12 CPU Sockets 12" at bounding box center [299, 185] width 469 height 54
click at [210, 51] on div "Performance" at bounding box center [210, 61] width 113 height 26
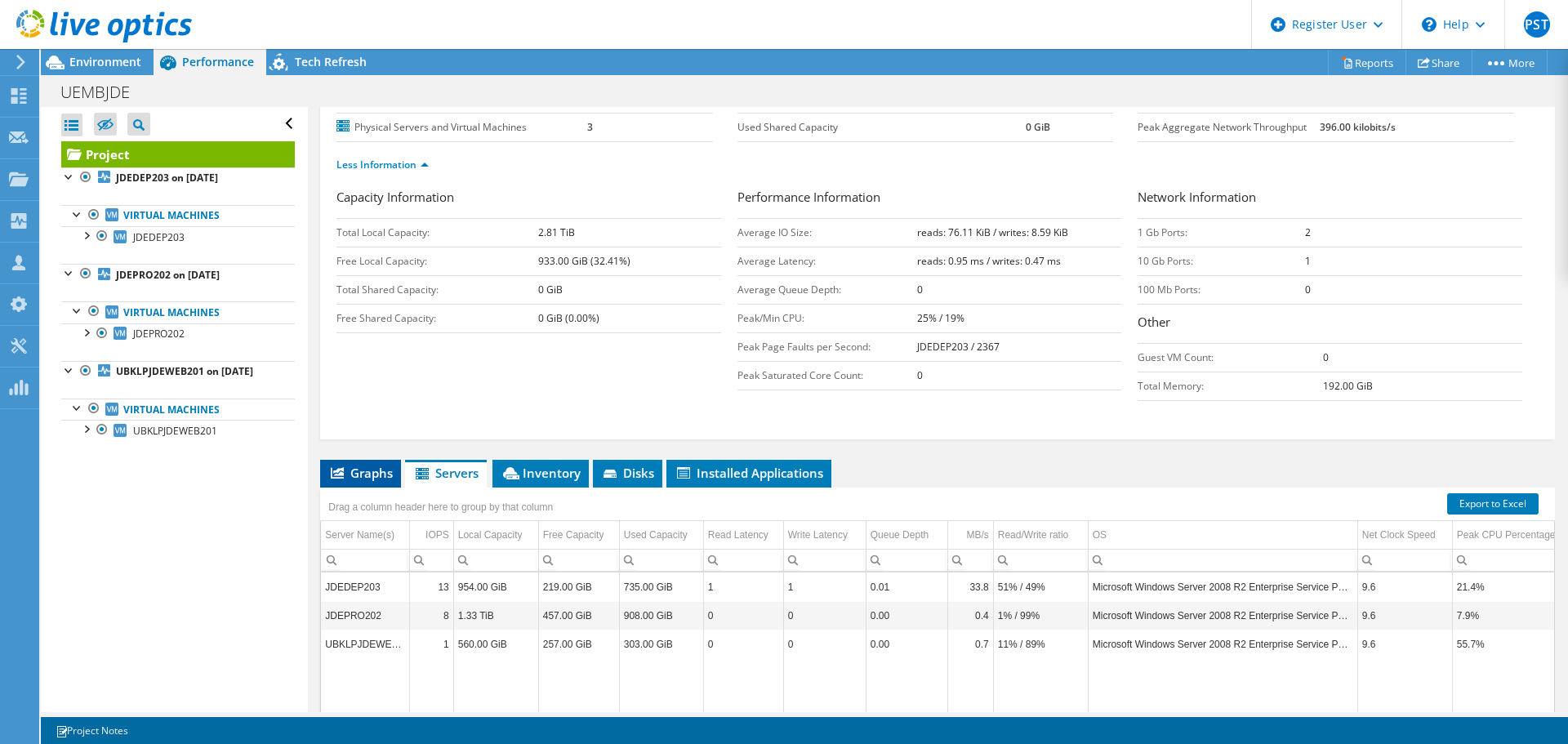
scroll to position [186, 0]
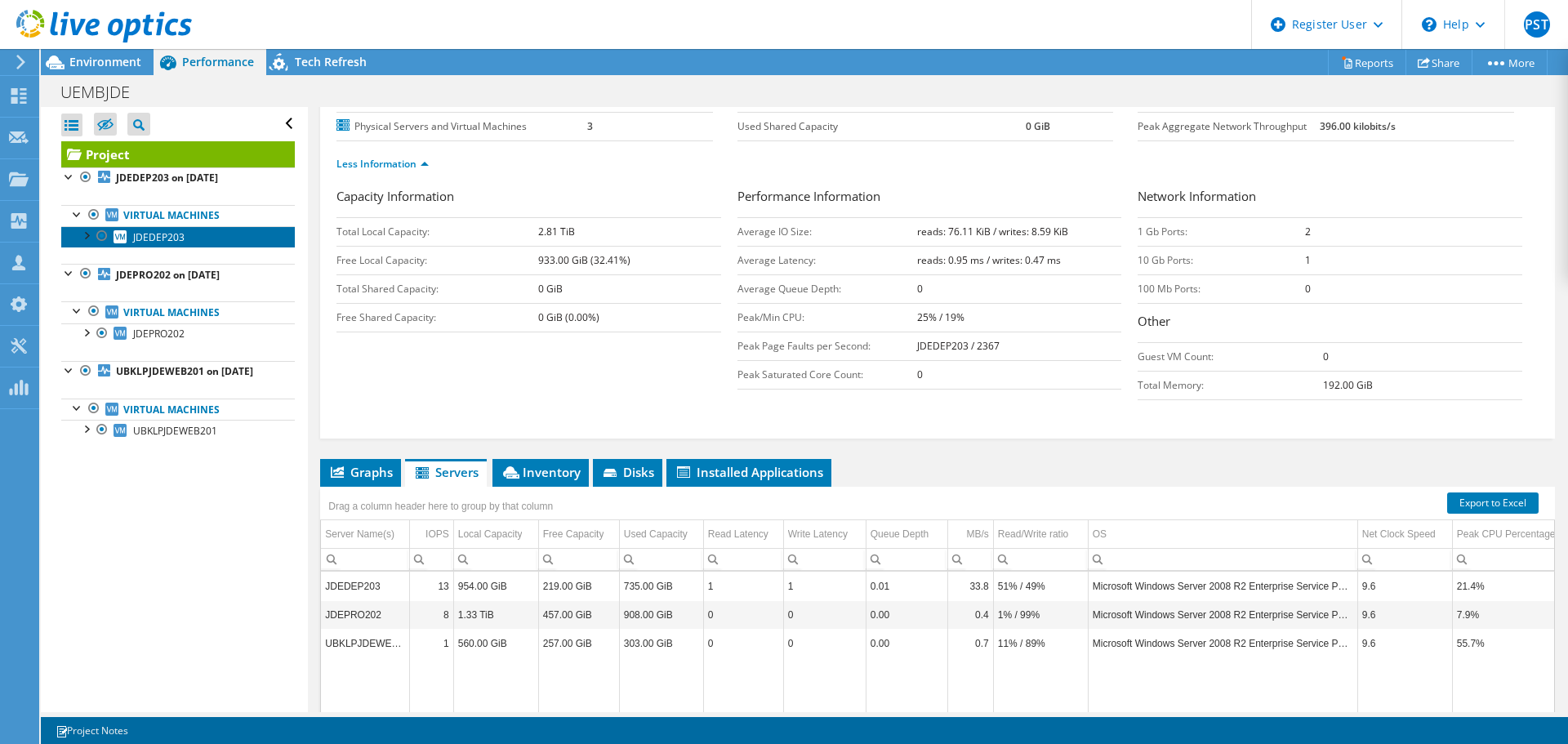
click at [149, 242] on span "JDEDEP203" at bounding box center [159, 238] width 52 height 14
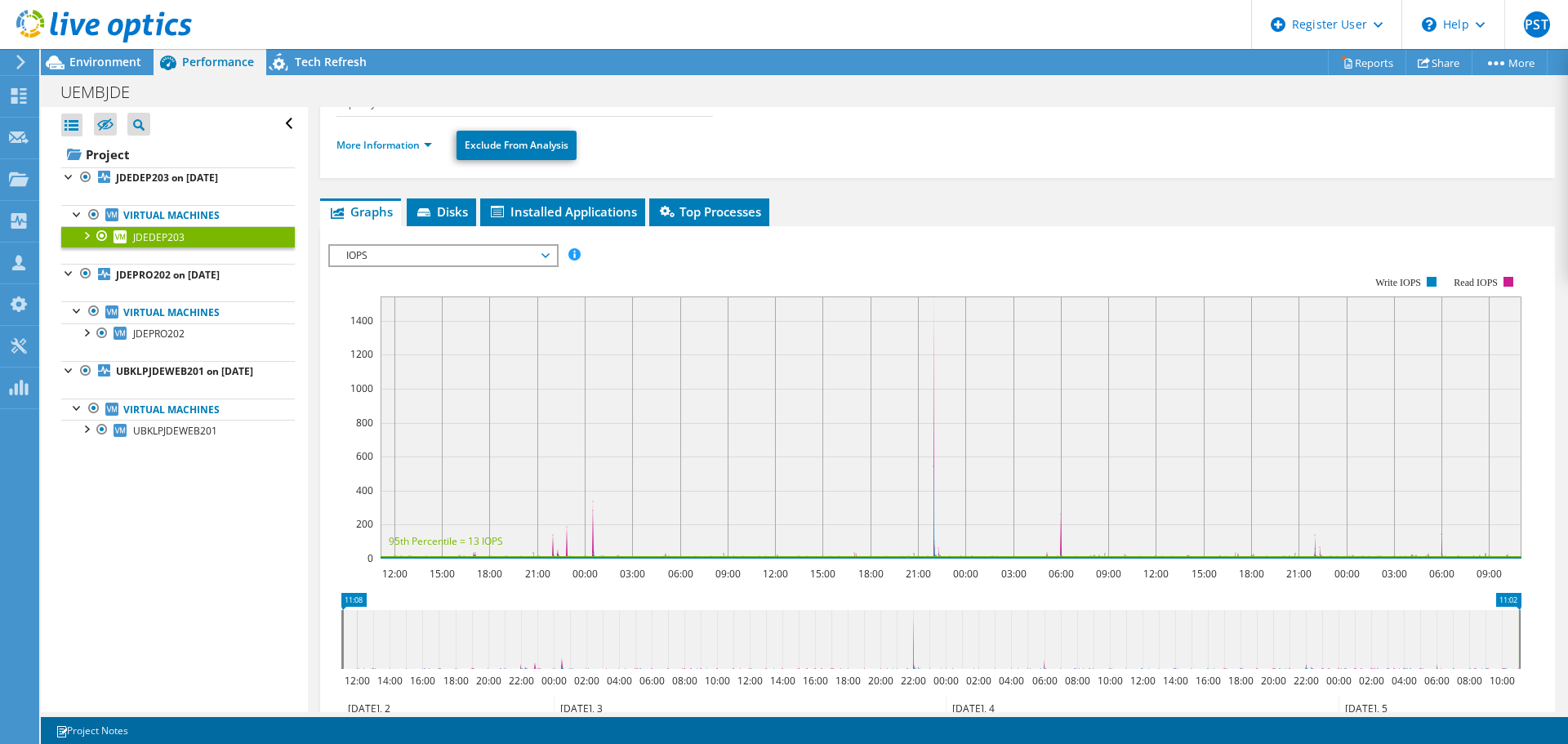
scroll to position [0, 0]
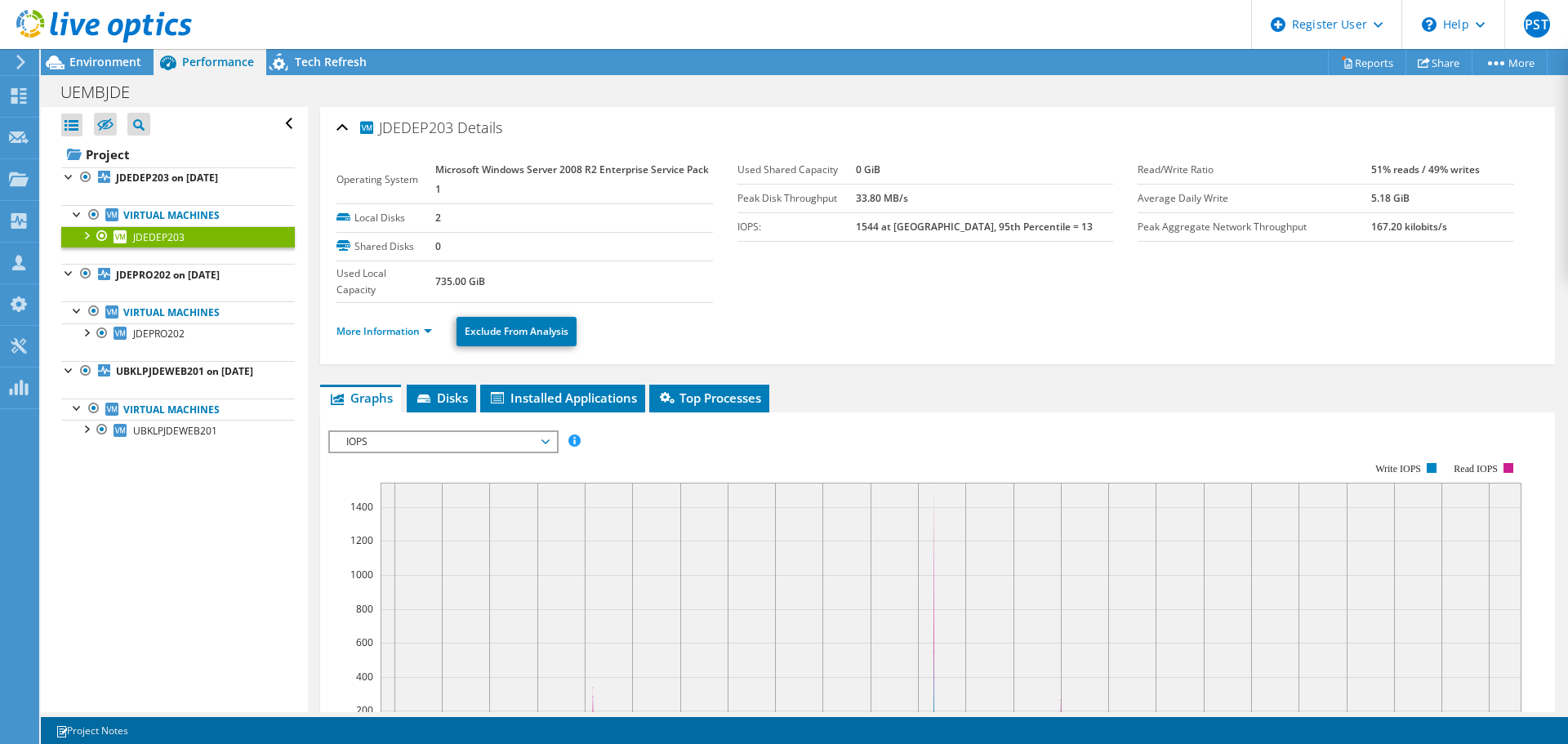
click at [410, 322] on li "More Information" at bounding box center [390, 331] width 105 height 18
click at [402, 330] on link "More Information" at bounding box center [385, 331] width 95 height 14
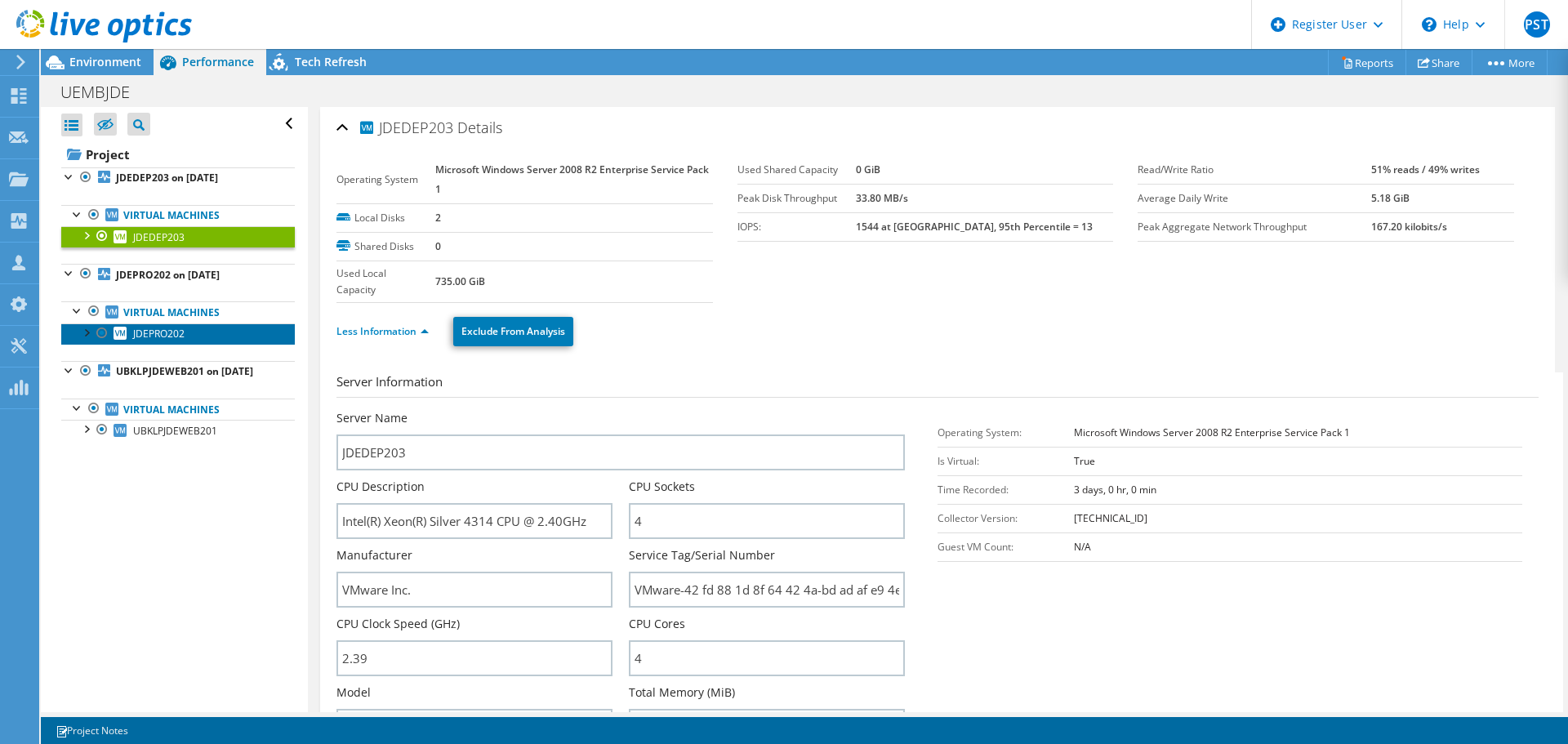
click at [174, 335] on span "JDEPRO202" at bounding box center [159, 333] width 52 height 14
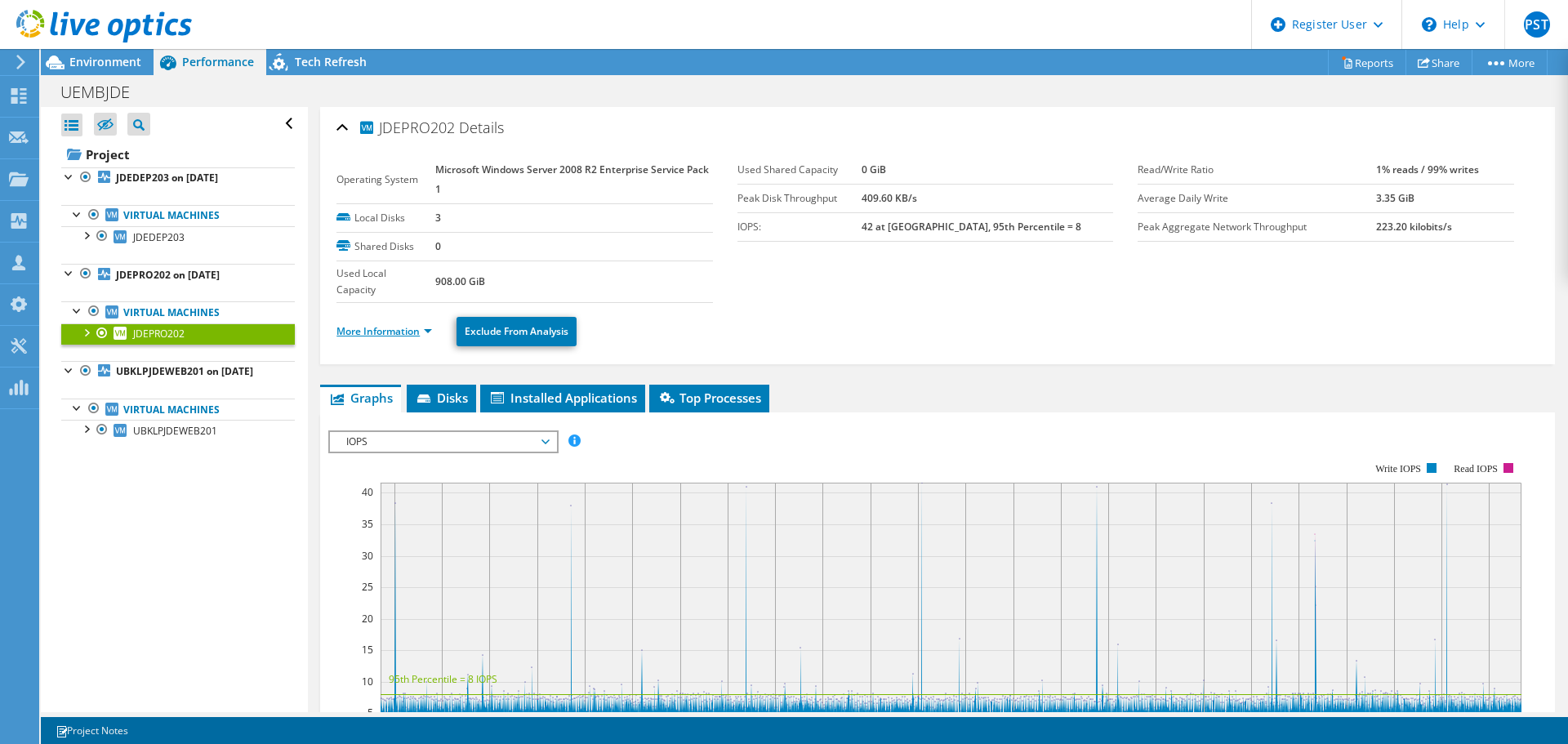
click at [381, 337] on link "More Information" at bounding box center [385, 331] width 95 height 14
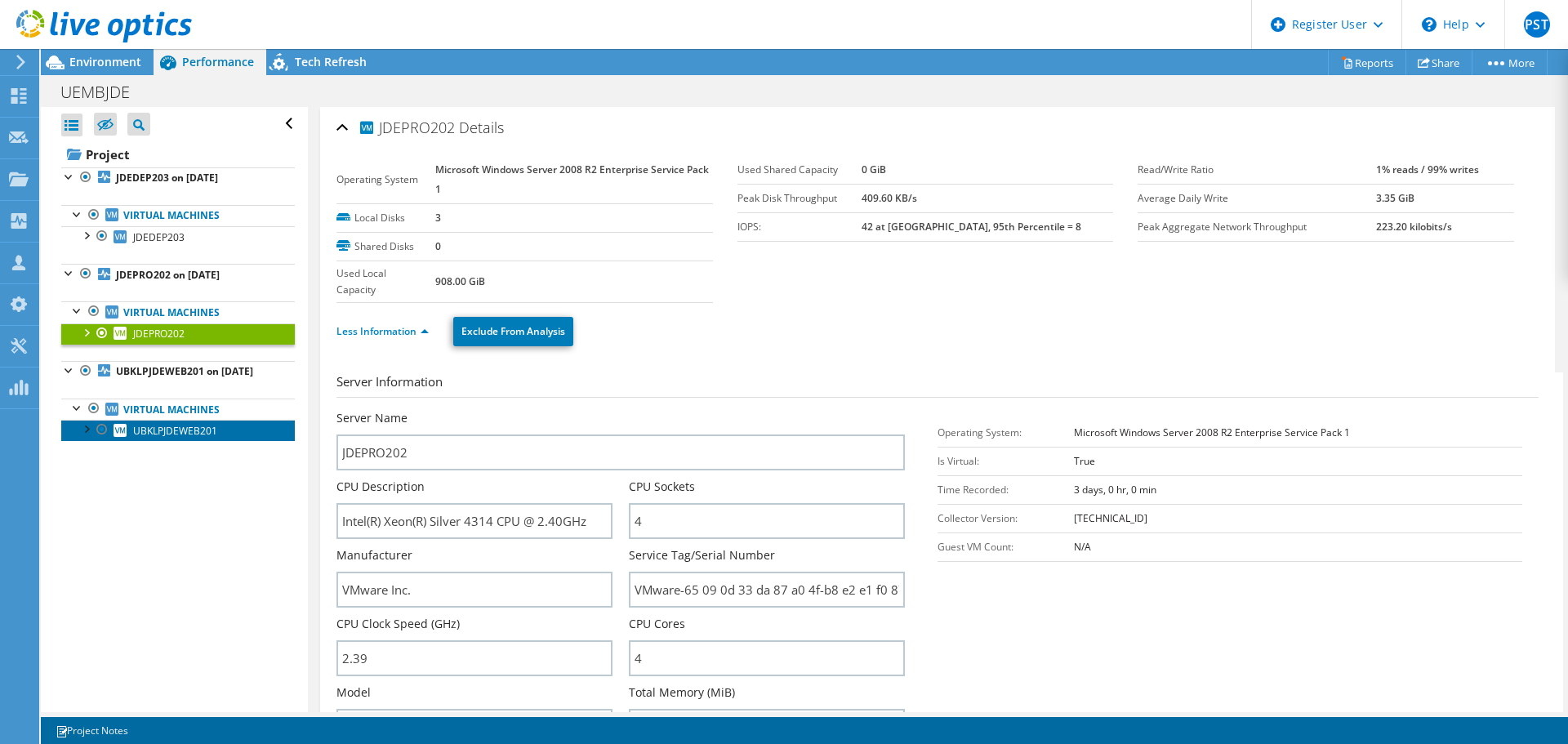
click at [184, 438] on span "UBKLPJDEWEB201" at bounding box center [175, 430] width 84 height 14
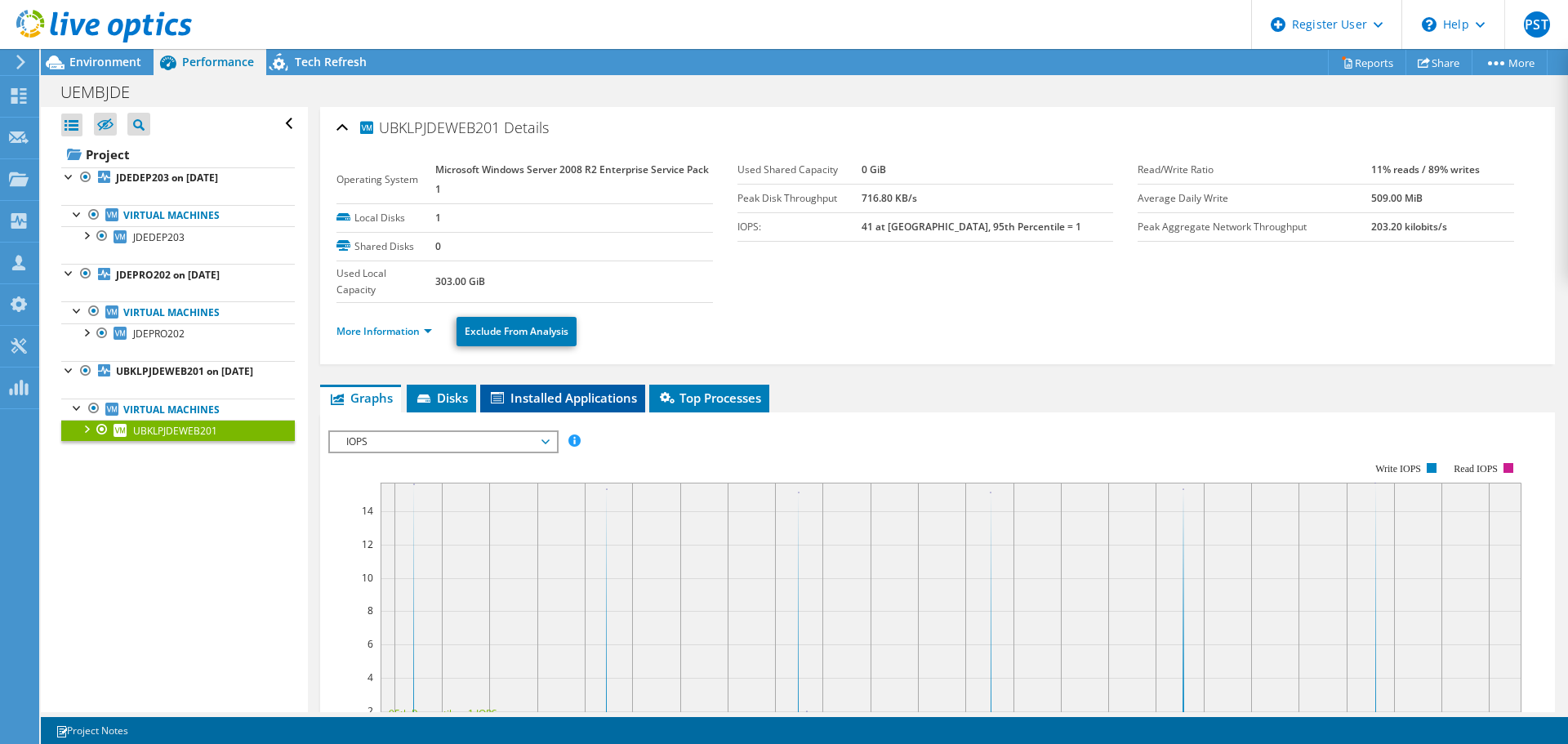
click at [570, 404] on span "Installed Applications" at bounding box center [563, 397] width 149 height 17
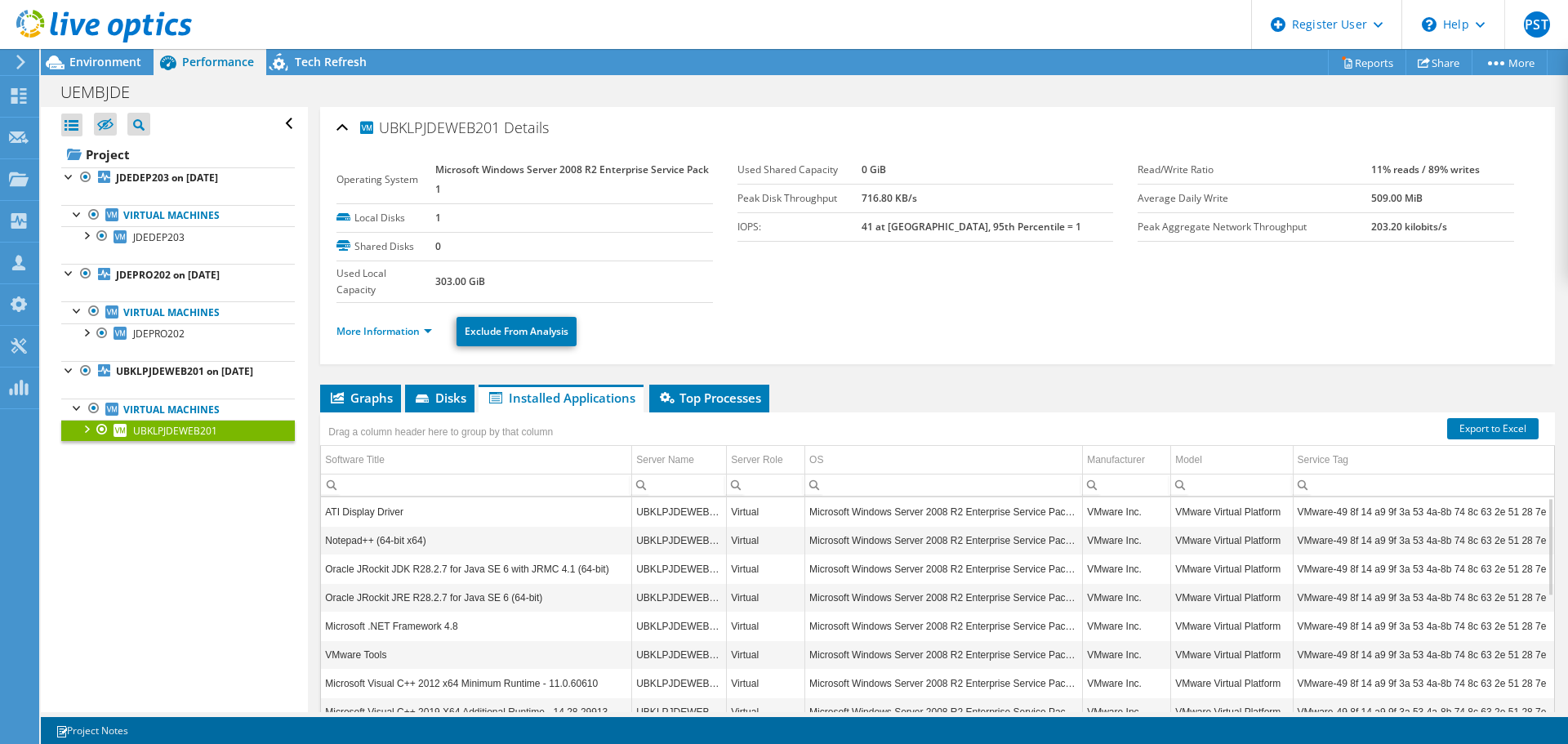
scroll to position [1, 0]
click at [731, 400] on span "Top Processes" at bounding box center [709, 397] width 104 height 17
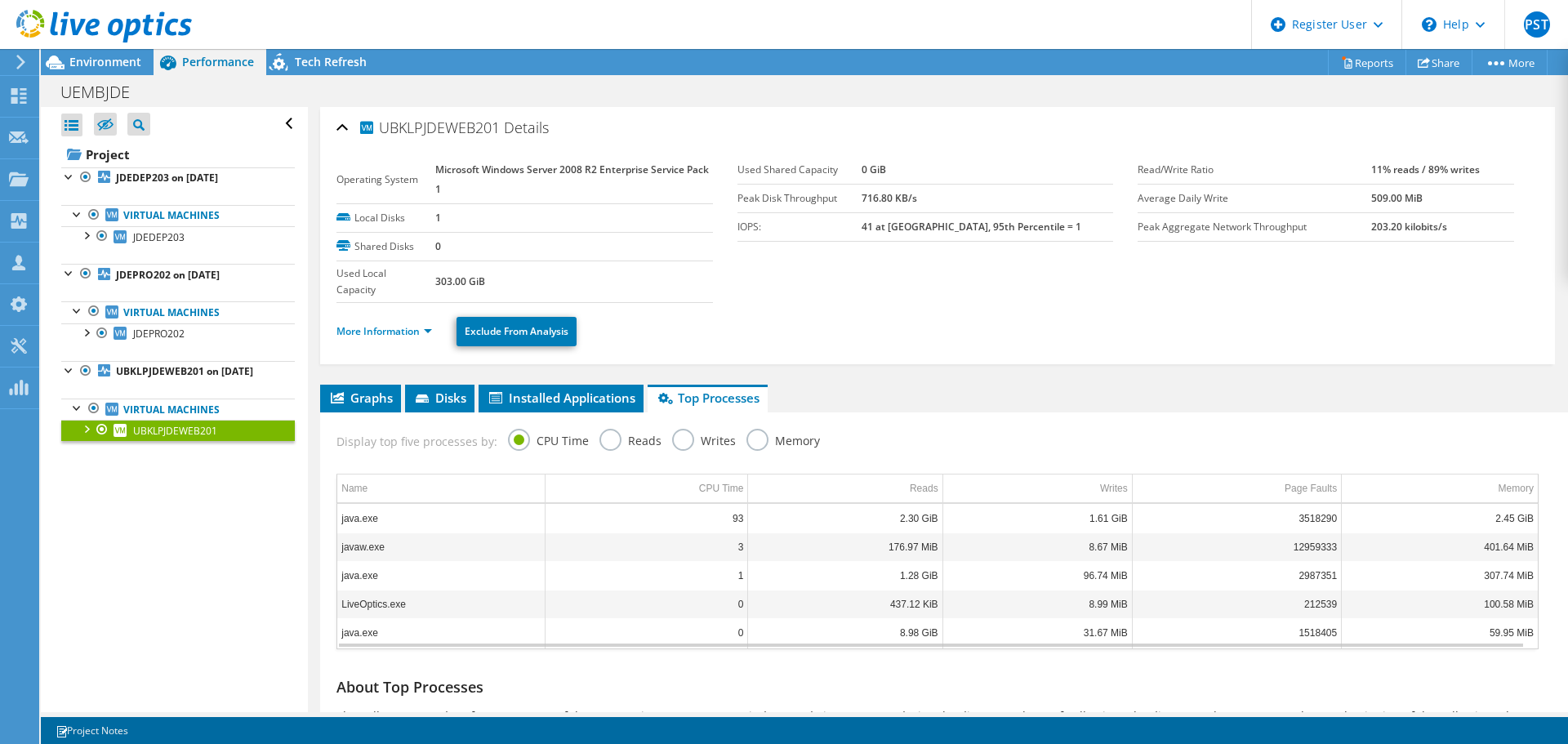
scroll to position [109, 0]
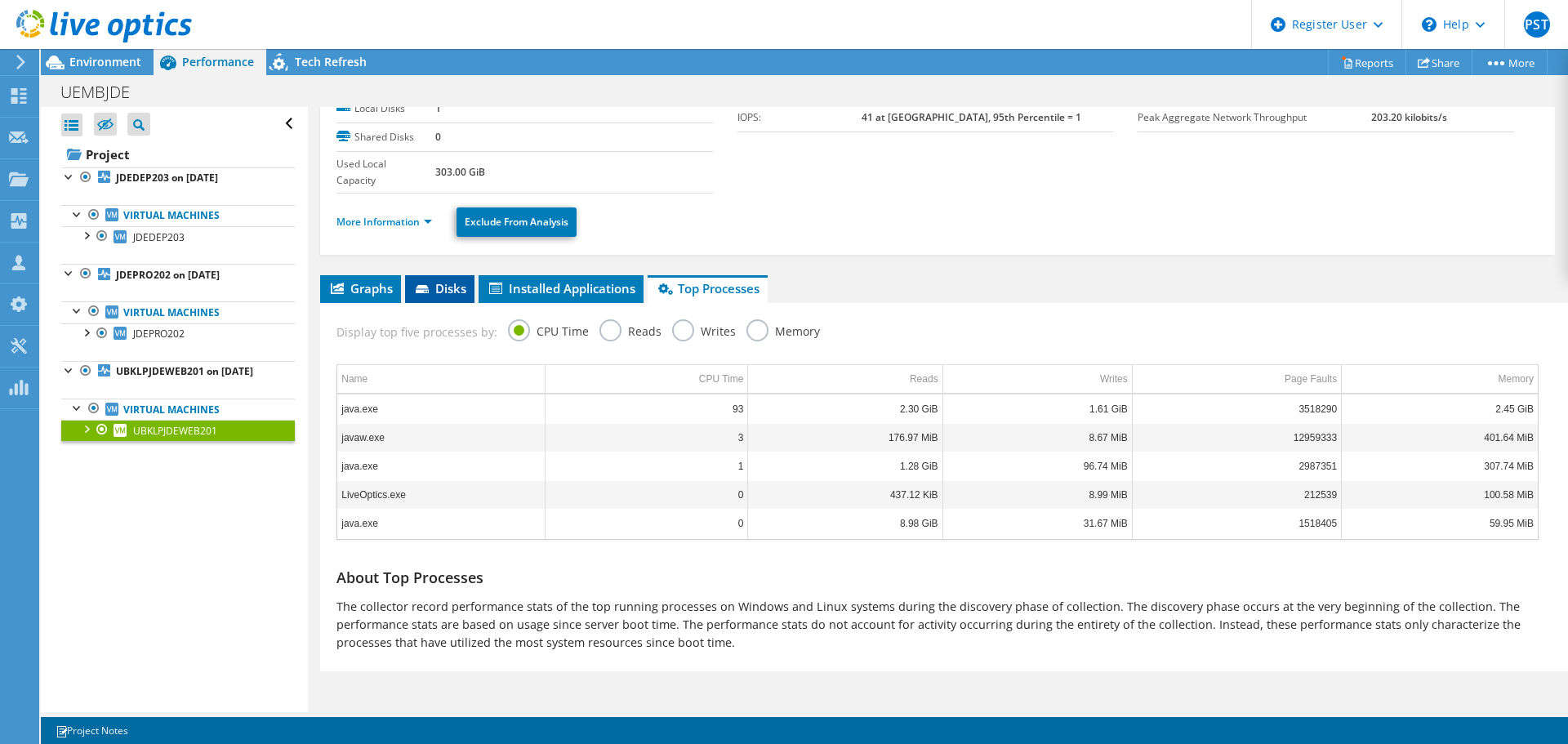
click at [436, 286] on span "Disks" at bounding box center [439, 288] width 54 height 17
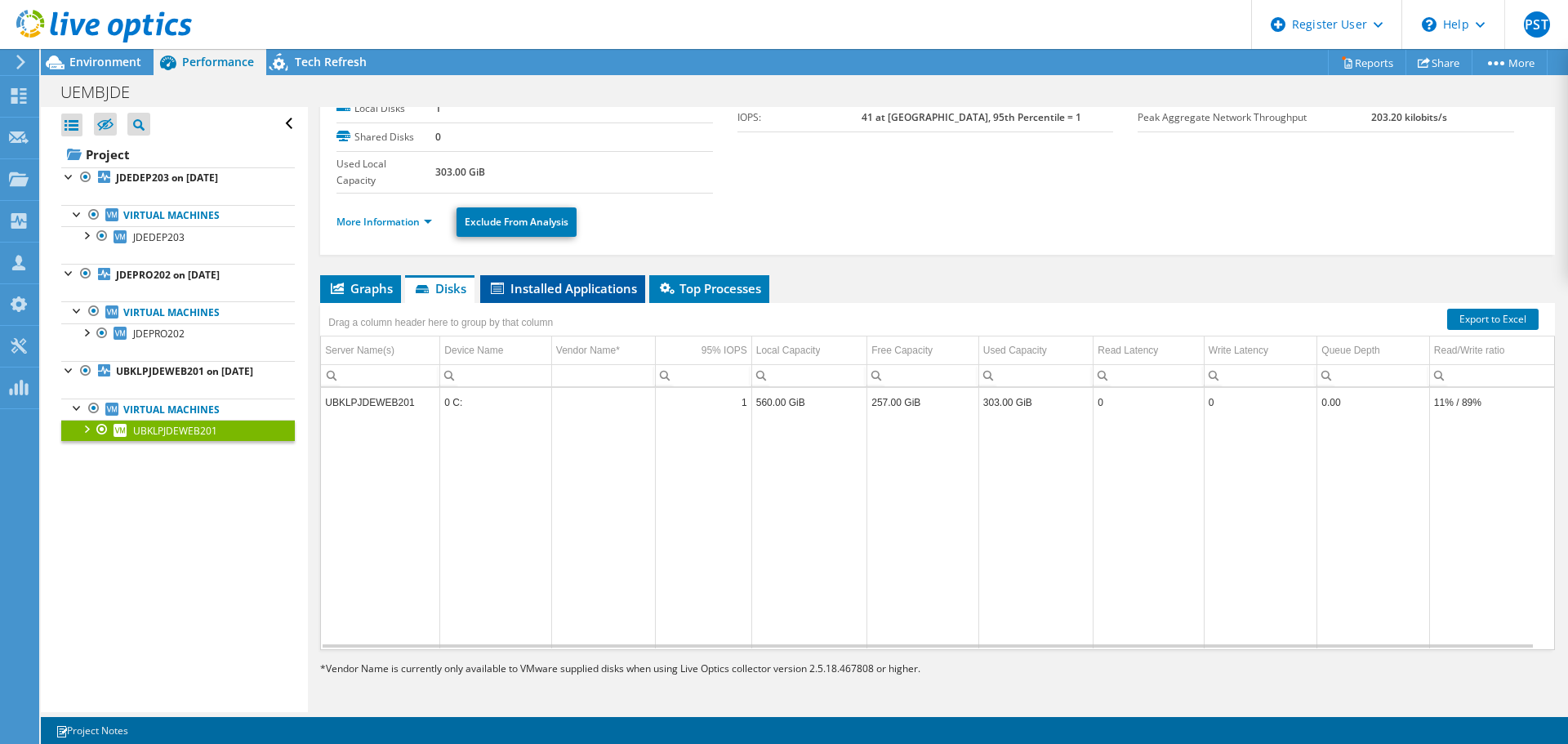
scroll to position [103, 0]
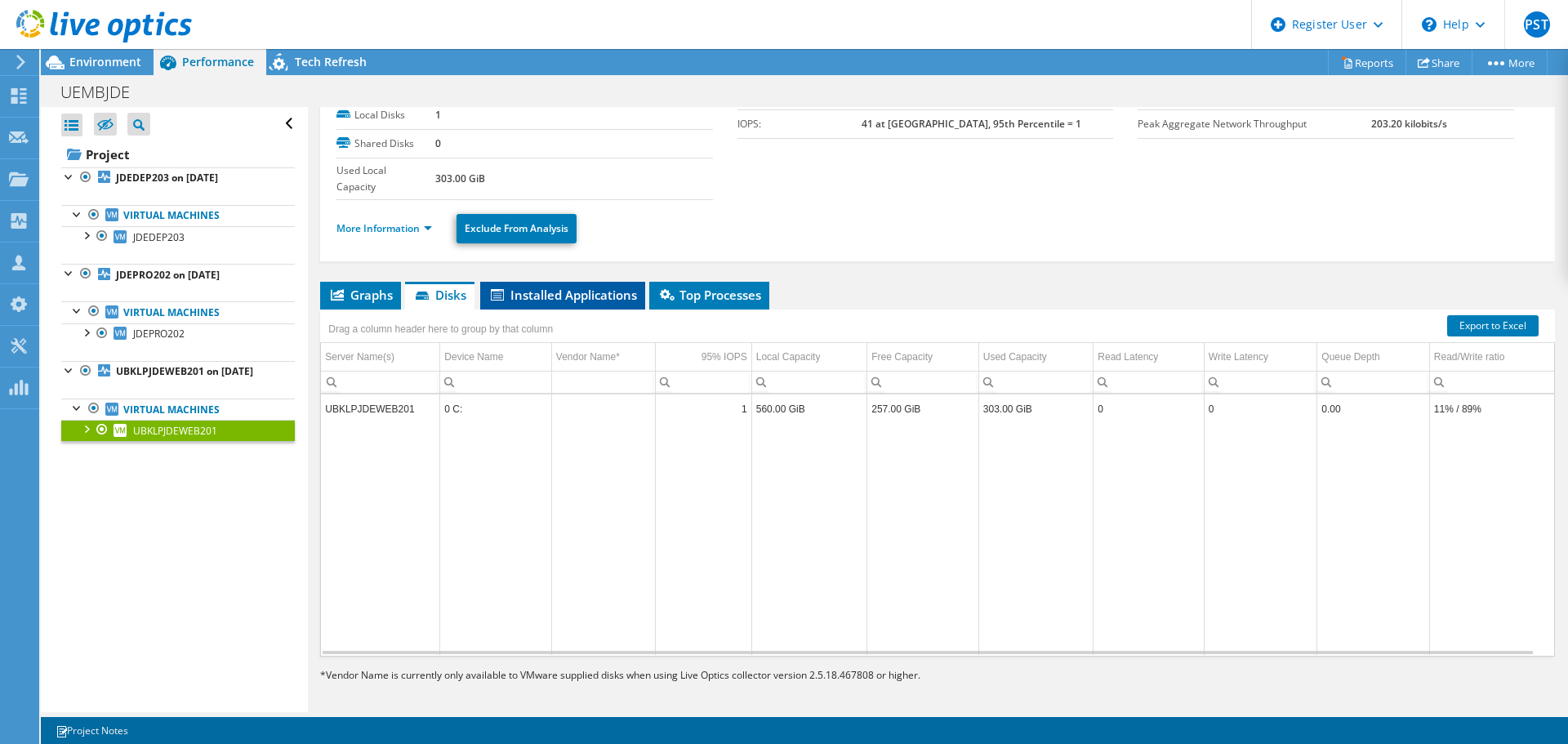
click at [554, 293] on span "Installed Applications" at bounding box center [563, 294] width 149 height 17
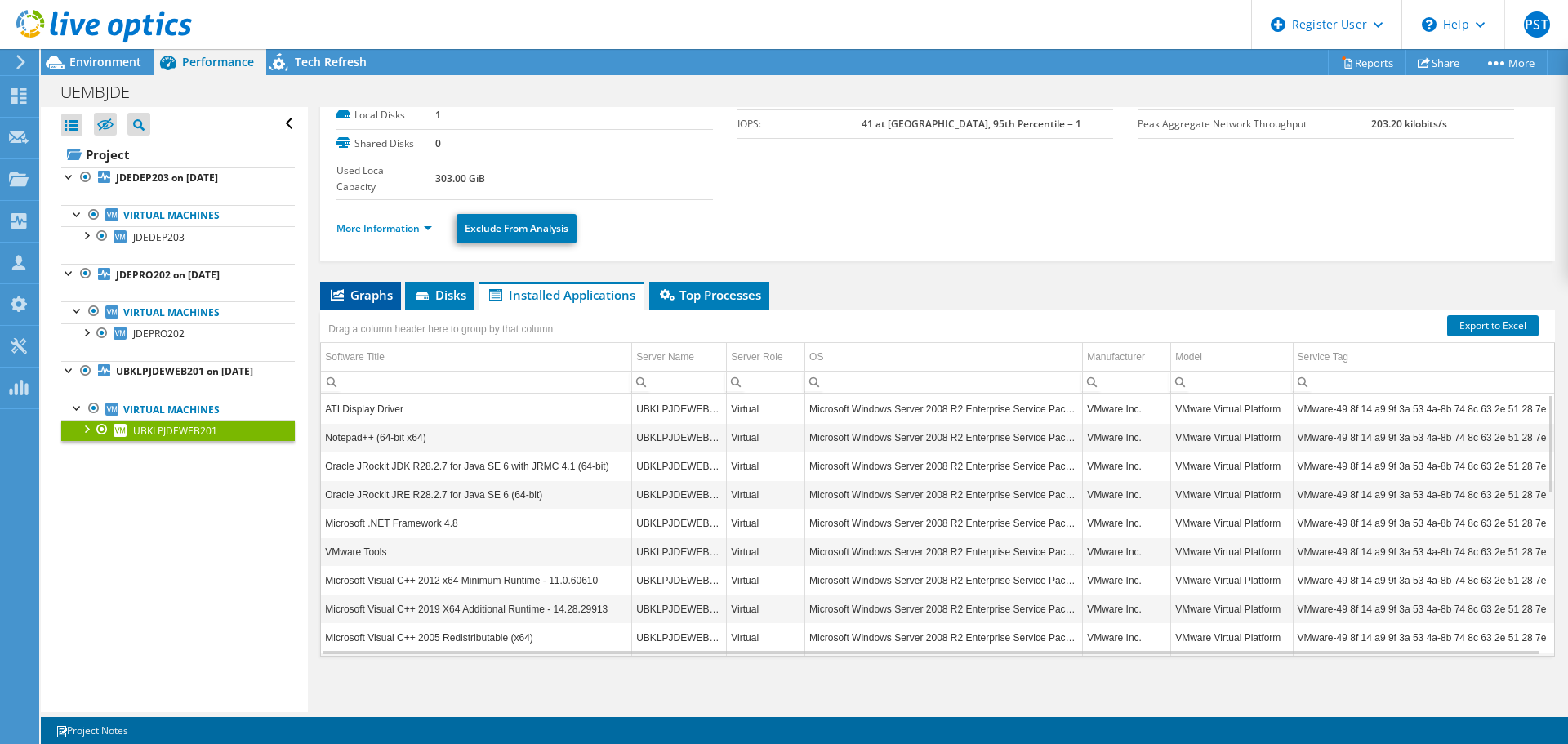
click at [367, 296] on span "Graphs" at bounding box center [360, 294] width 64 height 17
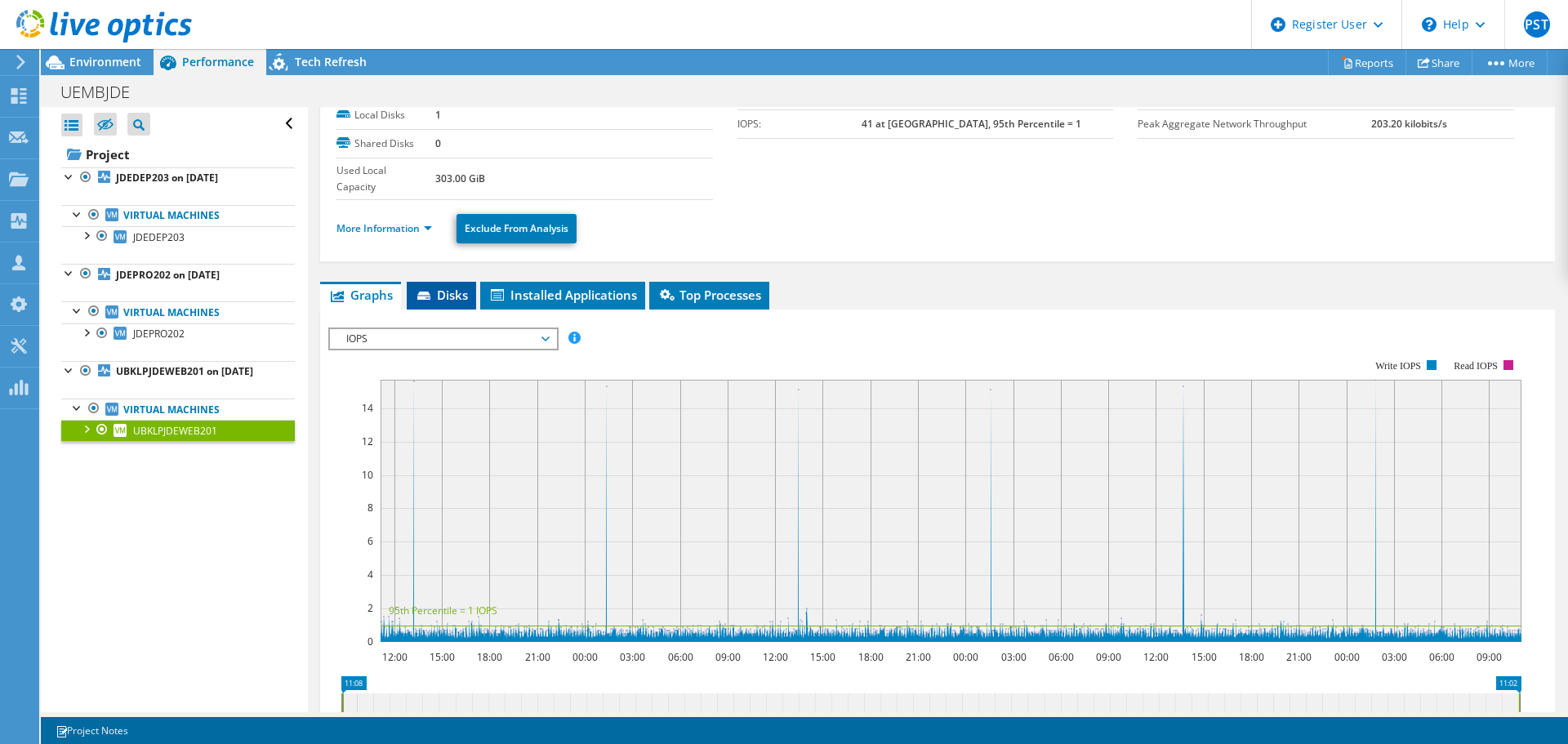
scroll to position [0, 0]
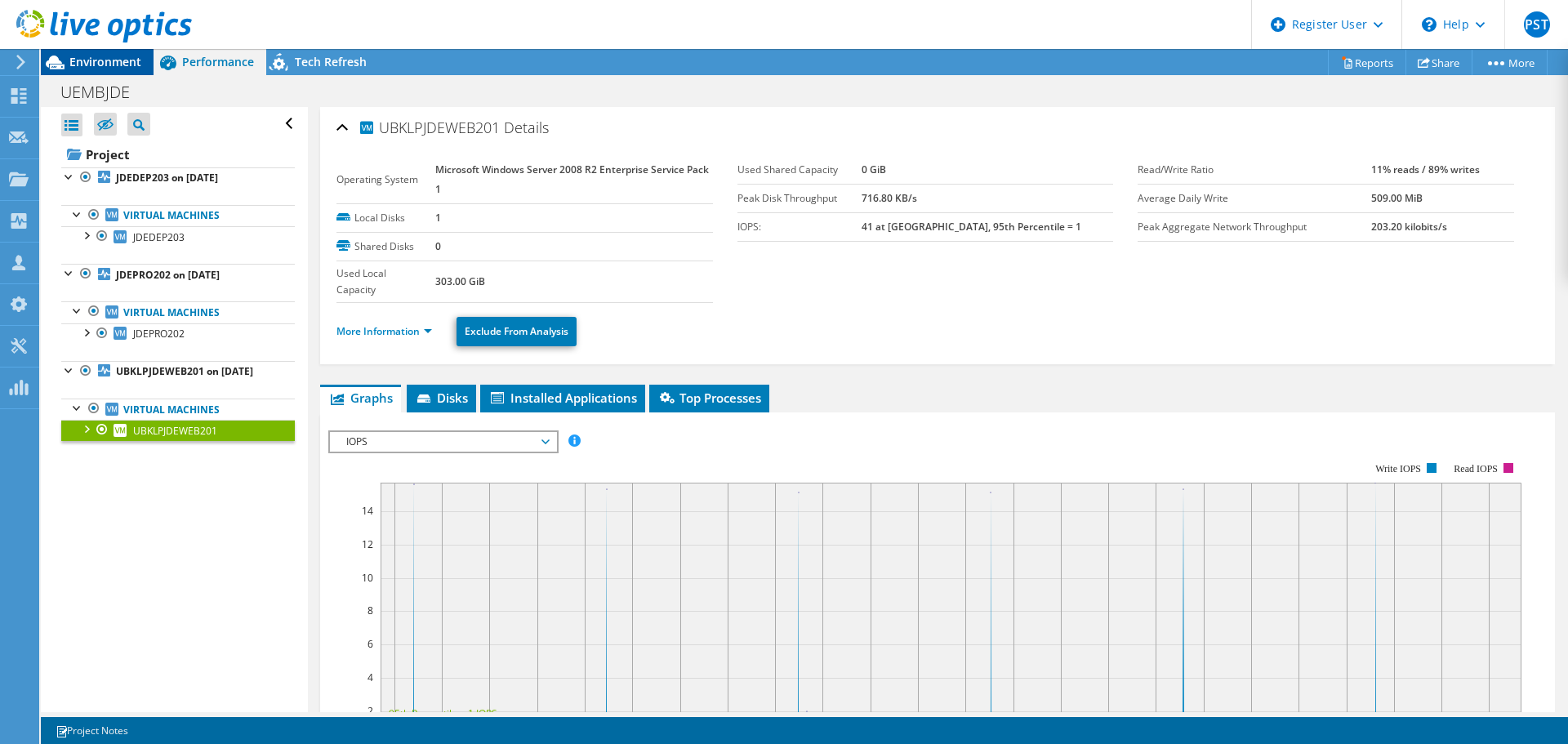
click at [114, 69] on div "Environment" at bounding box center [97, 61] width 113 height 26
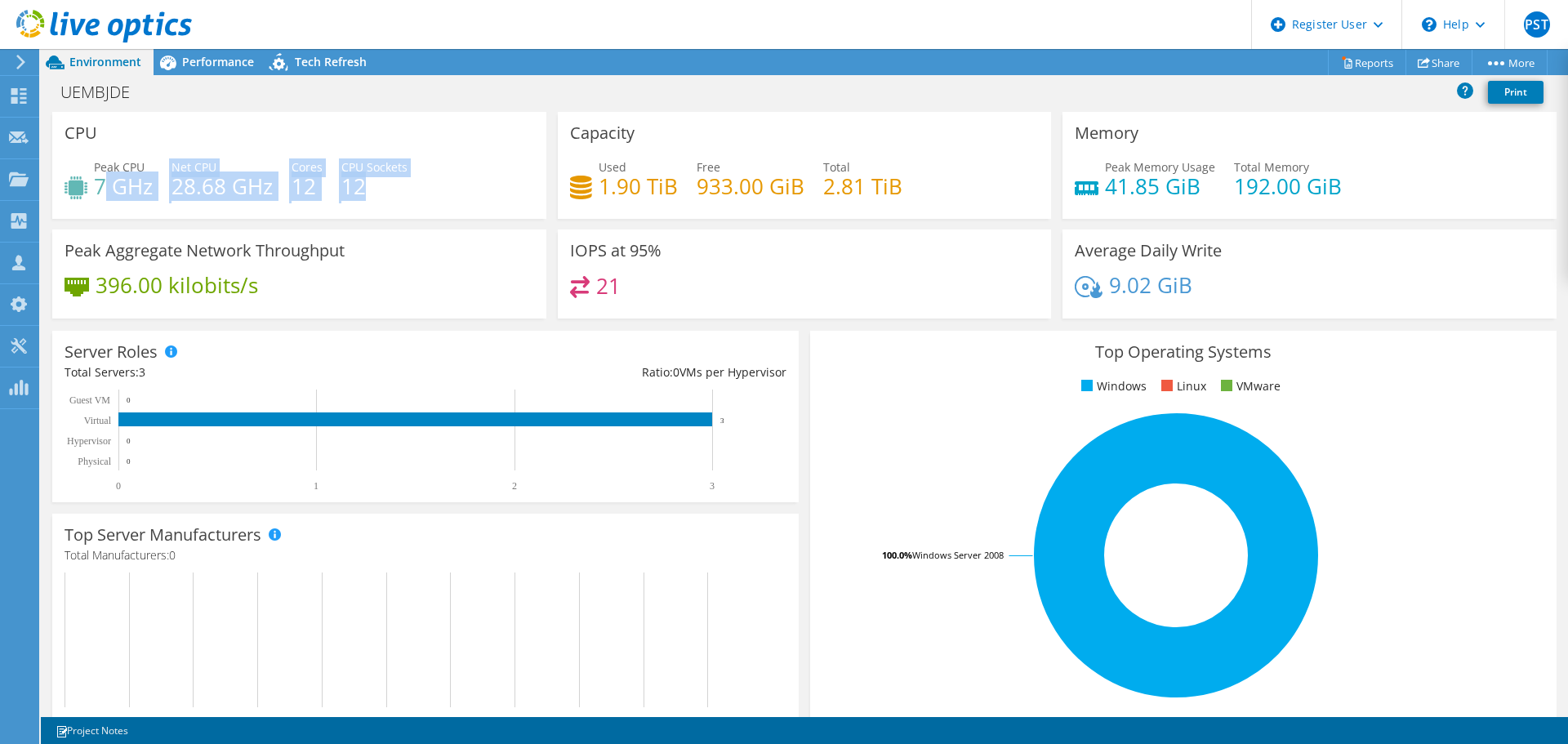
drag, startPoint x: 102, startPoint y: 196, endPoint x: 435, endPoint y: 202, distance: 333.1
click at [435, 202] on div "Peak CPU 7 GHz Net CPU 28.68 GHz Cores 12 CPU Sockets 12" at bounding box center [299, 185] width 469 height 54
drag, startPoint x: 464, startPoint y: 195, endPoint x: 557, endPoint y: 184, distance: 93.6
click at [464, 196] on div "Peak CPU 7 GHz Net CPU 28.68 GHz Cores 12 CPU Sockets 12" at bounding box center [299, 185] width 469 height 54
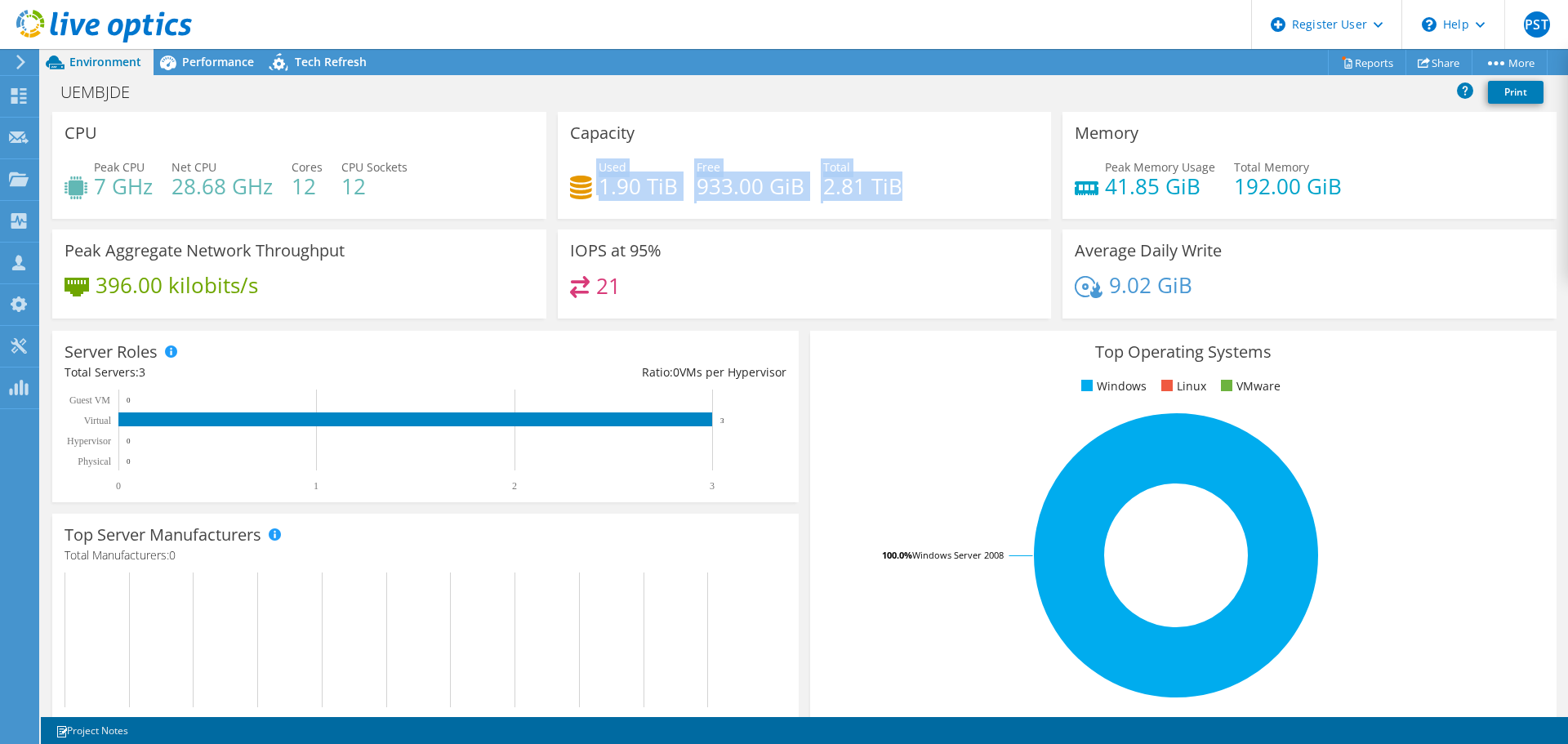
drag, startPoint x: 590, startPoint y: 195, endPoint x: 906, endPoint y: 205, distance: 316.2
click at [906, 205] on div "Used 1.90 TiB Free 933.00 GiB Total 2.81 TiB" at bounding box center [804, 185] width 469 height 54
click at [929, 200] on div "Used 1.90 TiB Free 933.00 GiB Total 2.81 TiB" at bounding box center [804, 185] width 469 height 54
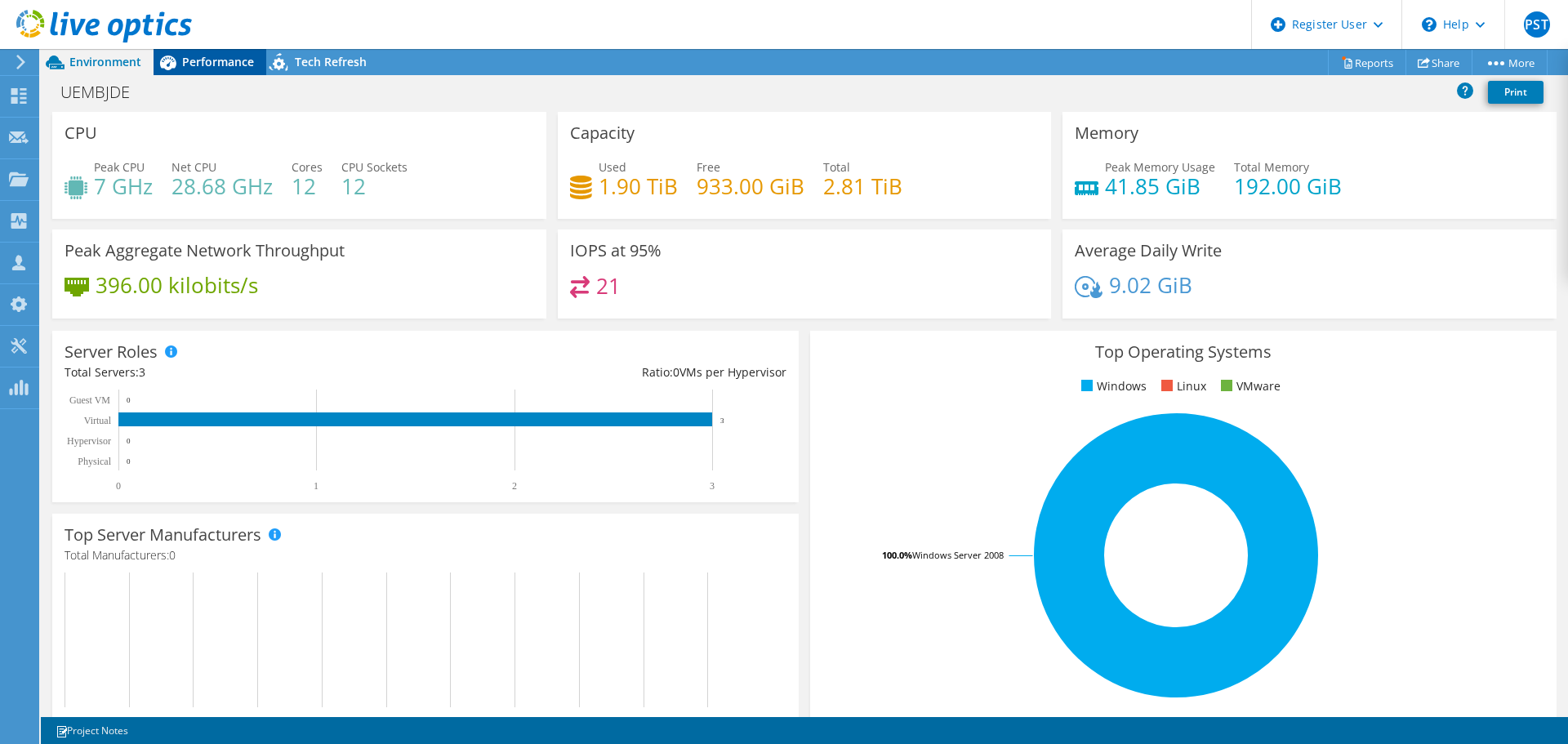
click at [198, 63] on span "Performance" at bounding box center [218, 61] width 72 height 16
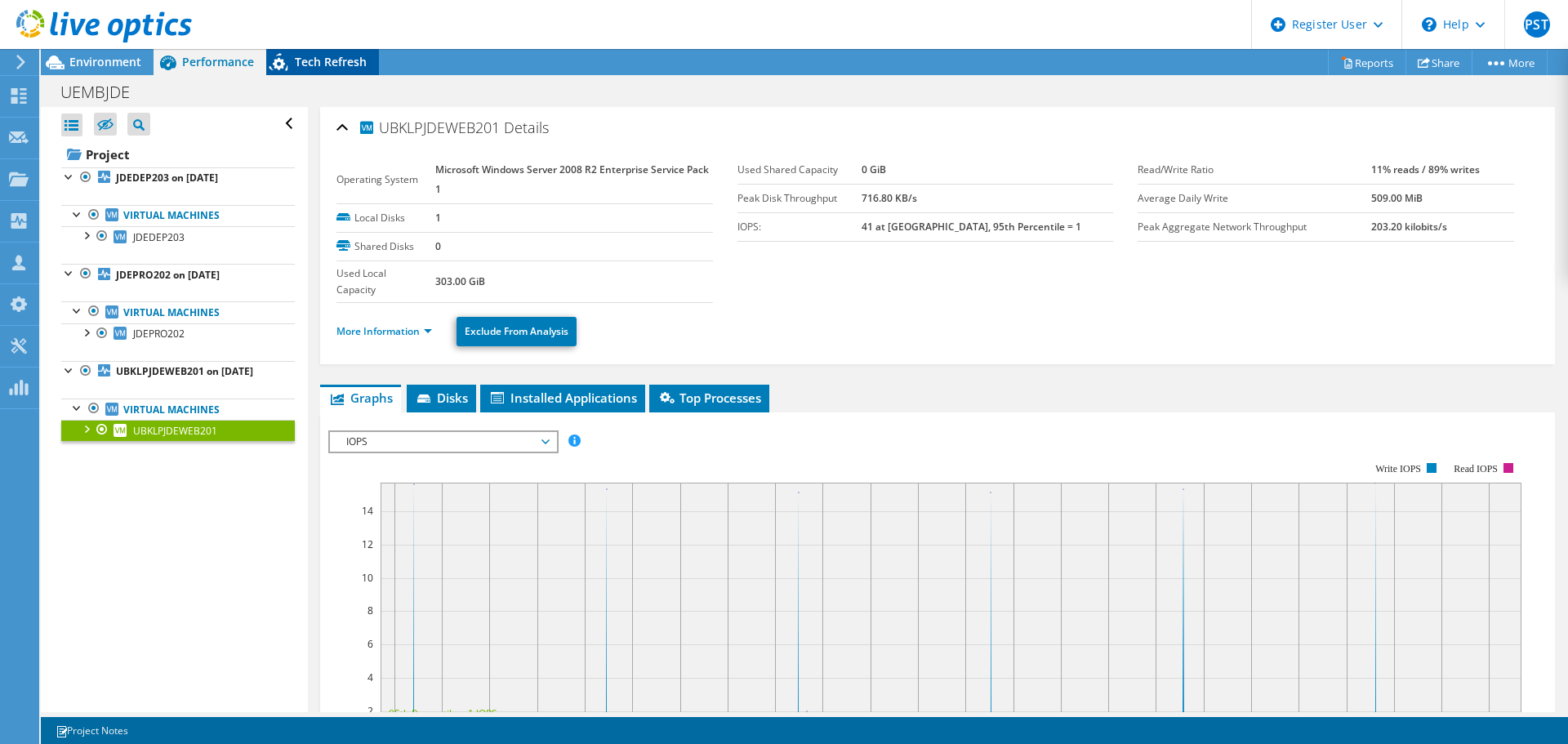
click at [320, 56] on span "Tech Refresh" at bounding box center [331, 61] width 72 height 16
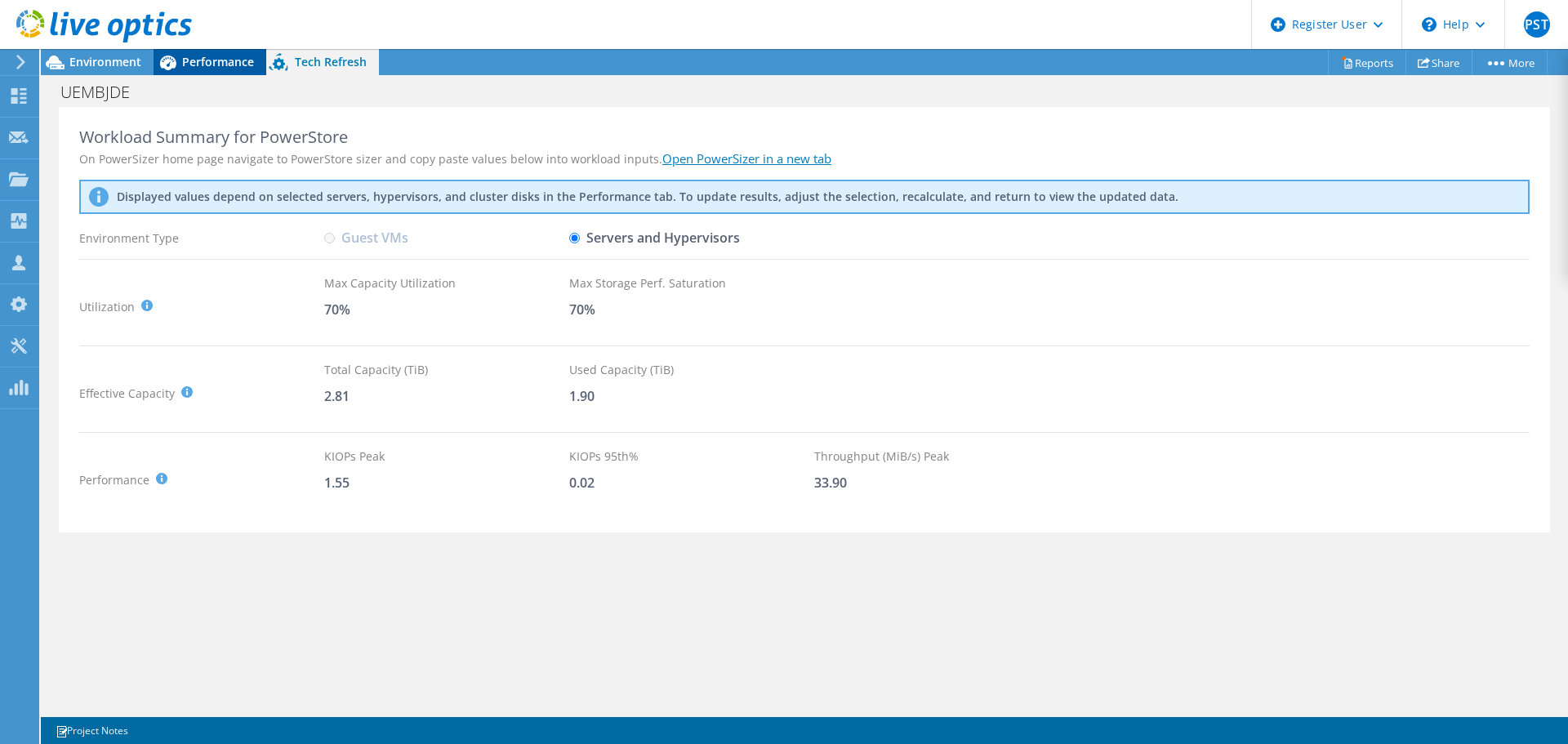
click at [210, 59] on span "Performance" at bounding box center [218, 61] width 72 height 16
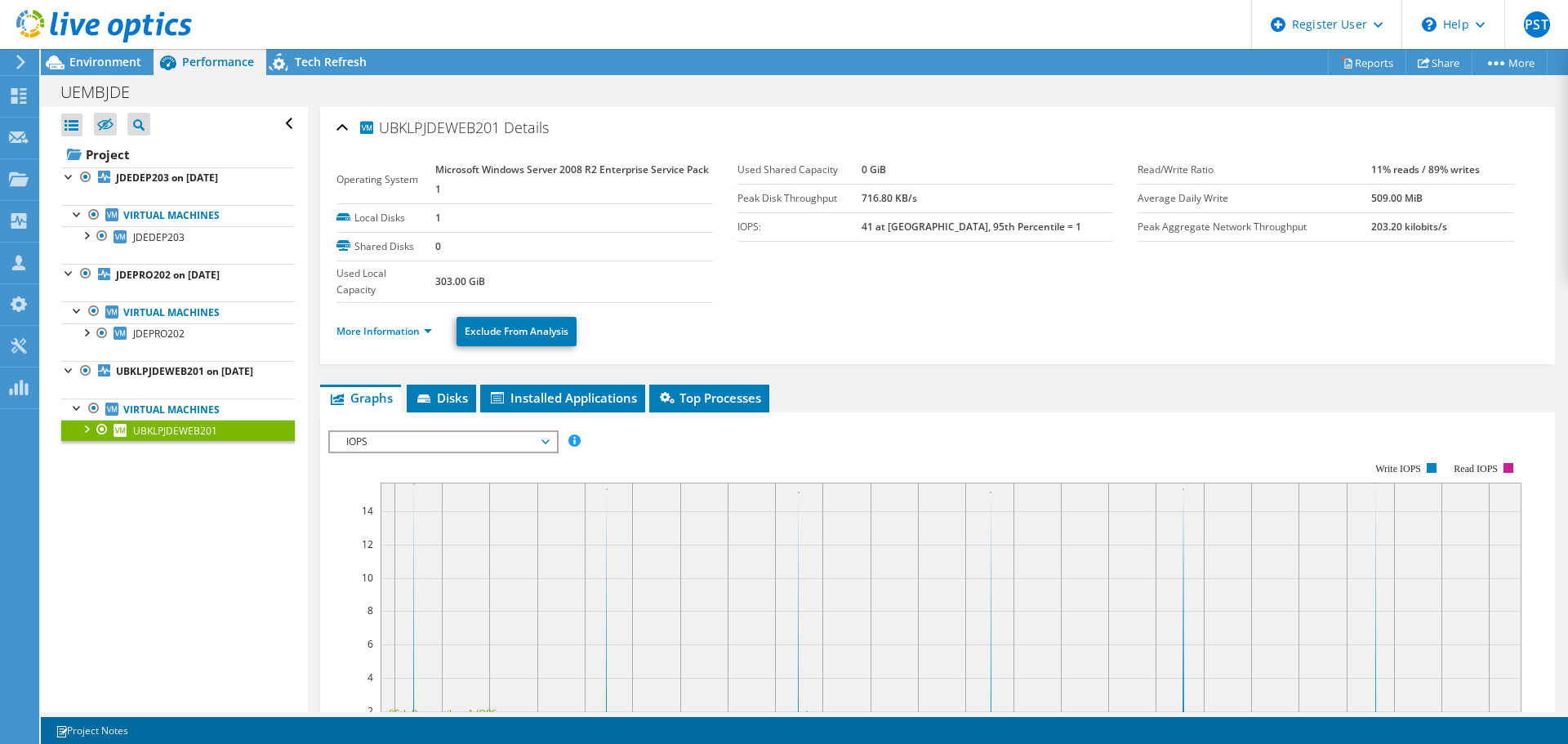
click at [323, 46] on header "PST Dell User Poh San Tey PohSan.Tey@dell.com Dell My Profile Log Out \n Help E…" at bounding box center [784, 24] width 1568 height 49
click at [319, 53] on div "Tech Refresh" at bounding box center [322, 61] width 113 height 26
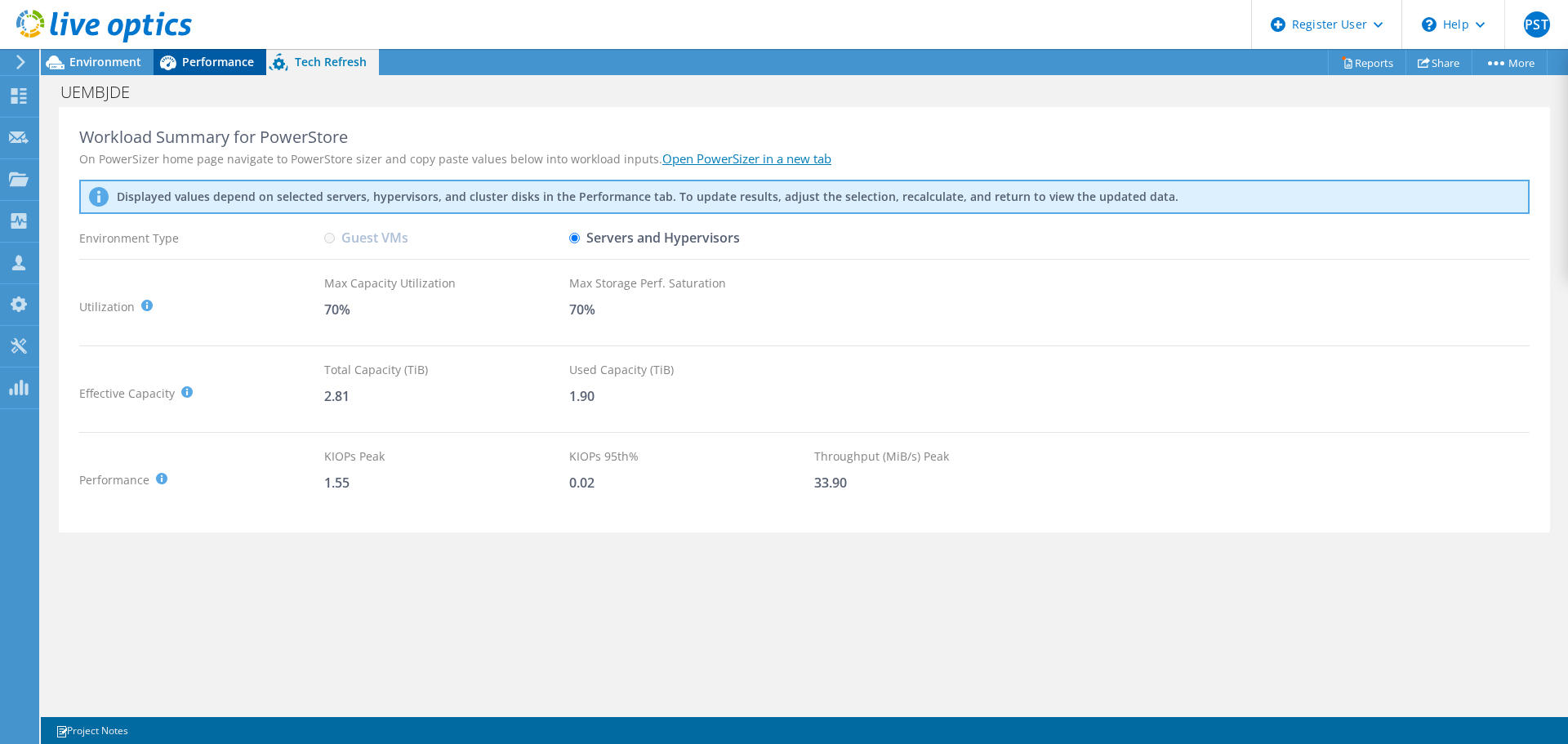
click at [248, 63] on span "Performance" at bounding box center [218, 61] width 72 height 16
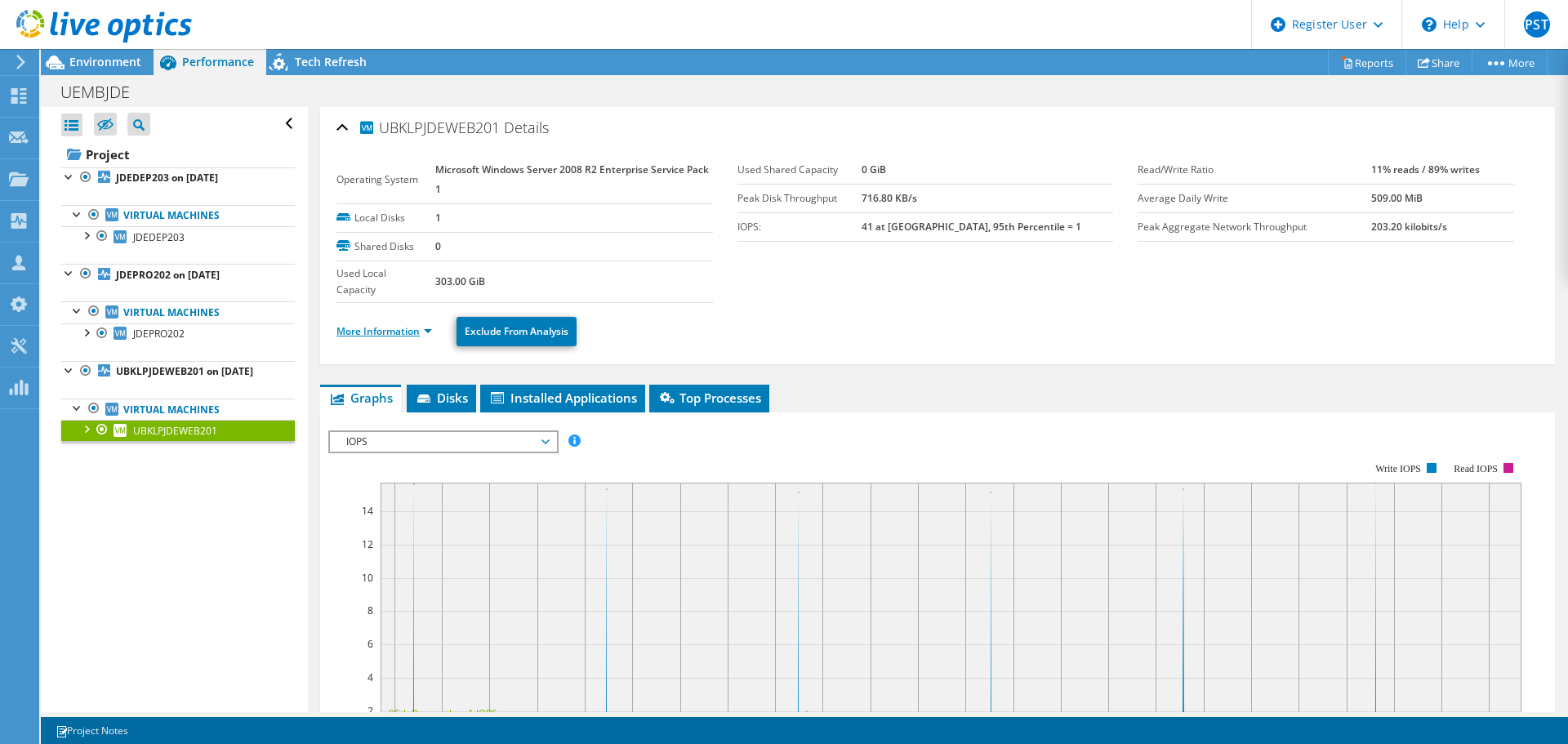
click at [363, 334] on link "More Information" at bounding box center [385, 331] width 95 height 14
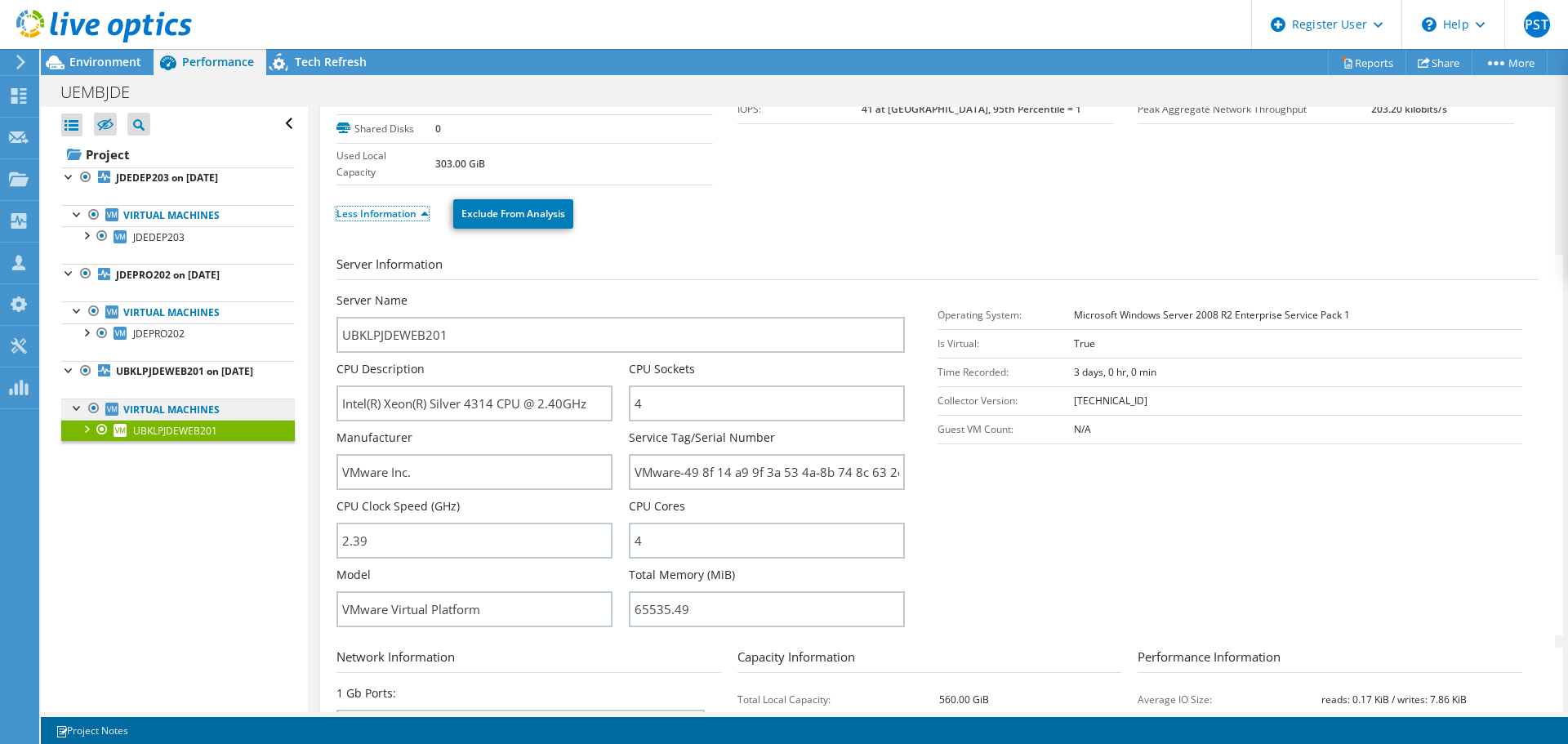
scroll to position [82, 0]
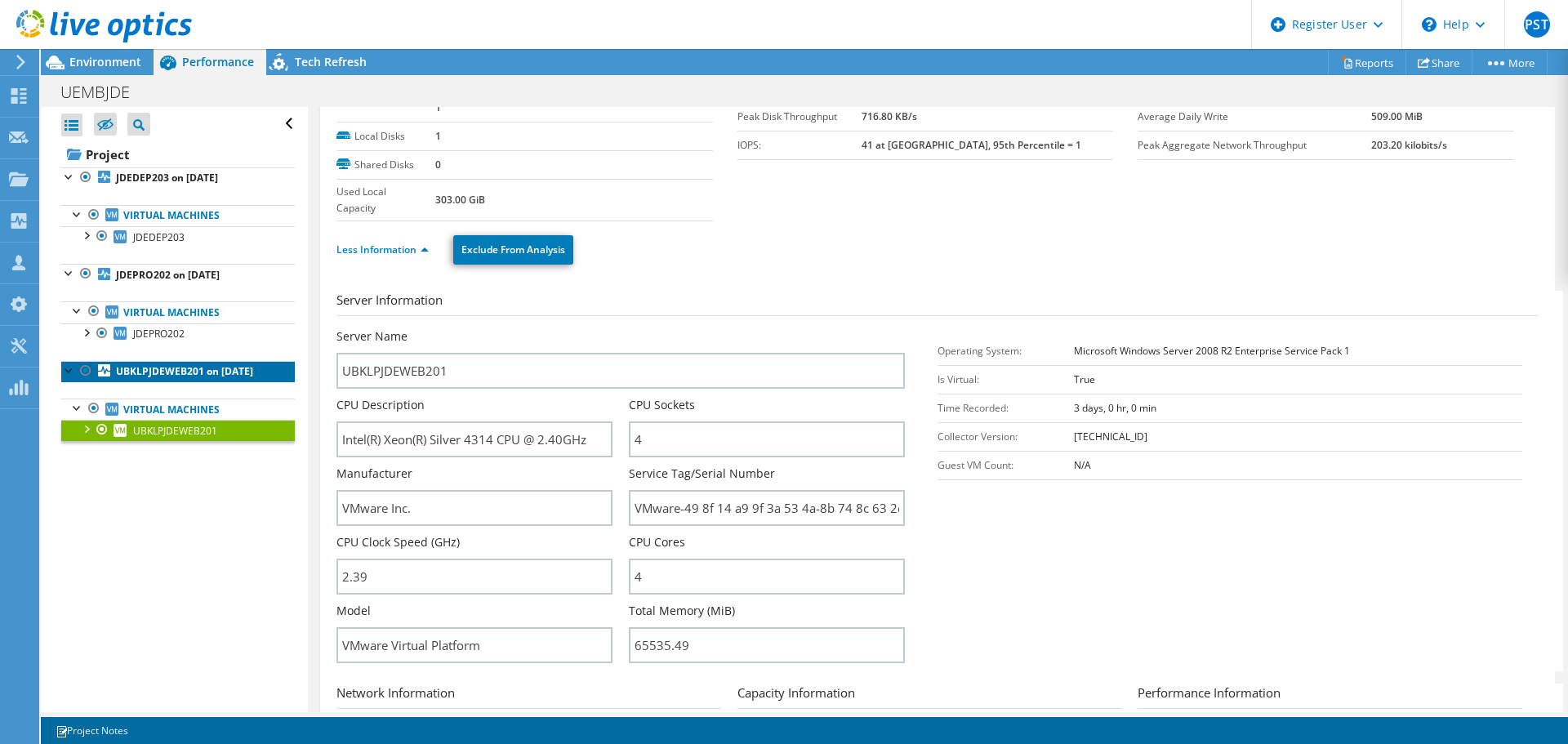
click at [187, 362] on link "UBKLPJDEWEB201 on [DATE]" at bounding box center [178, 372] width 234 height 21
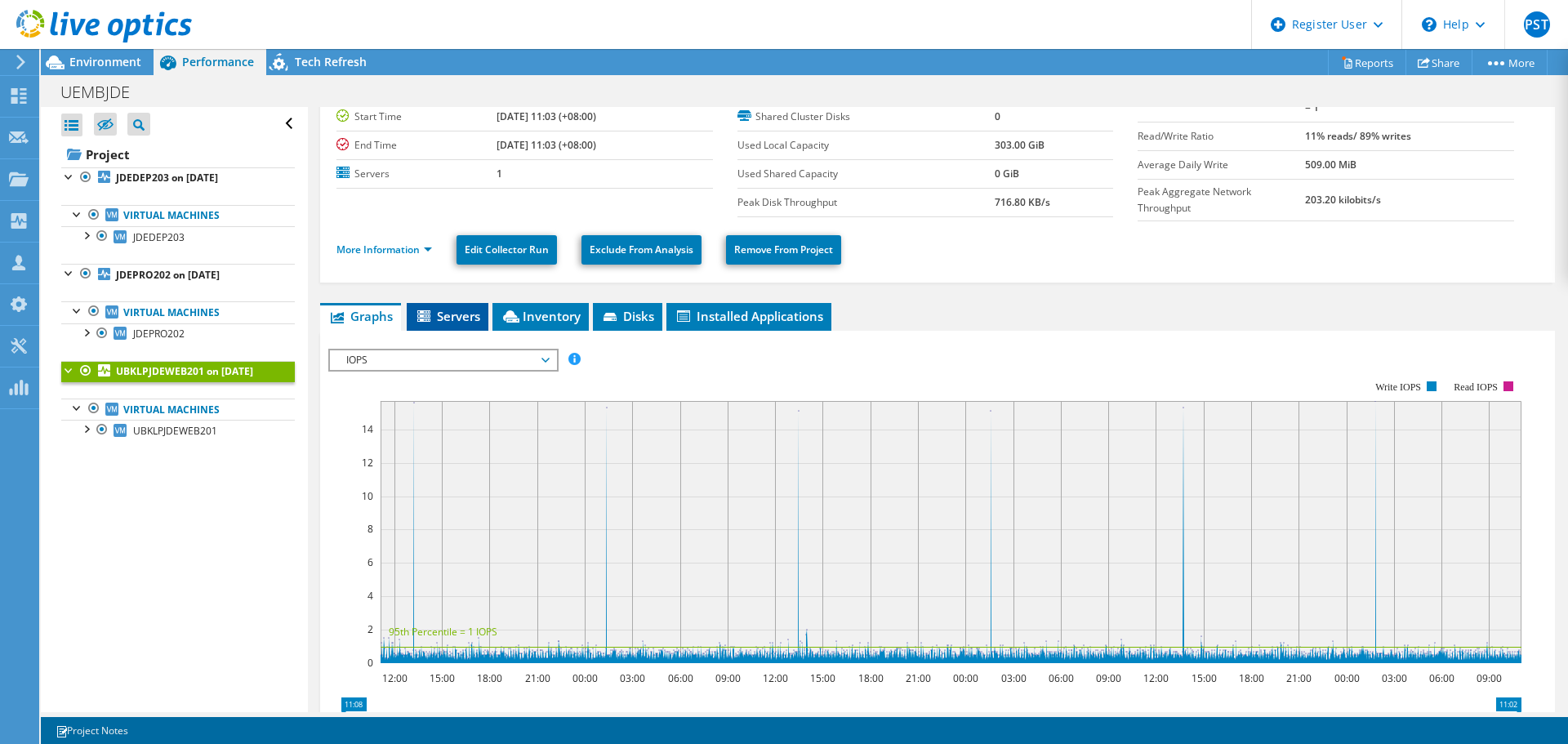
click at [485, 313] on li "Servers" at bounding box center [448, 316] width 82 height 28
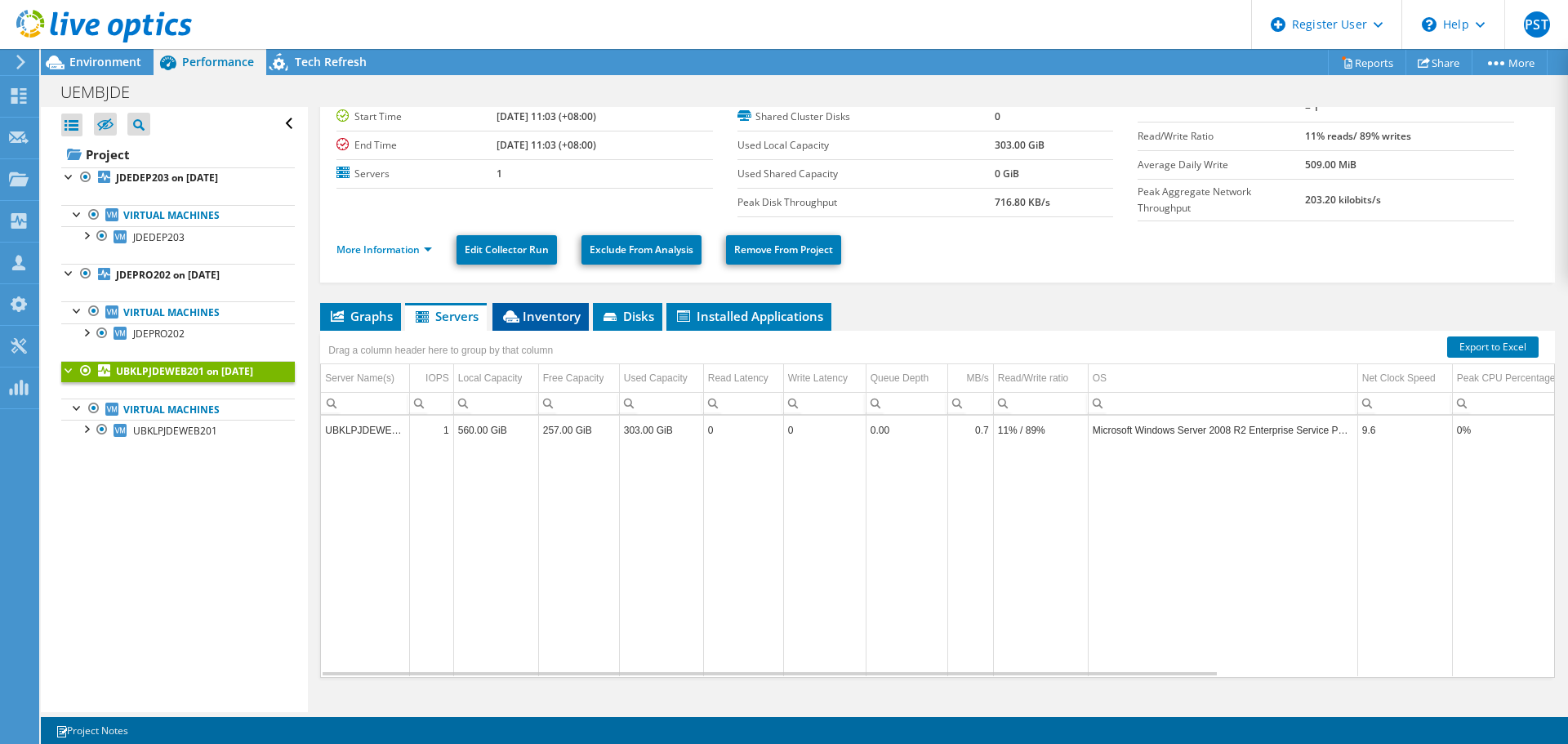
click at [529, 308] on span "Inventory" at bounding box center [541, 316] width 80 height 17
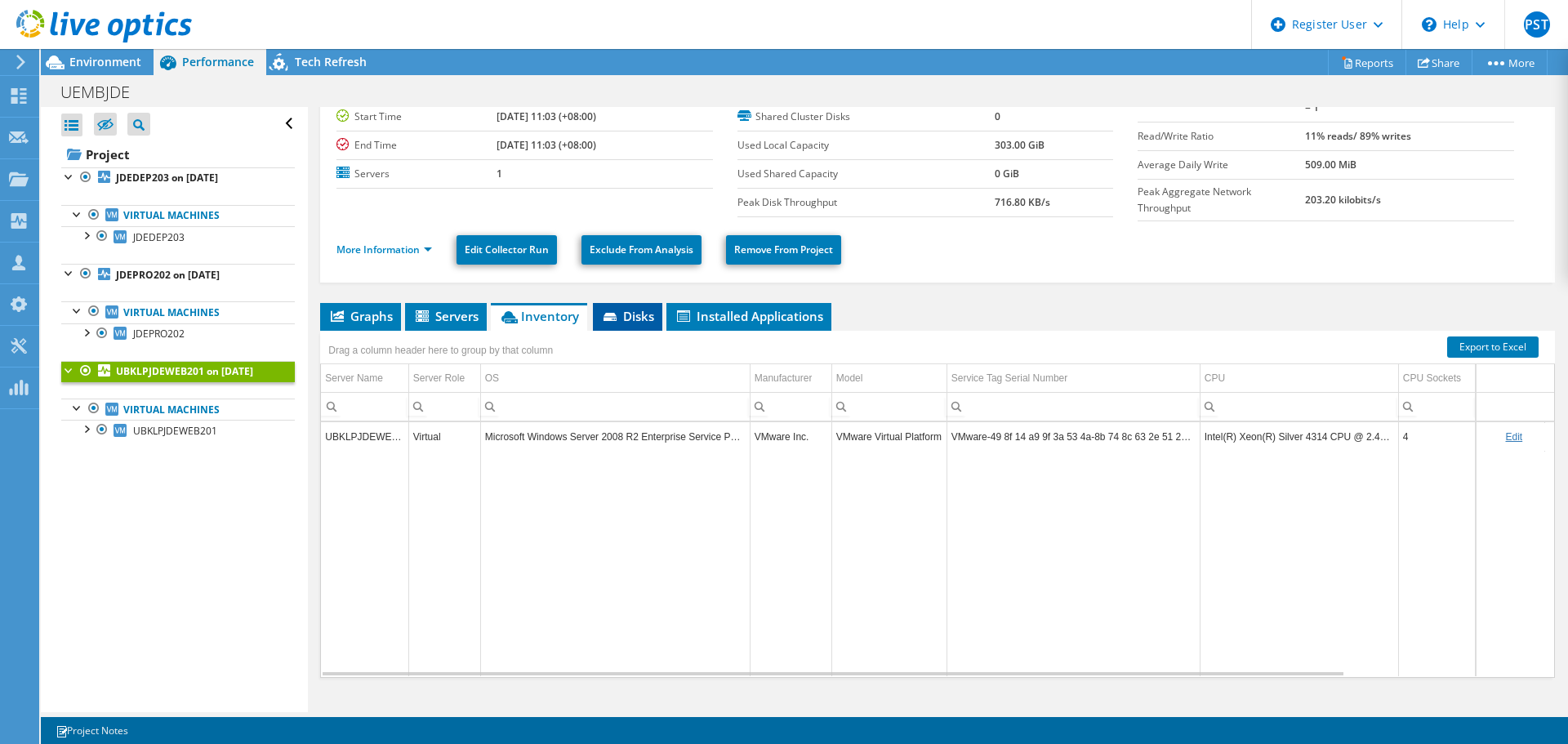
click at [615, 308] on span "Disks" at bounding box center [627, 316] width 54 height 17
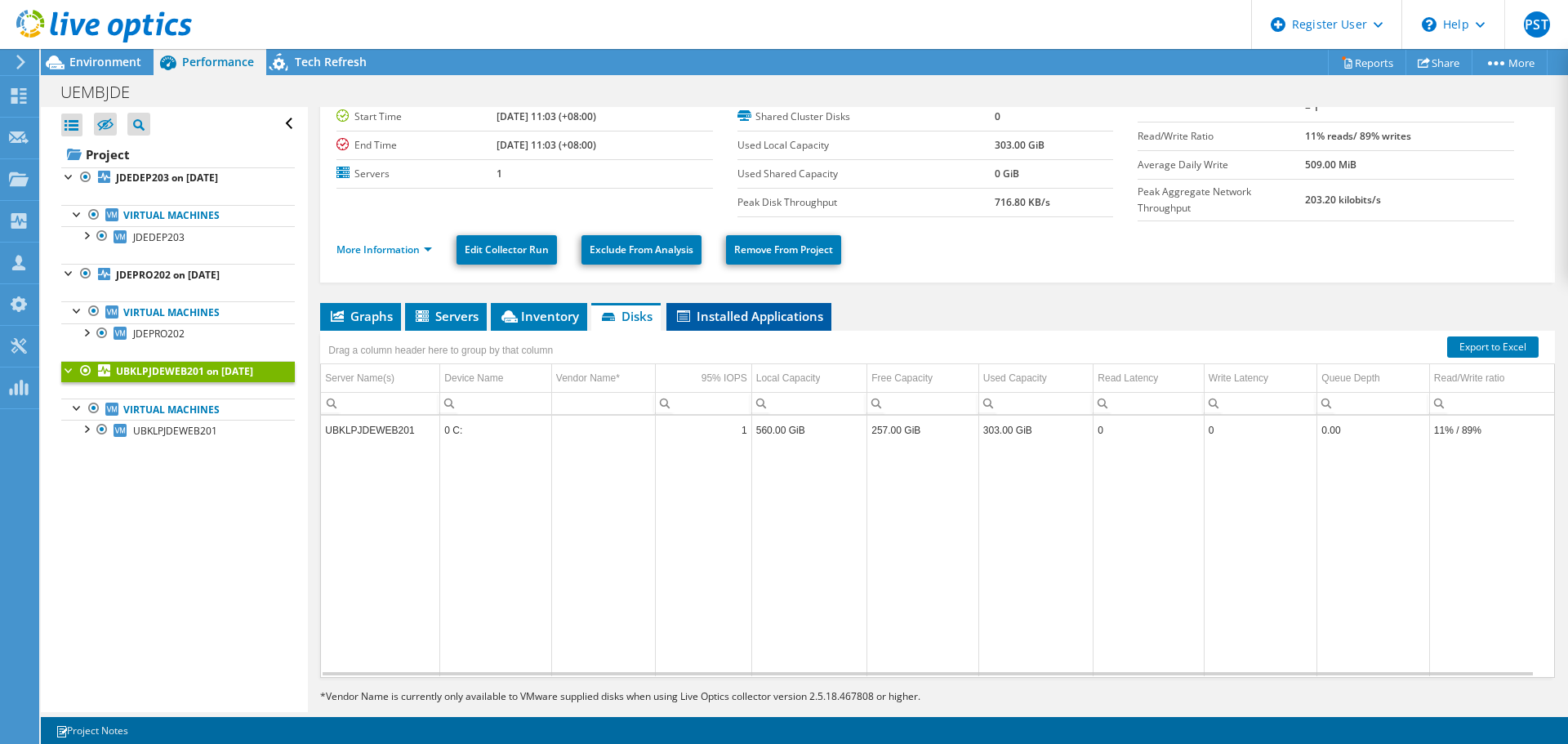
click at [719, 308] on span "Installed Applications" at bounding box center [749, 316] width 149 height 17
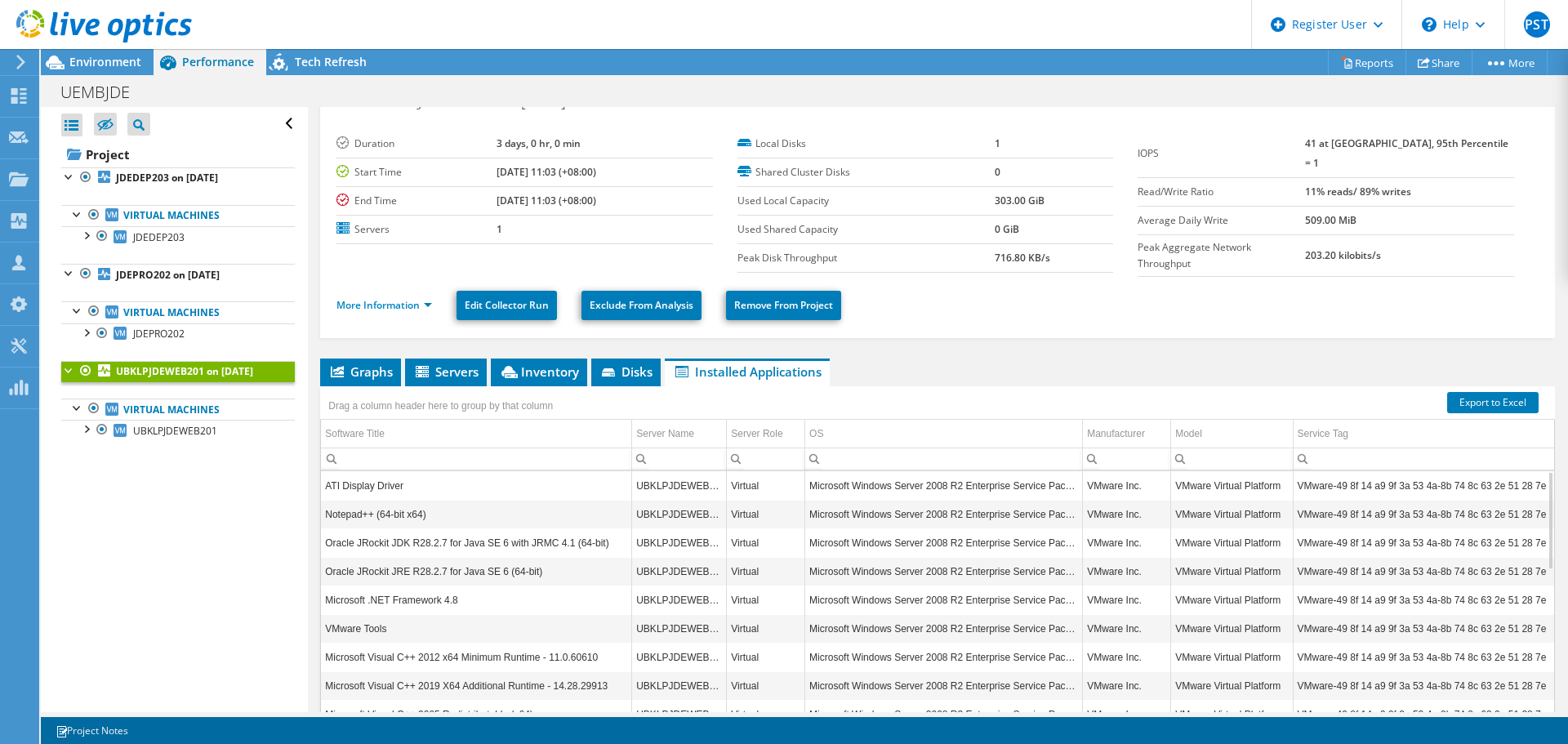
scroll to position [23, 0]
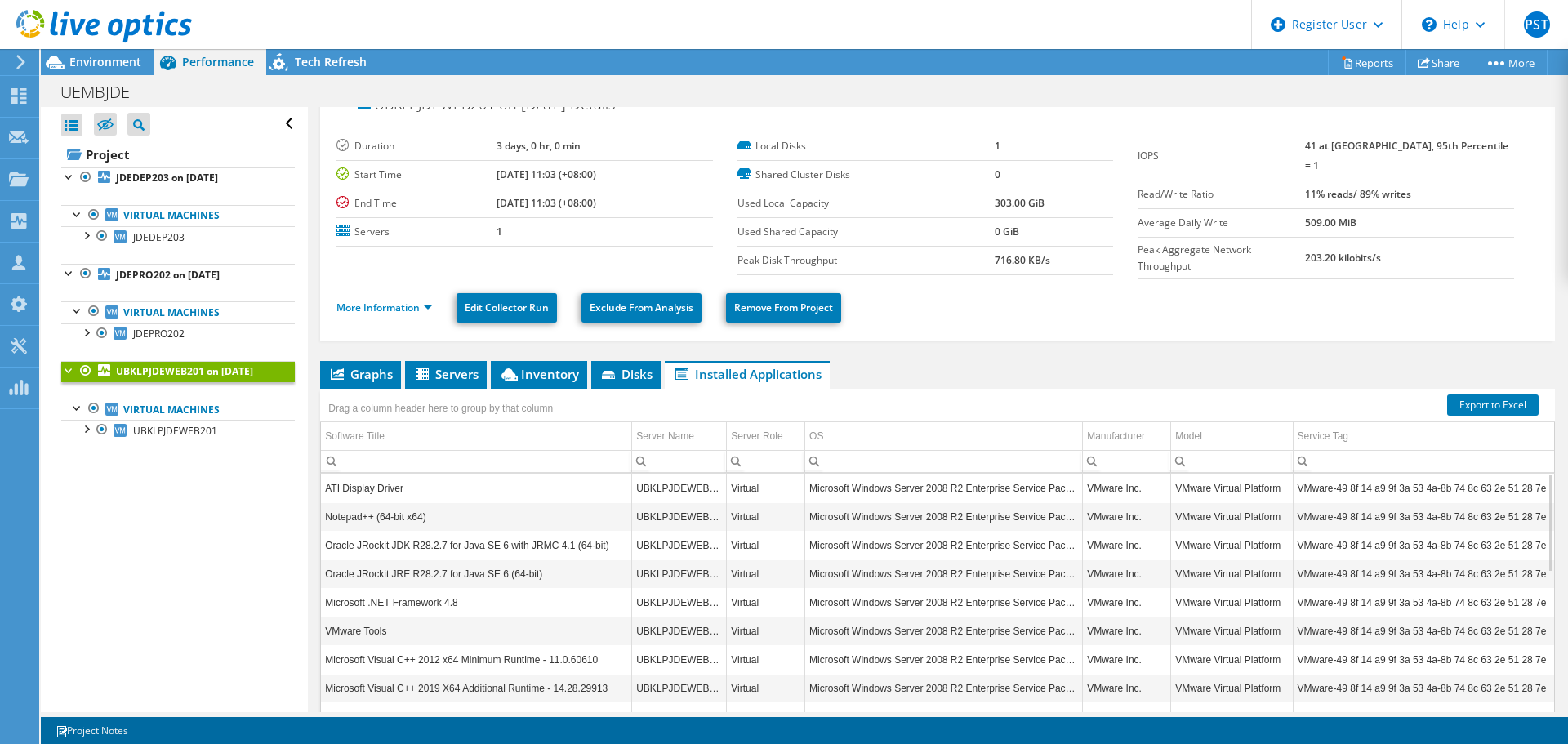
click at [375, 352] on div "UBKLPJDEWEB201 on 10/5/2025 Details Duration 3 days, 0 hr, 0 min Start Time 10/…" at bounding box center [937, 441] width 1259 height 715
click at [356, 366] on span "Graphs" at bounding box center [360, 374] width 64 height 17
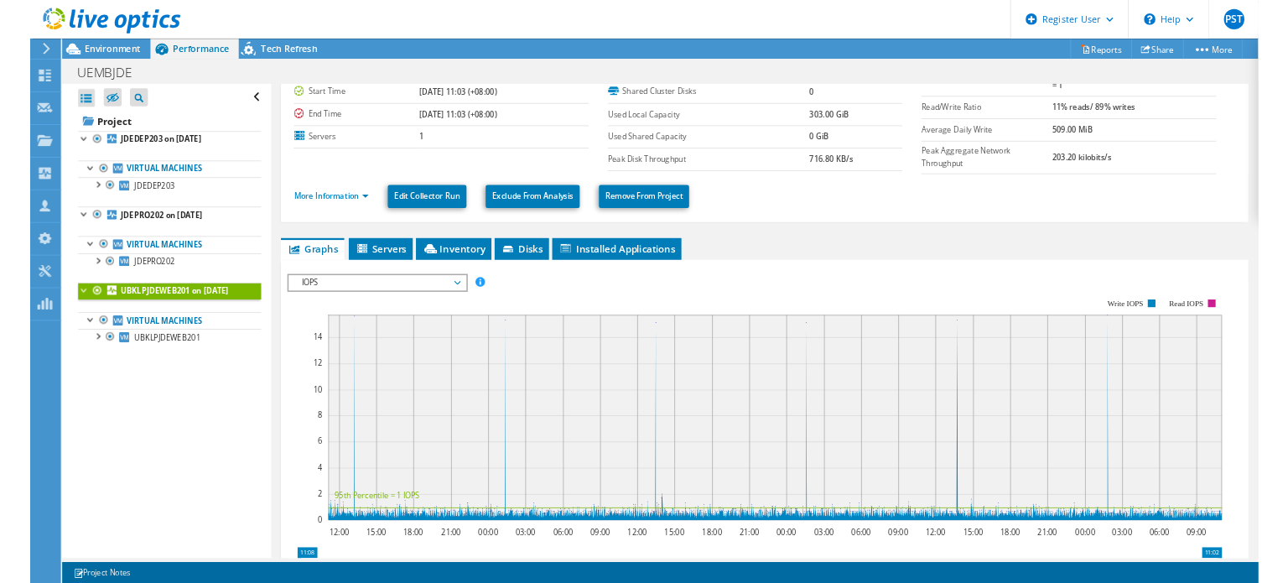
scroll to position [108, 0]
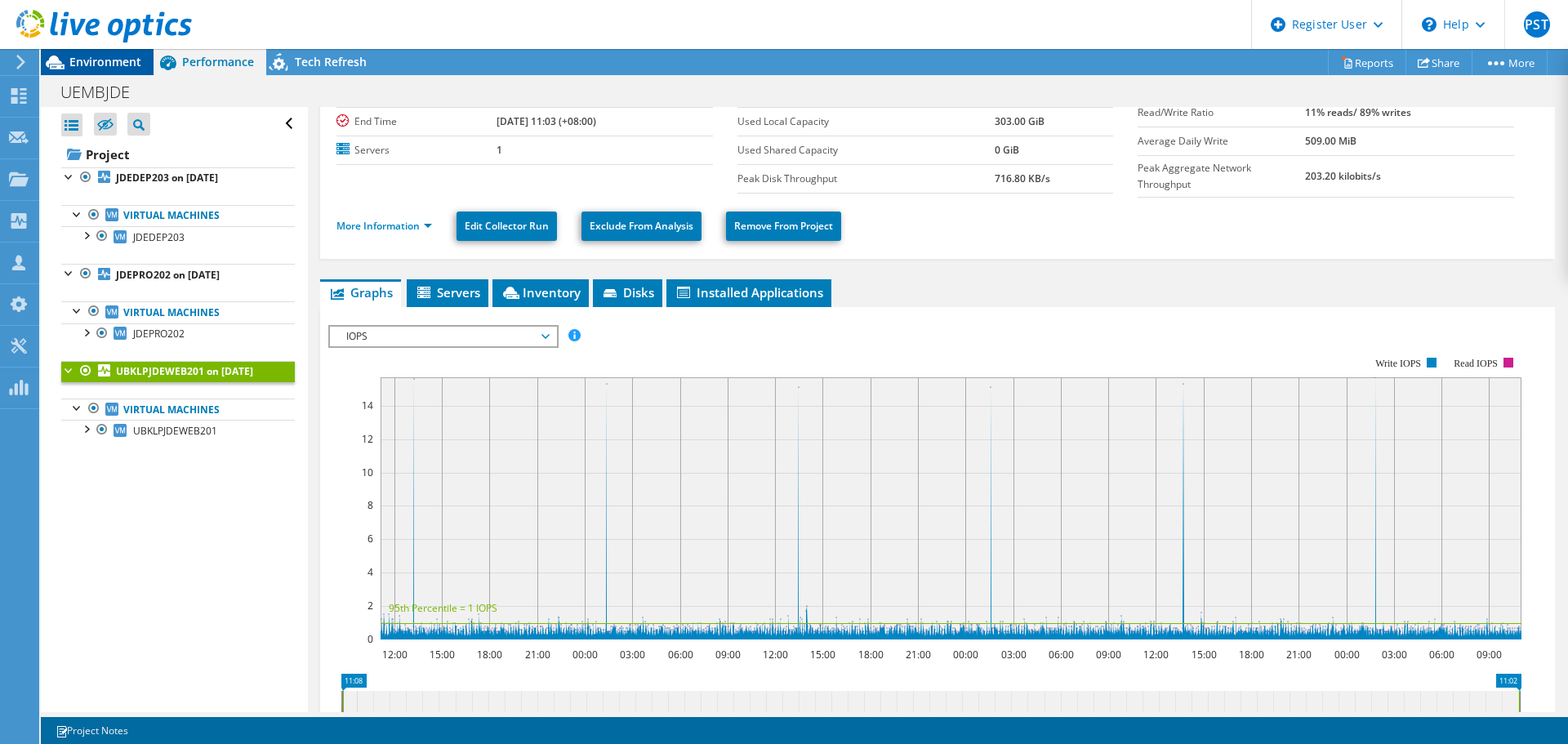
click at [119, 72] on div "Environment" at bounding box center [97, 61] width 113 height 26
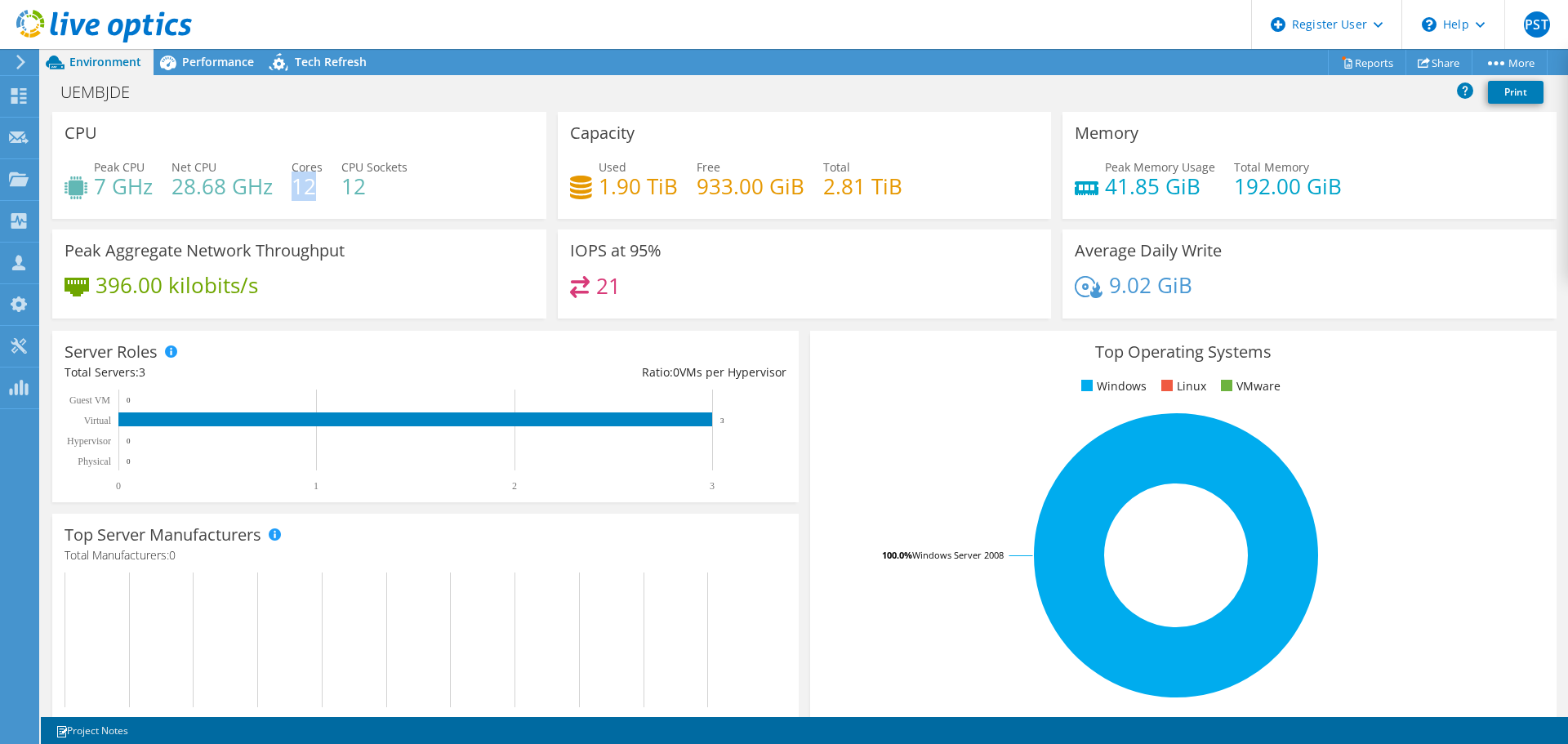
drag, startPoint x: 317, startPoint y: 185, endPoint x: 294, endPoint y: 193, distance: 24.4
click at [294, 193] on h4 "12" at bounding box center [307, 186] width 31 height 18
drag, startPoint x: 296, startPoint y: 190, endPoint x: 320, endPoint y: 185, distance: 24.5
click at [320, 185] on h4 "12" at bounding box center [307, 186] width 31 height 18
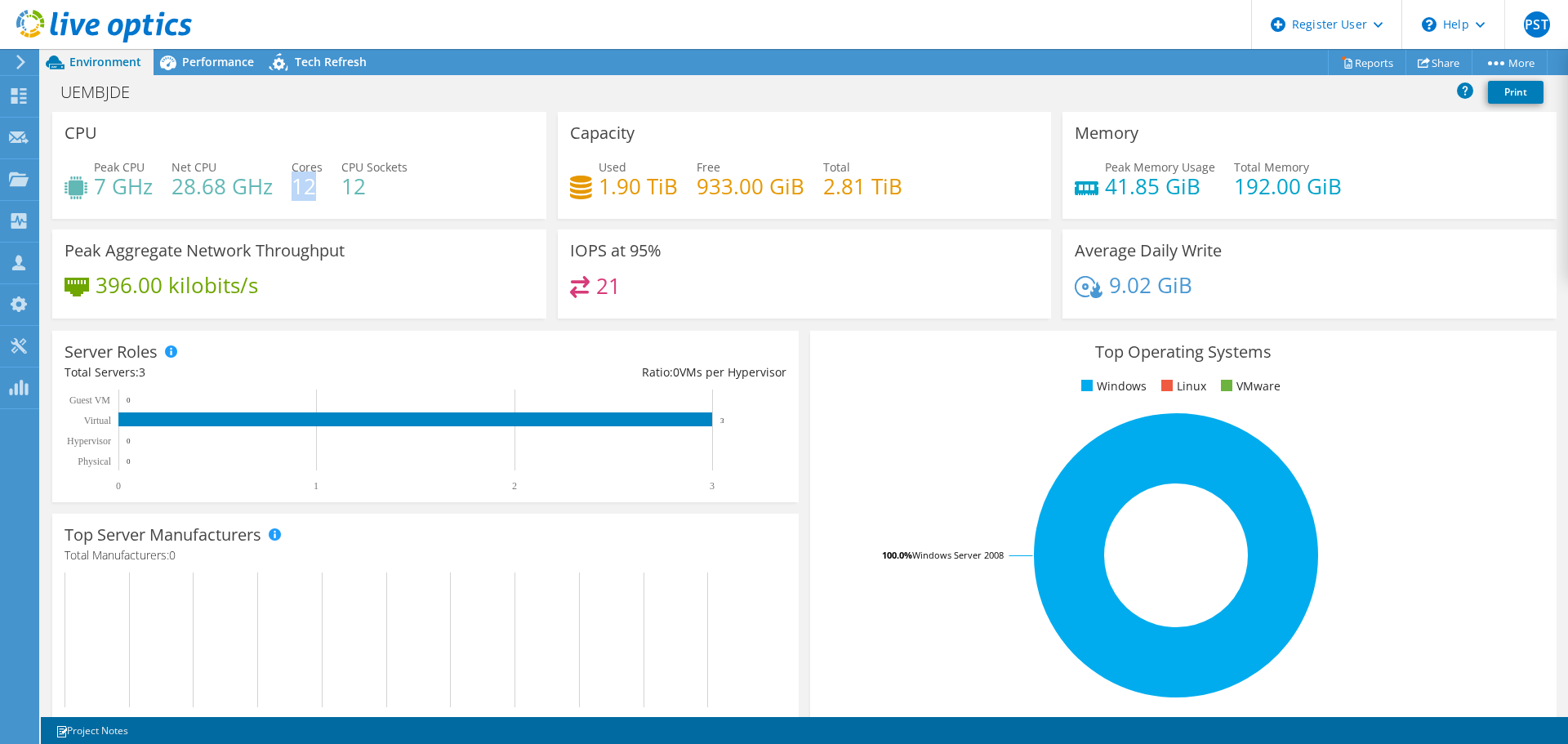
click at [320, 185] on h4 "12" at bounding box center [307, 186] width 31 height 18
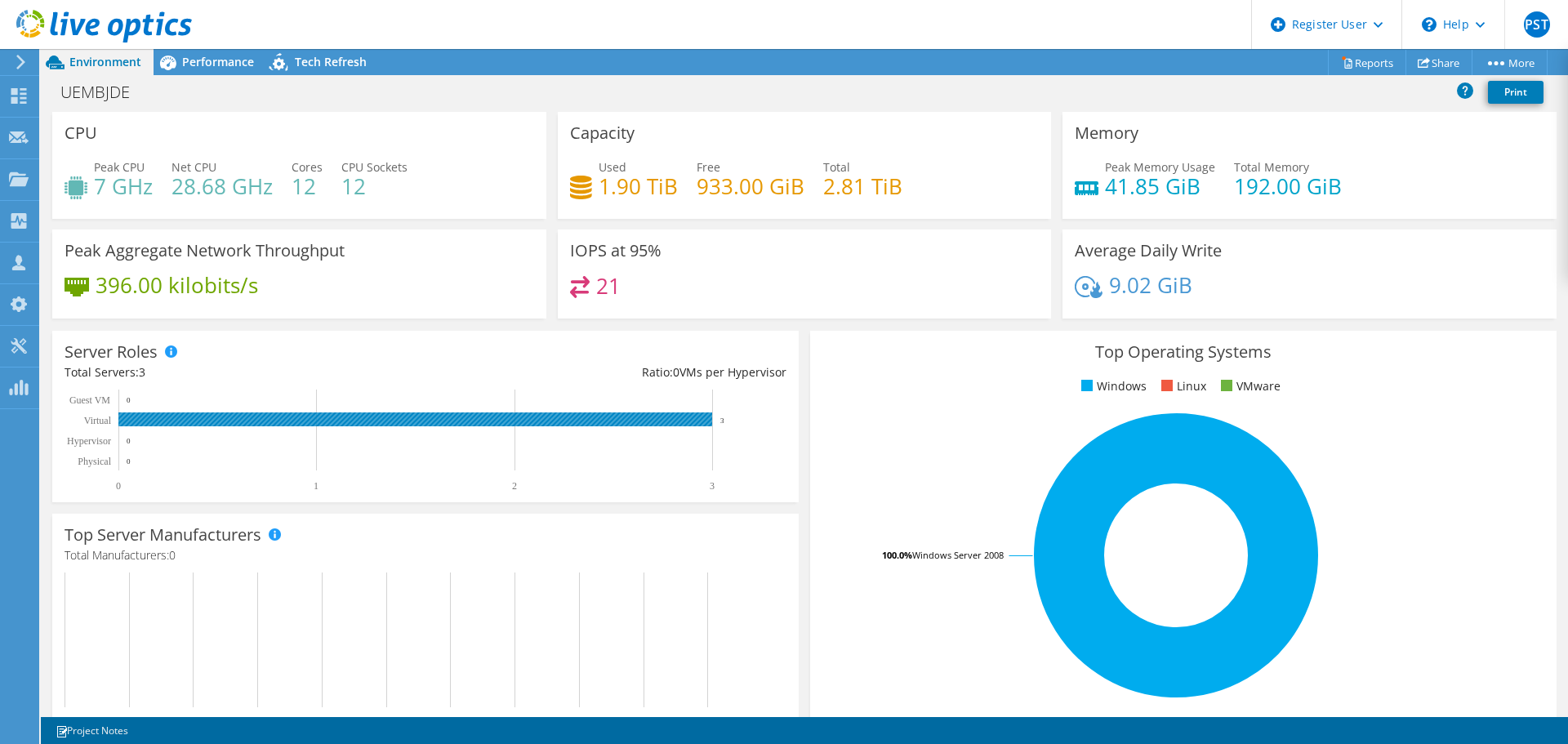
click at [723, 420] on icon "0 1 2 3 Physical Hypervisor Virtual Guest VM 0 0 3 0" at bounding box center [418, 440] width 707 height 102
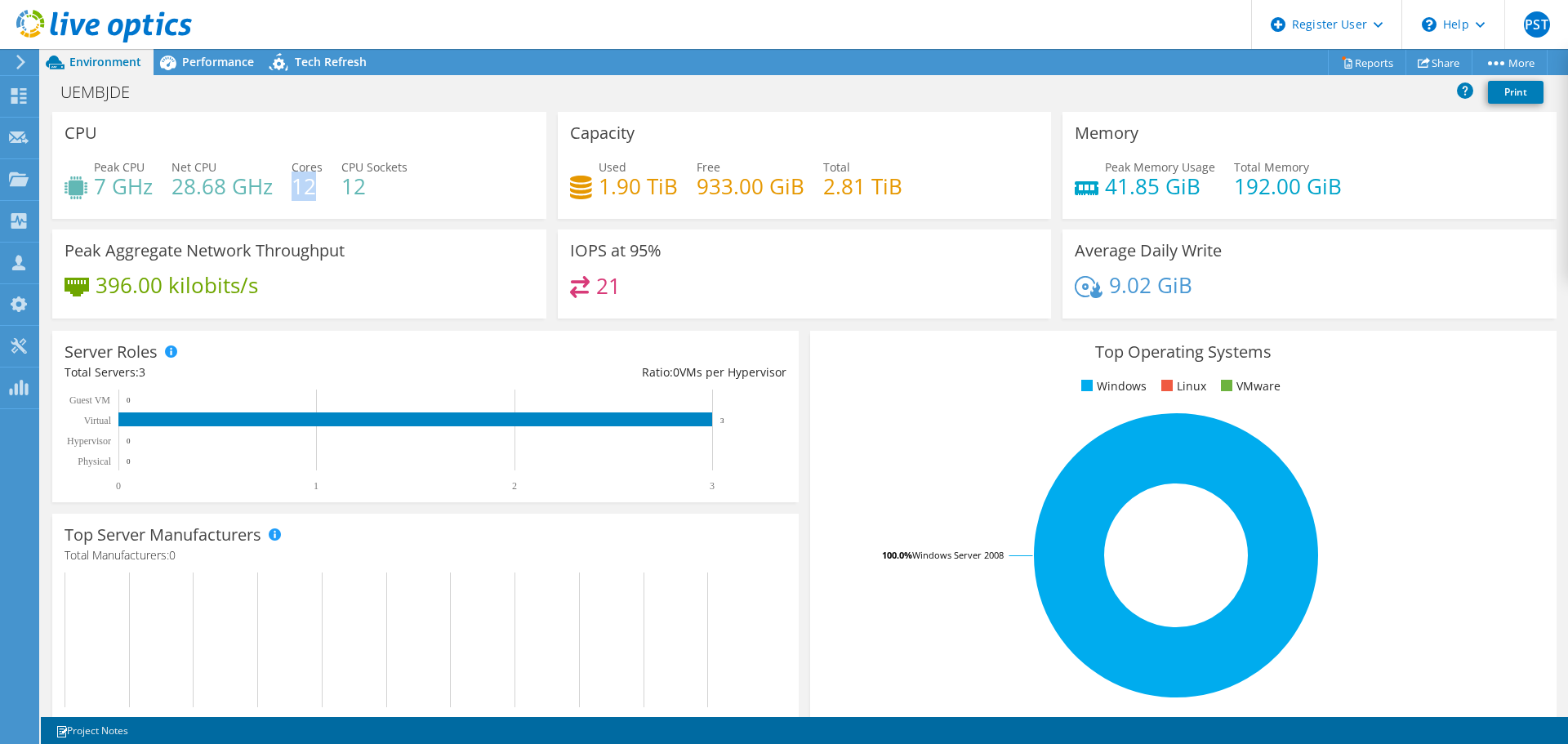
drag, startPoint x: 319, startPoint y: 185, endPoint x: 294, endPoint y: 189, distance: 25.3
click at [294, 189] on h4 "12" at bounding box center [307, 186] width 31 height 18
click at [302, 187] on h4 "12" at bounding box center [307, 186] width 31 height 18
drag, startPoint x: 286, startPoint y: 187, endPoint x: 329, endPoint y: 183, distance: 43.2
click at [329, 183] on div "Peak CPU 7 GHz Net CPU 28.68 GHz Cores 12 CPU Sockets 12" at bounding box center [299, 185] width 469 height 54
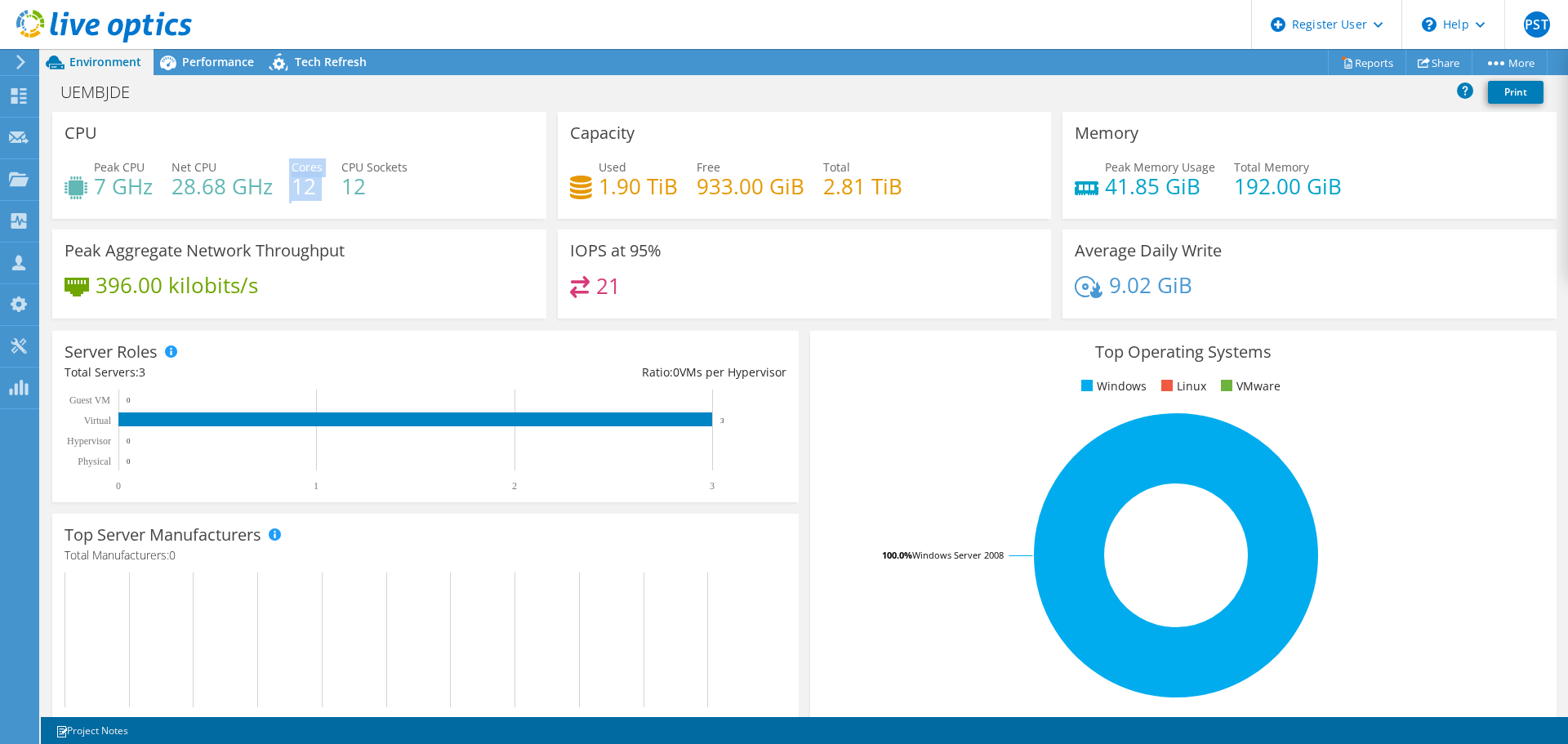
click at [317, 188] on h4 "12" at bounding box center [307, 186] width 31 height 18
drag, startPoint x: 324, startPoint y: 185, endPoint x: 285, endPoint y: 185, distance: 39.0
click at [285, 185] on div "Peak CPU 7 GHz Net CPU 28.68 GHz Cores 12 CPU Sockets 12" at bounding box center [299, 185] width 469 height 54
click at [293, 177] on h4 "12" at bounding box center [307, 186] width 31 height 18
drag, startPoint x: 296, startPoint y: 171, endPoint x: 321, endPoint y: 199, distance: 37.5
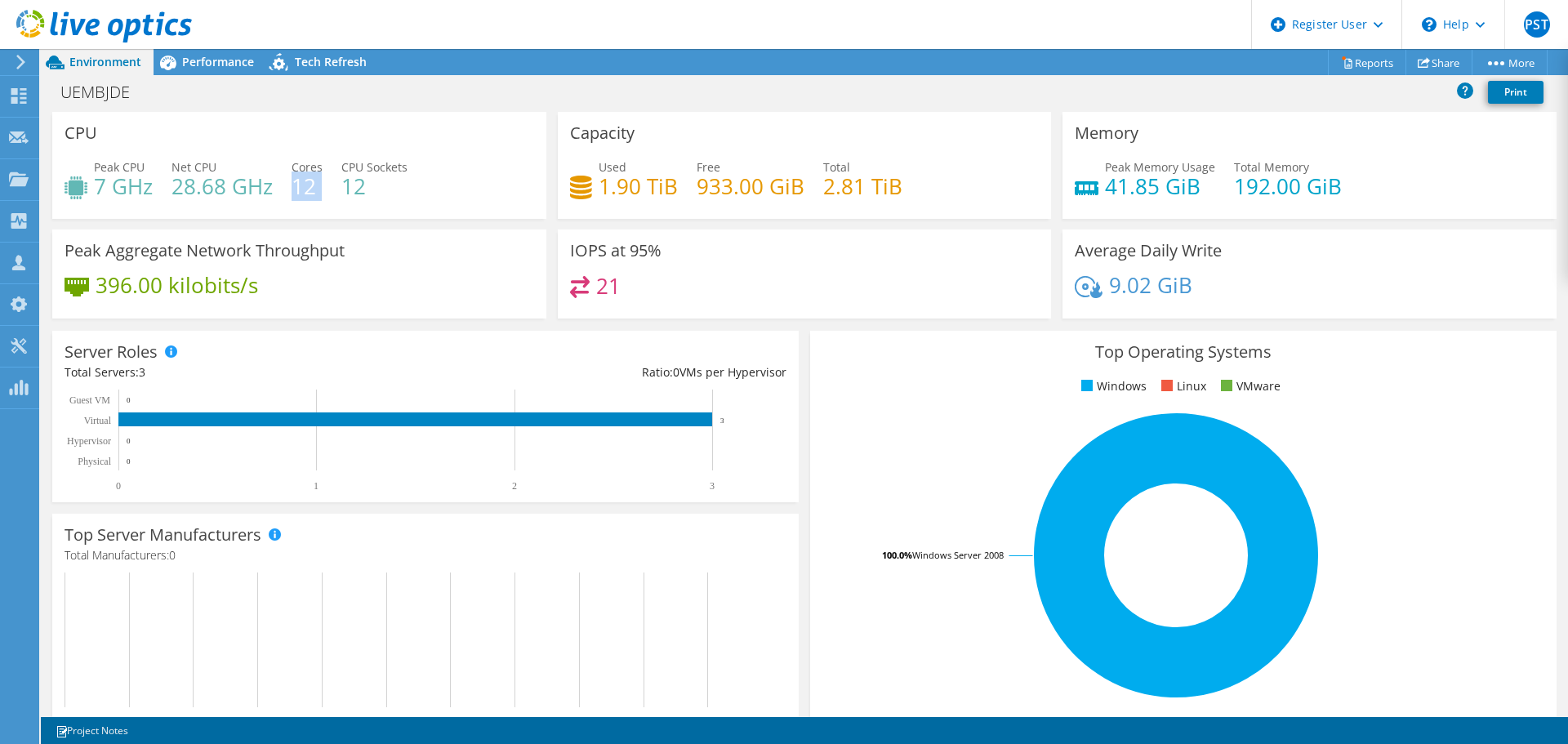
click at [319, 200] on div "Peak CPU 7 GHz Net CPU 28.68 GHz Cores 12 CPU Sockets 12" at bounding box center [299, 185] width 469 height 54
click at [327, 193] on div "Peak CPU 7 GHz Net CPU 28.68 GHz Cores 12 CPU Sockets 12" at bounding box center [299, 185] width 469 height 54
click at [722, 377] on div "Ratio: 0 VMs per Hypervisor" at bounding box center [606, 372] width 361 height 18
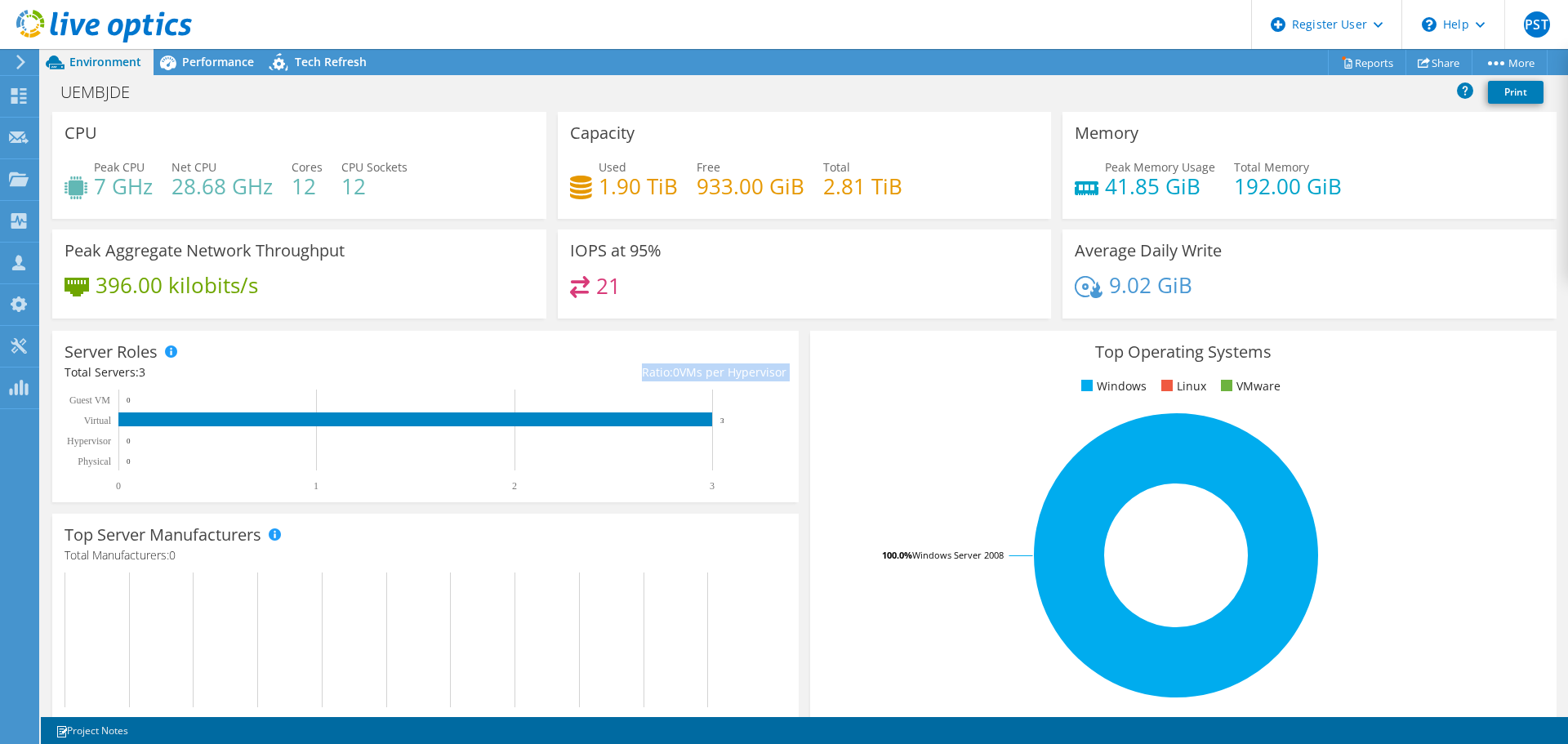
click at [738, 382] on div "Server Roles Physical Servers represent bare metal servers that were targets of…" at bounding box center [426, 417] width 747 height 171
drag, startPoint x: 1102, startPoint y: 190, endPoint x: 1212, endPoint y: 200, distance: 110.5
click at [1203, 197] on div "Peak Memory Usage 41.85 GiB Total Memory 192.00 GiB" at bounding box center [1310, 185] width 469 height 54
click at [1203, 201] on div "Peak Memory Usage 41.85 GiB Total Memory 192.00 GiB" at bounding box center [1310, 185] width 469 height 54
drag, startPoint x: 1191, startPoint y: 201, endPoint x: 1100, endPoint y: 202, distance: 91.0
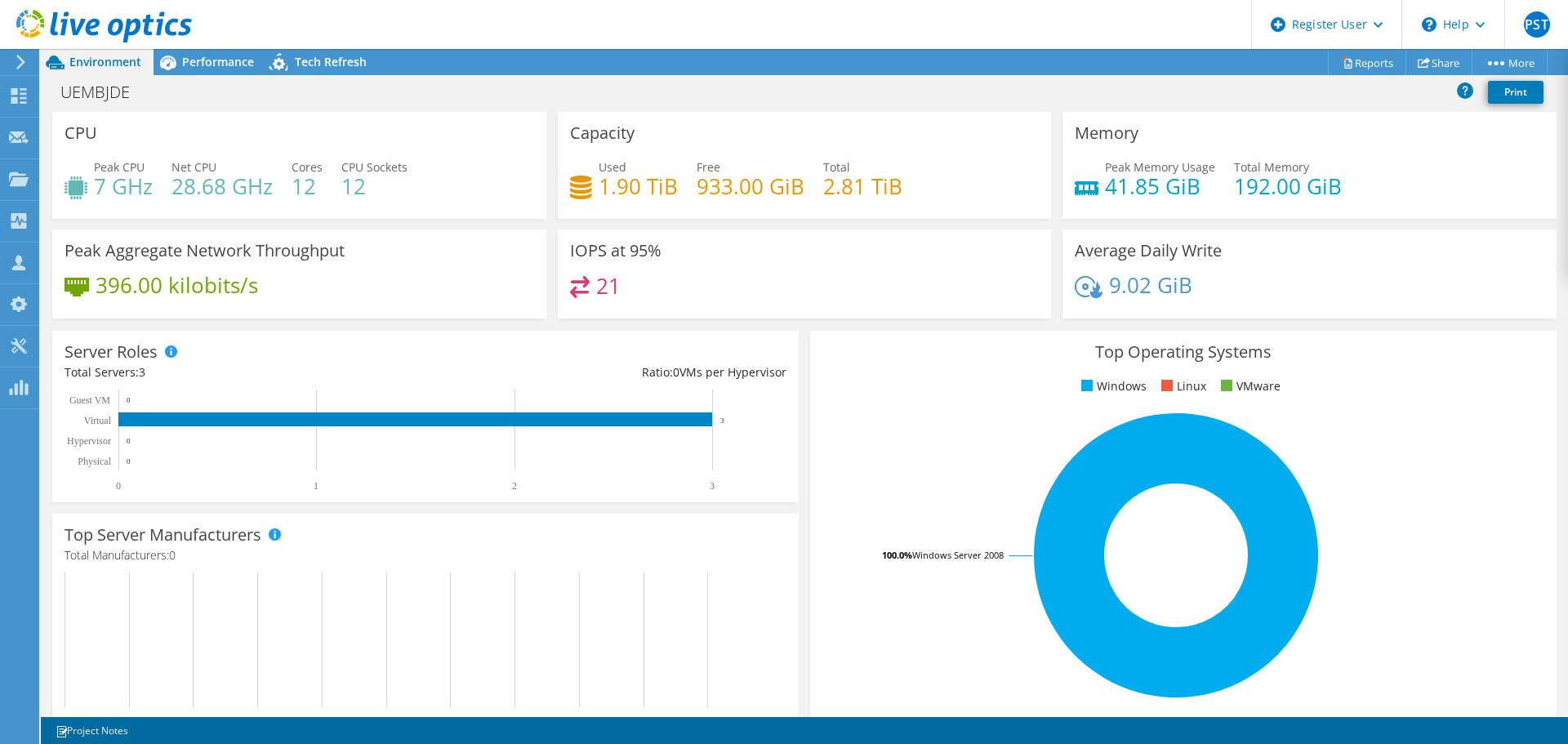
click at [1100, 202] on div "Peak Memory Usage 41.85 GiB Total Memory 192.00 GiB" at bounding box center [1310, 185] width 469 height 54
drag, startPoint x: 1097, startPoint y: 192, endPoint x: 1202, endPoint y: 192, distance: 105.0
click at [1202, 192] on h4 "41.85 GiB" at bounding box center [1160, 186] width 110 height 18
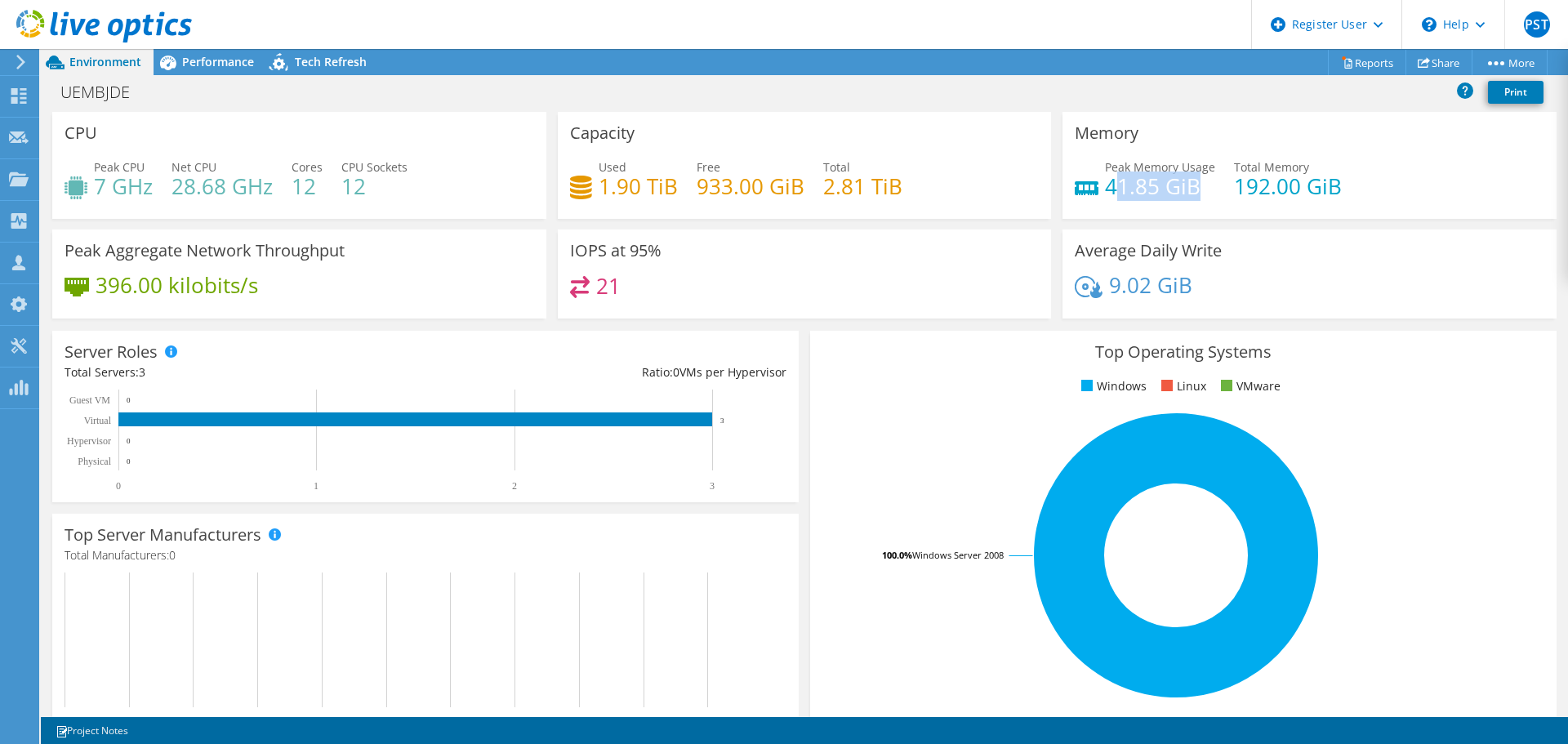
drag, startPoint x: 1196, startPoint y: 192, endPoint x: 1106, endPoint y: 184, distance: 90.4
click at [1106, 184] on h4 "41.85 GiB" at bounding box center [1160, 186] width 110 height 18
drag, startPoint x: 317, startPoint y: 190, endPoint x: 283, endPoint y: 190, distance: 34.0
click at [283, 190] on div "Peak CPU 7 GHz Net CPU 28.68 GHz Cores 12 CPU Sockets 12" at bounding box center [299, 185] width 469 height 54
click at [297, 189] on h4 "12" at bounding box center [307, 186] width 31 height 18
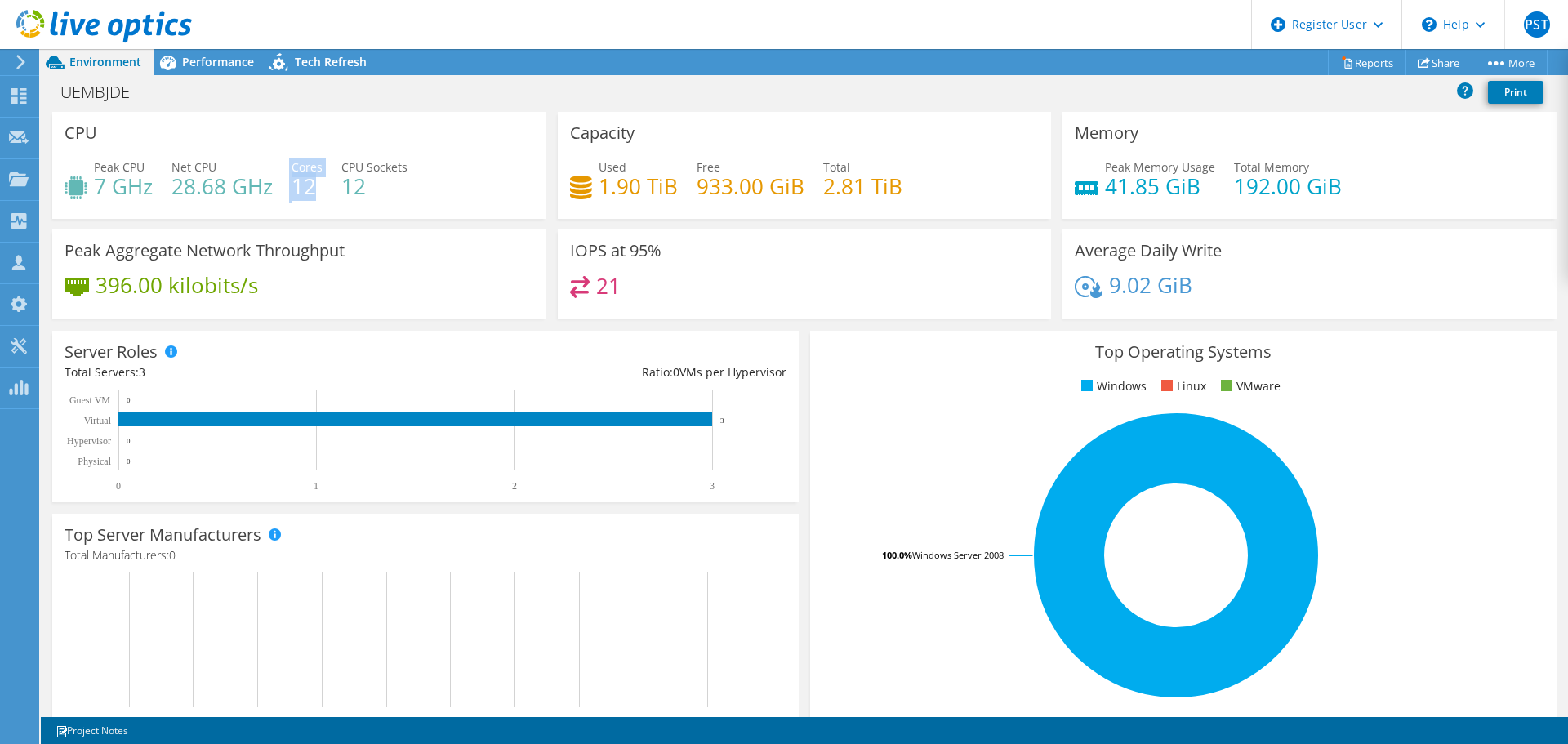
drag, startPoint x: 318, startPoint y: 186, endPoint x: 283, endPoint y: 191, distance: 35.4
click at [283, 191] on div "Peak CPU 7 GHz Net CPU 28.68 GHz Cores 12 CPU Sockets 12" at bounding box center [299, 185] width 469 height 54
drag, startPoint x: 1097, startPoint y: 192, endPoint x: 1210, endPoint y: 192, distance: 113.0
click at [1185, 192] on h4 "41.85 GiB" at bounding box center [1160, 186] width 110 height 18
click at [1210, 192] on div "Peak Memory Usage 41.85 GiB Total Memory 192.00 GiB" at bounding box center [1310, 185] width 469 height 54
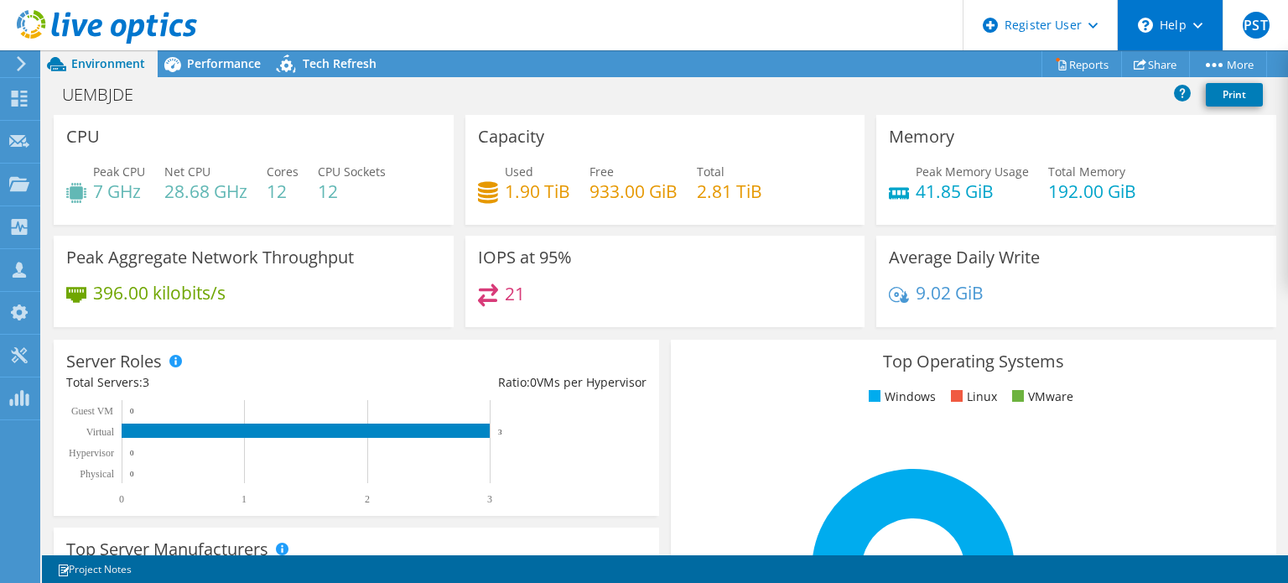
scroll to position [107, 0]
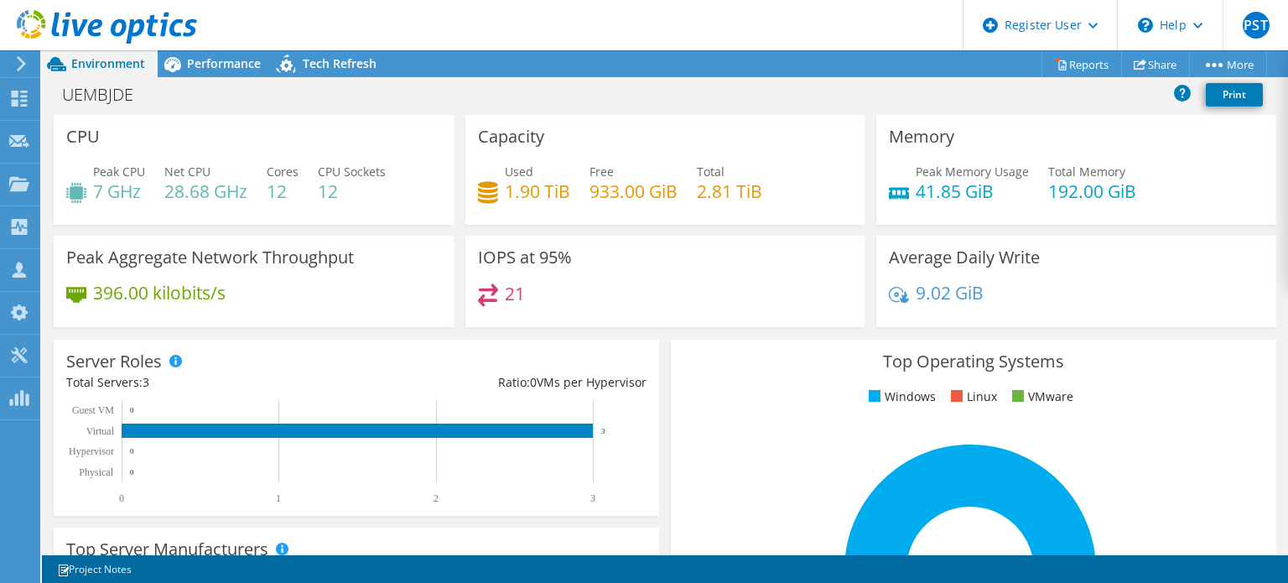
click at [113, 29] on use at bounding box center [107, 27] width 180 height 34
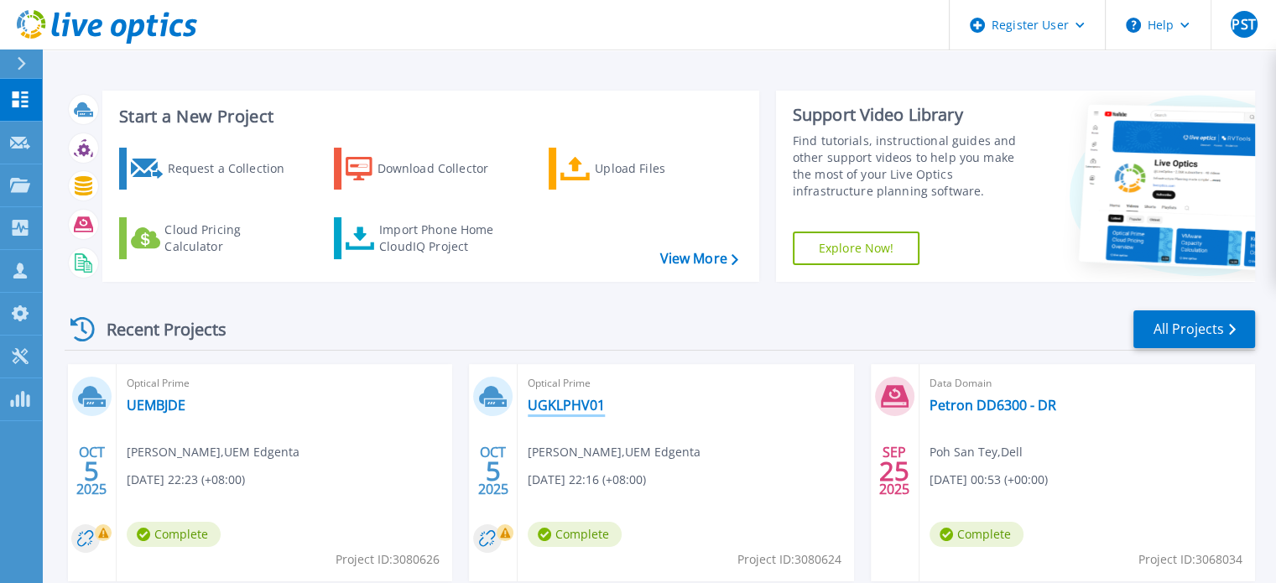
click at [574, 399] on link "UGKLPHV01" at bounding box center [566, 405] width 77 height 17
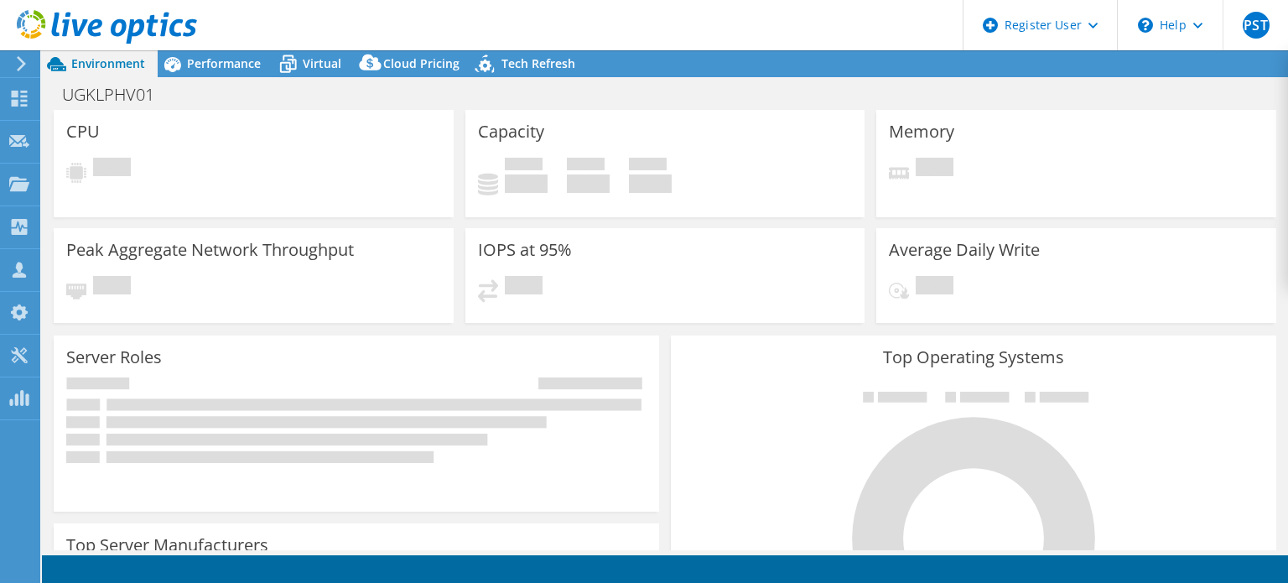
select select "USD"
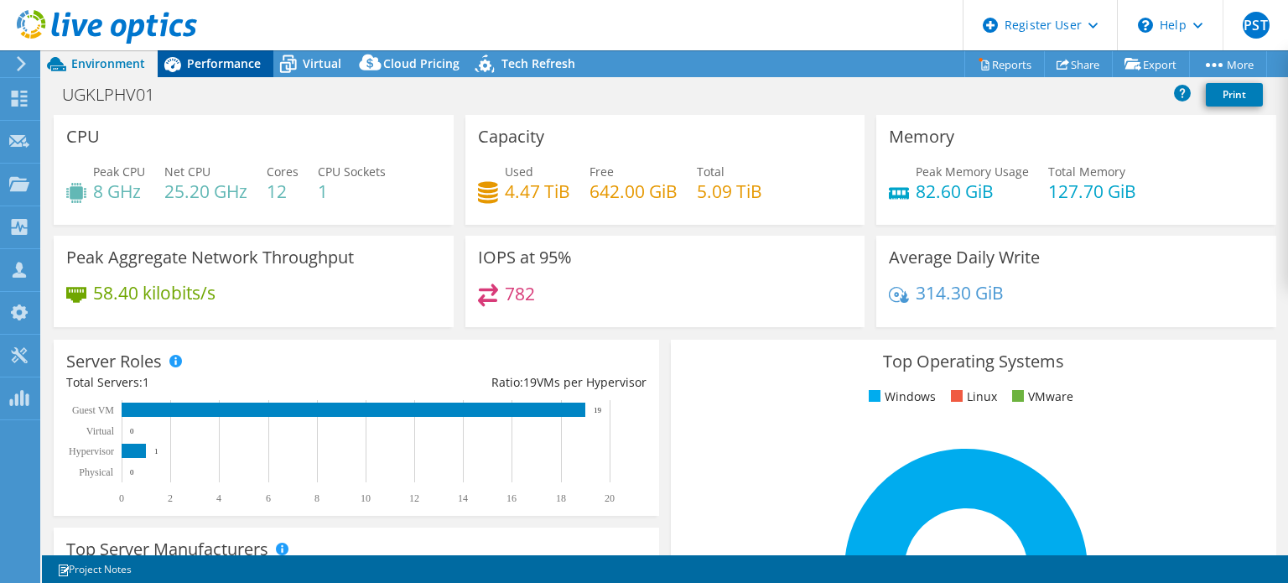
click at [205, 73] on div "Performance" at bounding box center [216, 63] width 116 height 27
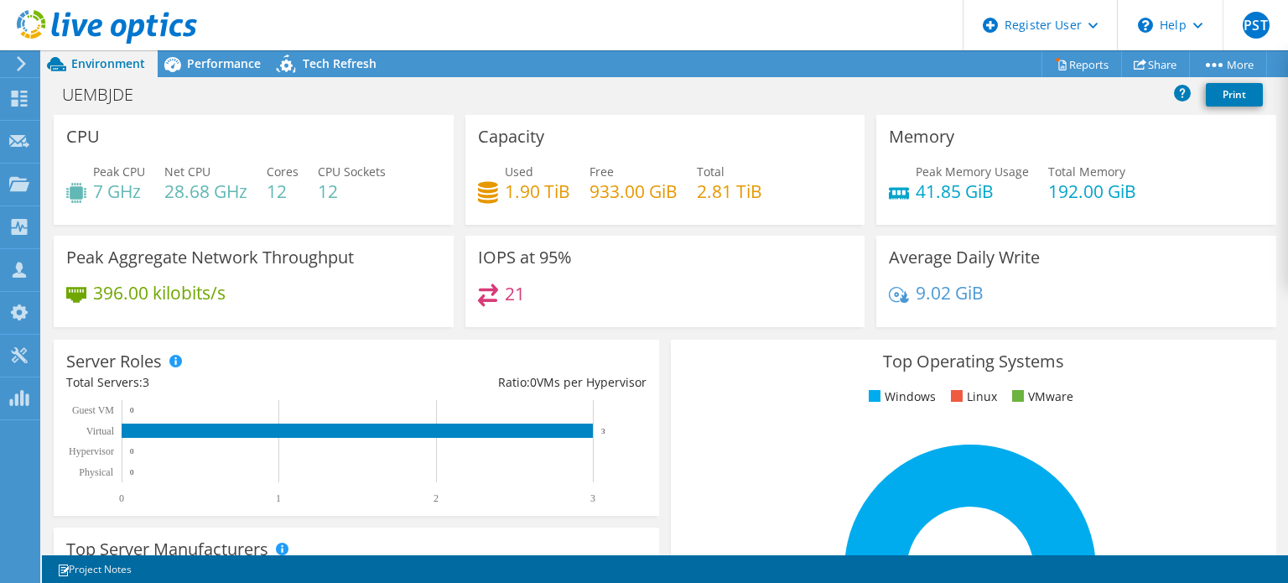
click at [201, 56] on span "Performance" at bounding box center [224, 63] width 74 height 16
